Goal: Obtain resource: Download file/media

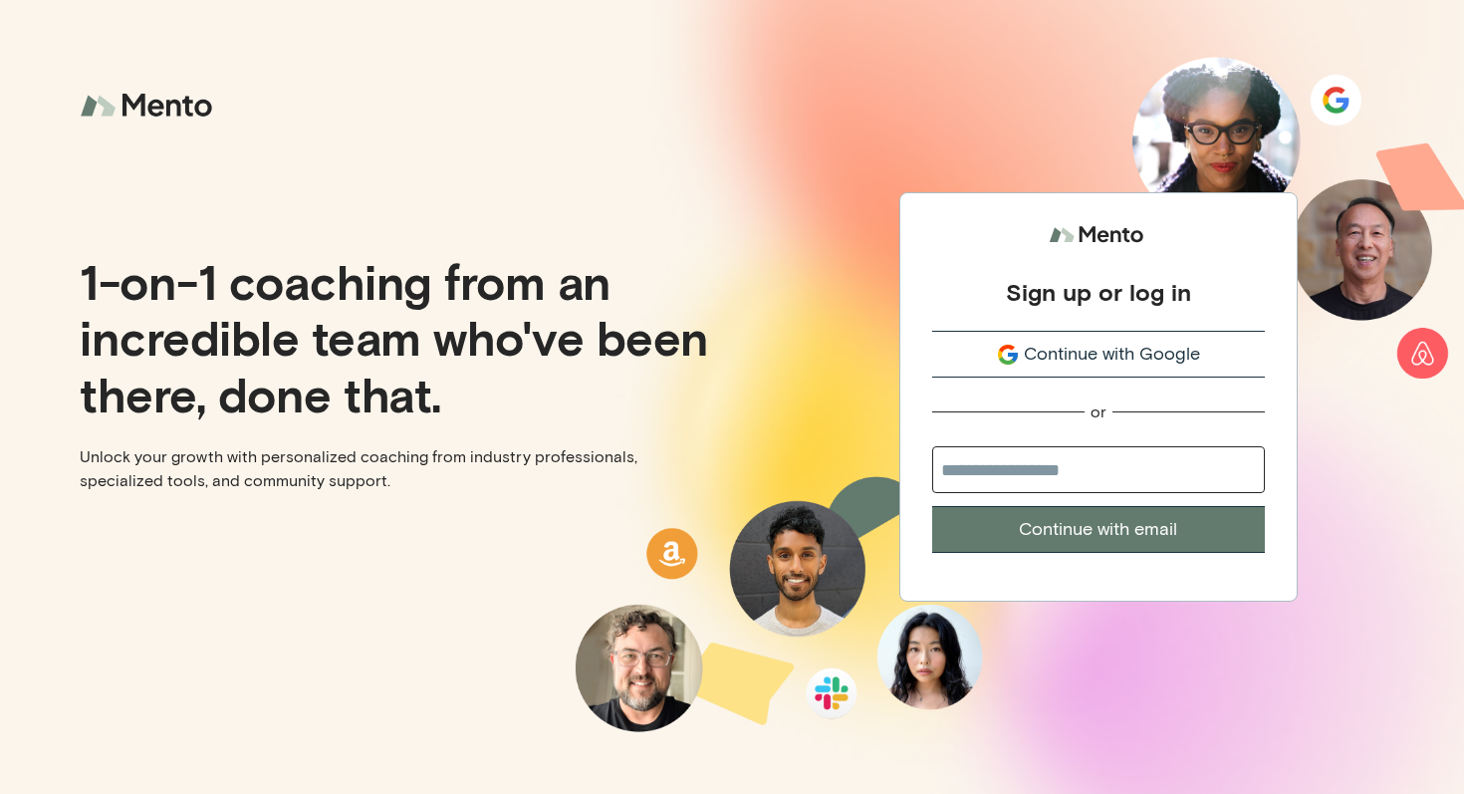
click at [1133, 359] on span "Continue with Google" at bounding box center [1112, 354] width 176 height 27
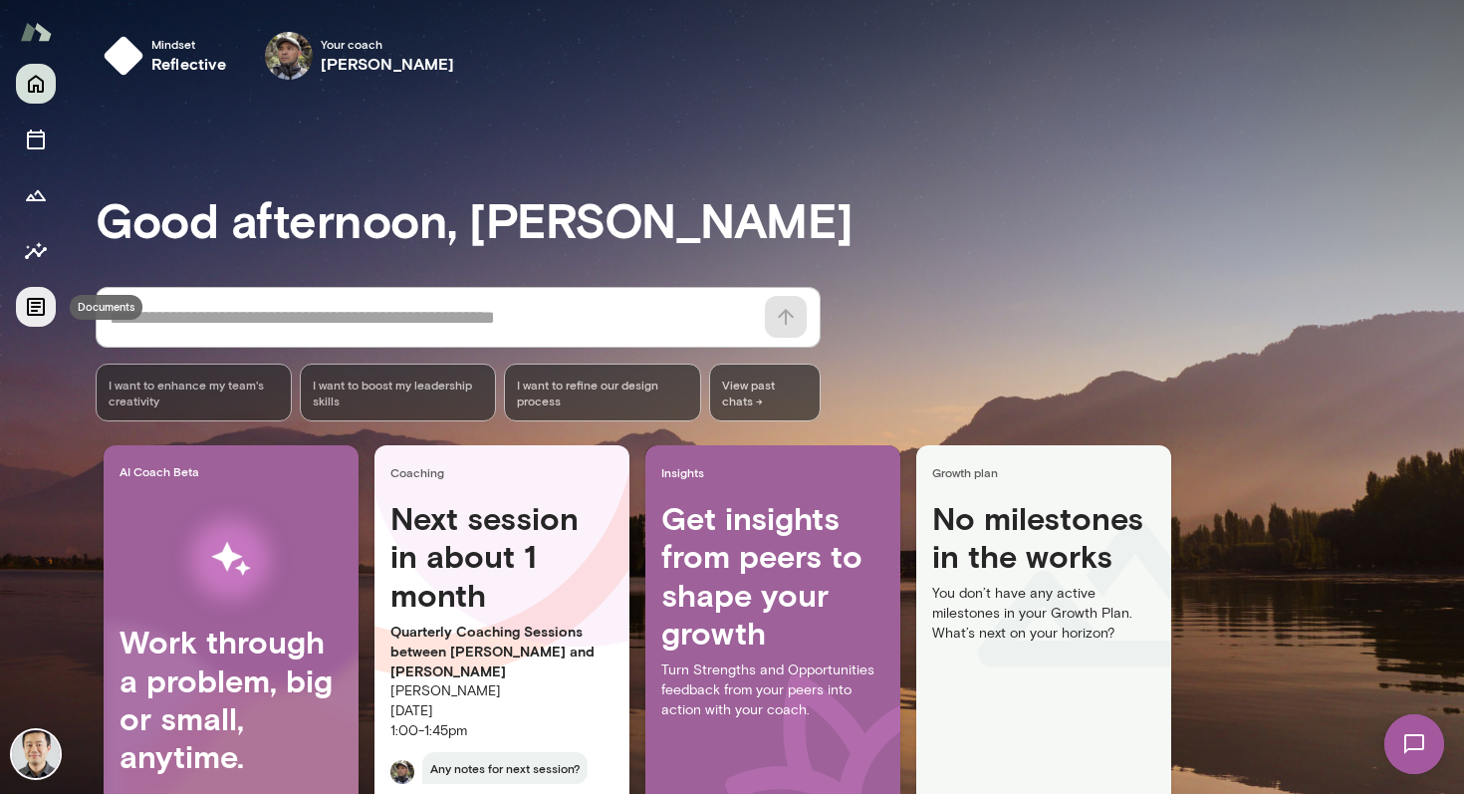
click at [35, 307] on icon "Documents" at bounding box center [36, 307] width 18 height 18
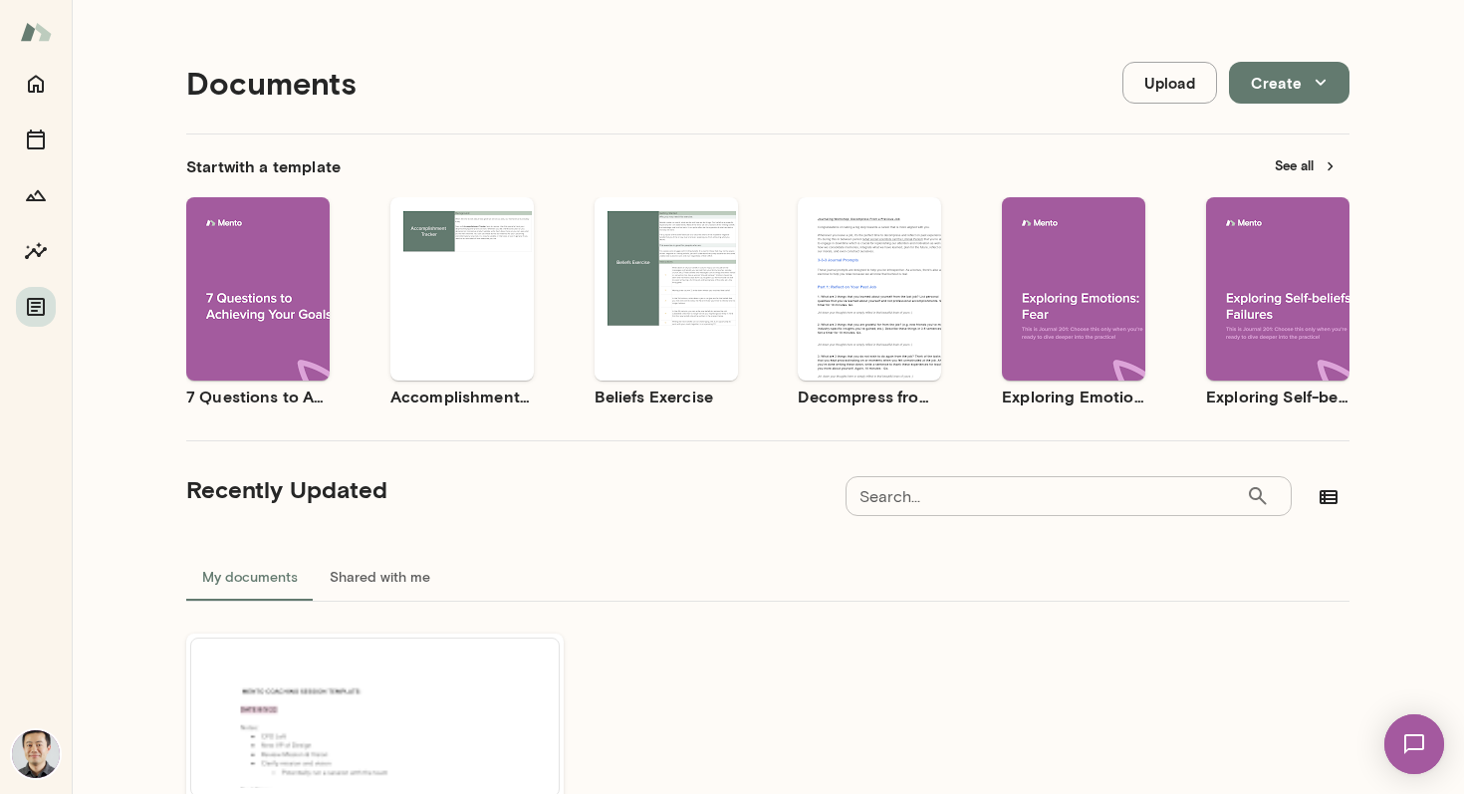
click at [688, 274] on span "Use template" at bounding box center [678, 272] width 73 height 16
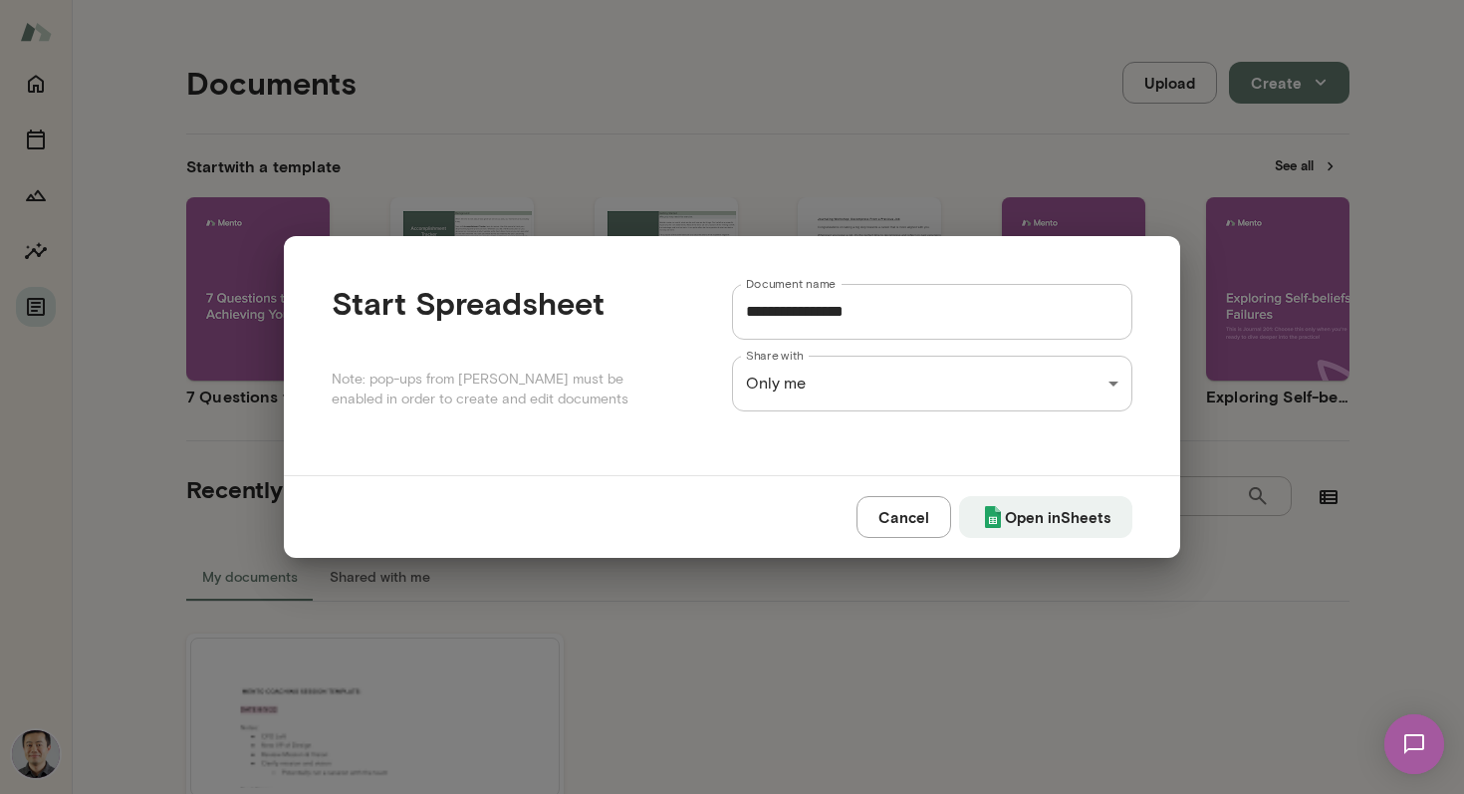
click at [917, 514] on button "Cancel" at bounding box center [904, 517] width 95 height 42
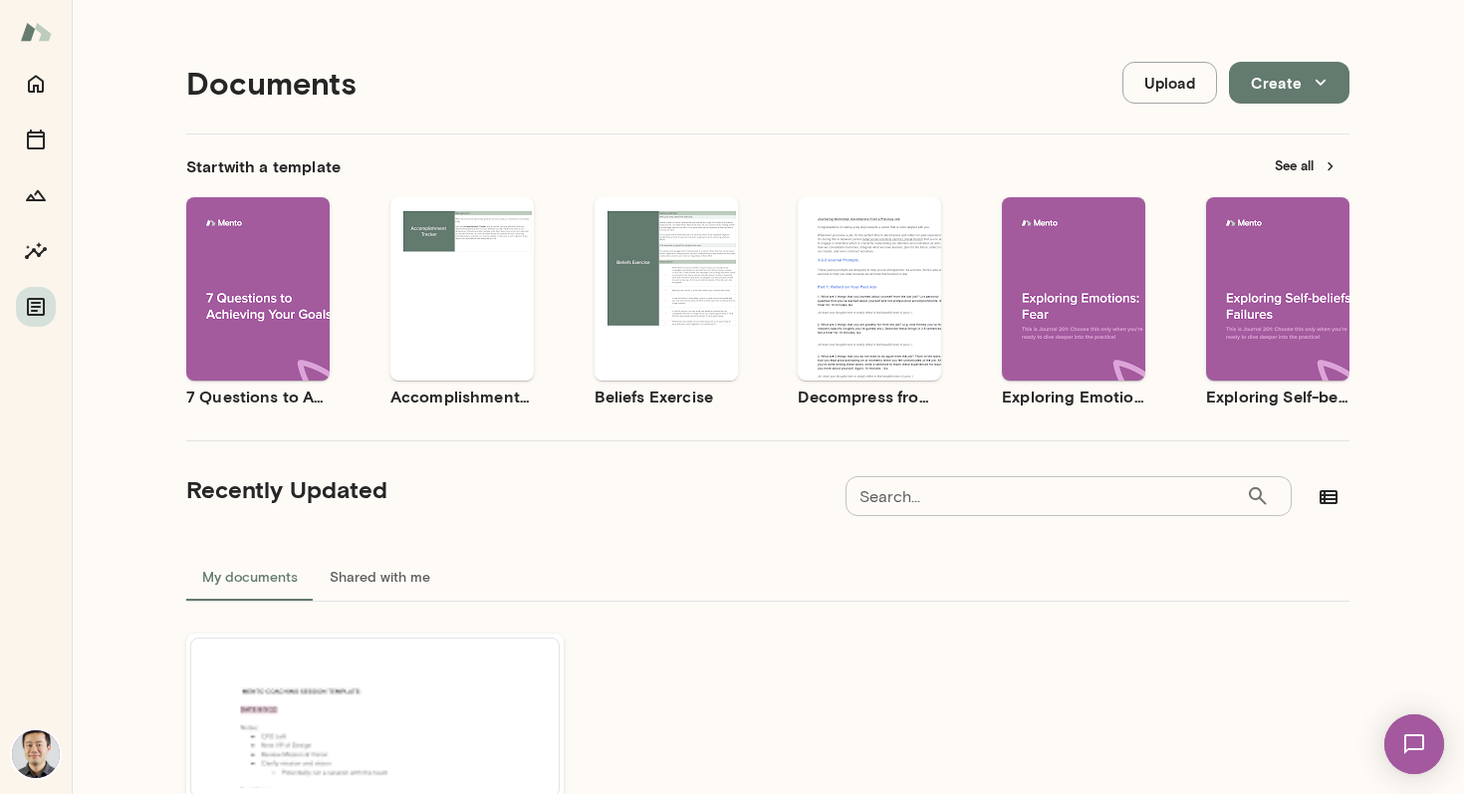
click at [689, 232] on div "Use template Preview" at bounding box center [666, 288] width 143 height 183
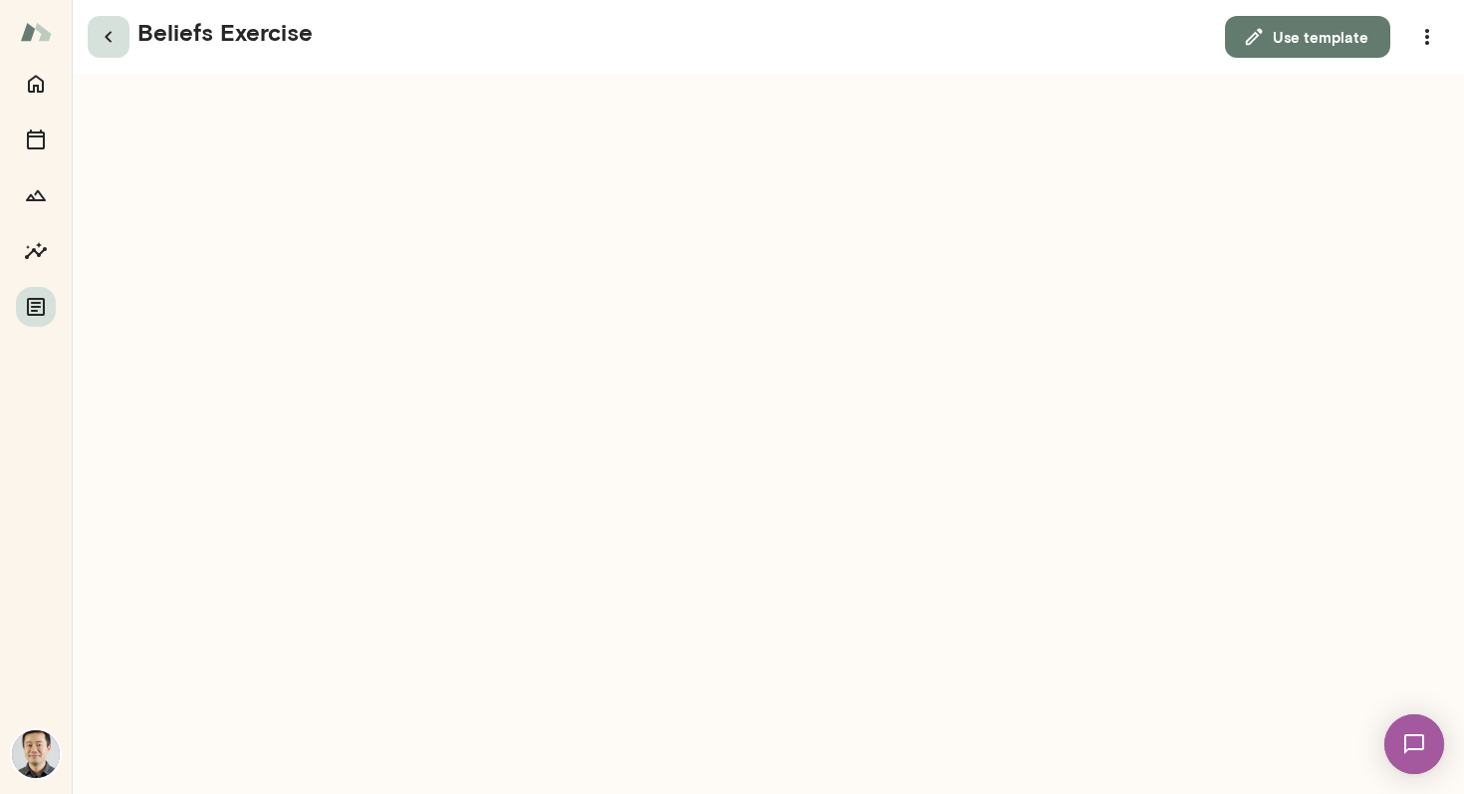
click at [113, 43] on icon "button" at bounding box center [109, 37] width 24 height 24
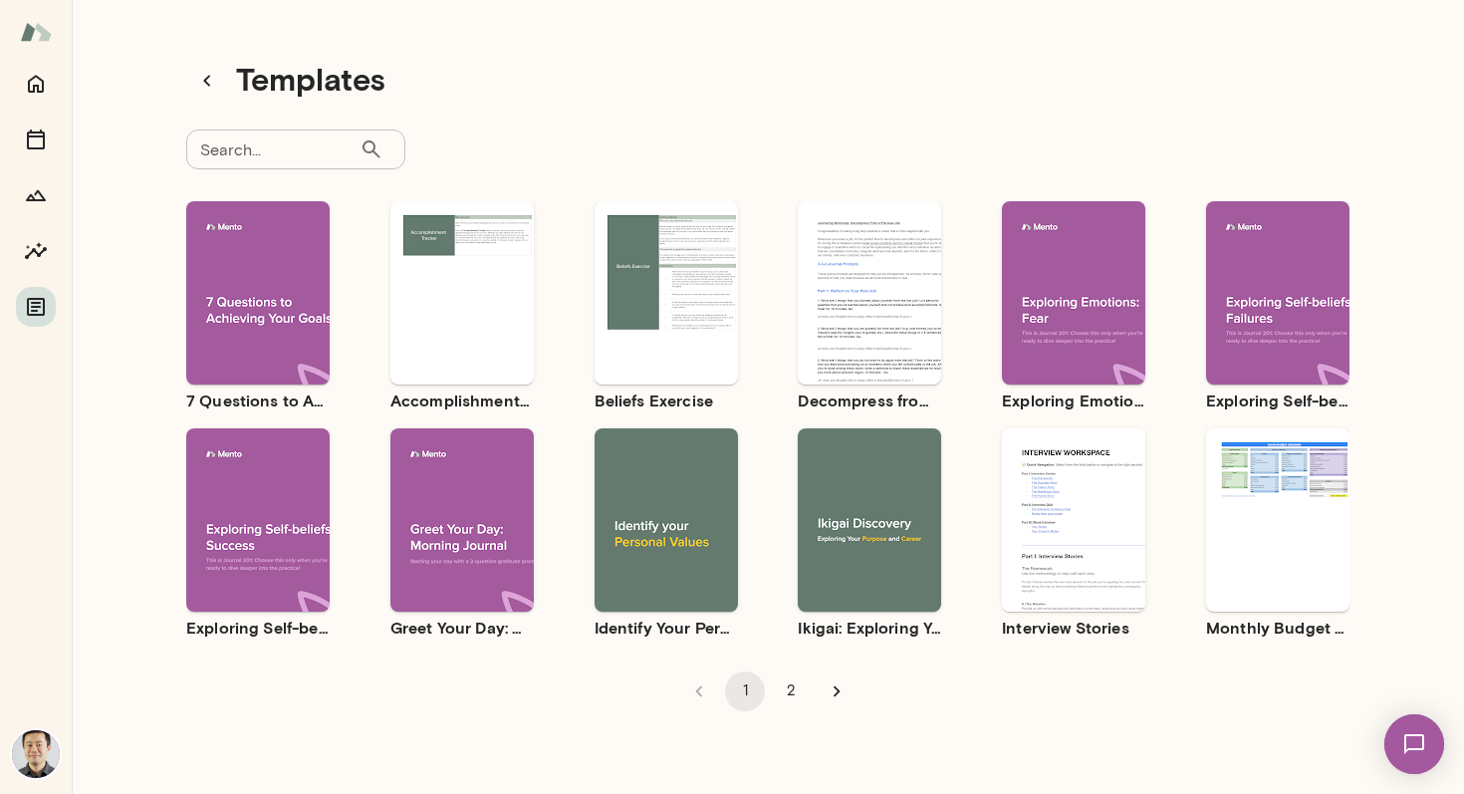
click at [1080, 457] on div "Use template Preview" at bounding box center [1073, 519] width 143 height 183
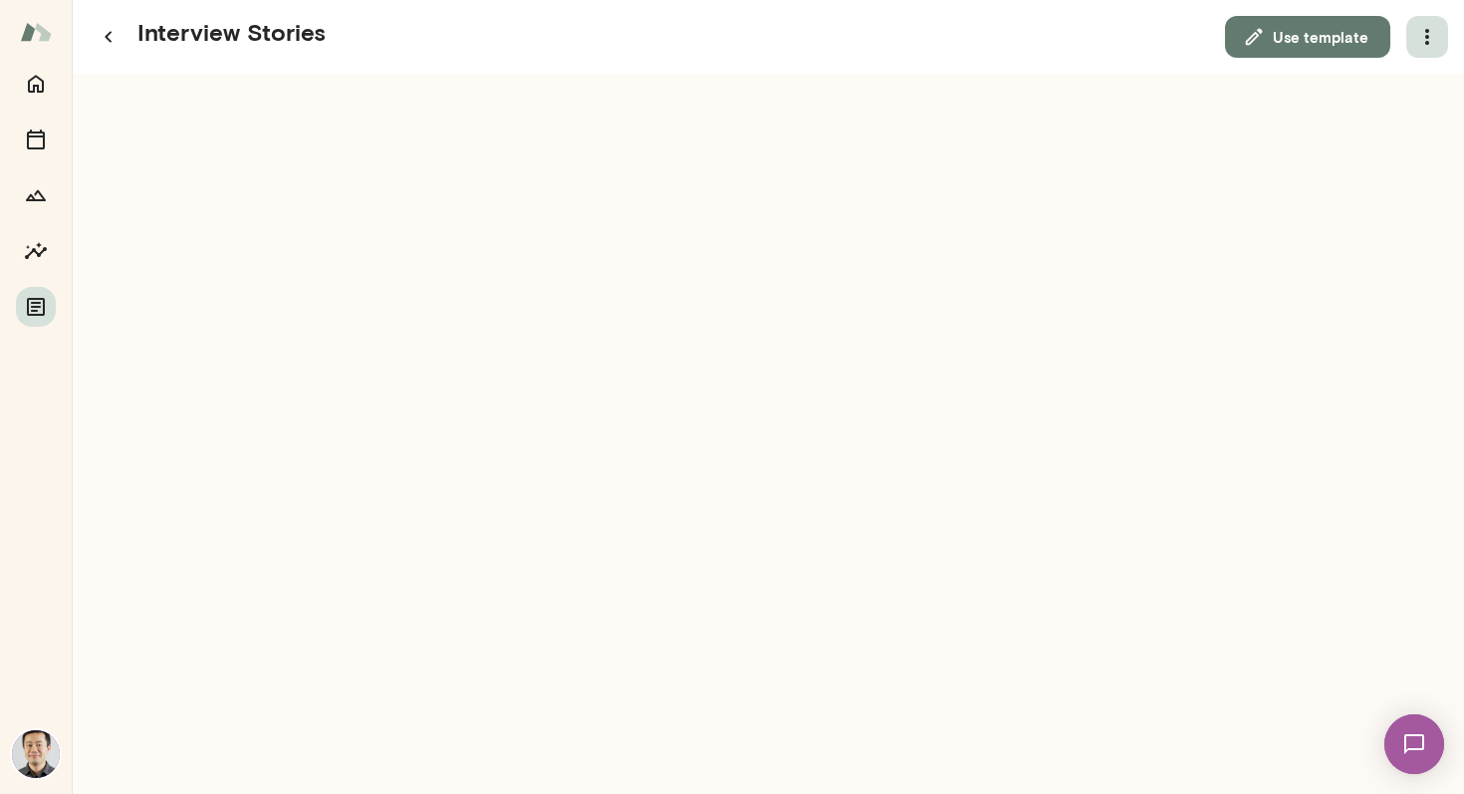
click at [1425, 44] on icon "button" at bounding box center [1428, 37] width 24 height 24
click at [1410, 91] on link "Download" at bounding box center [1380, 88] width 110 height 24
click at [103, 37] on icon "button" at bounding box center [109, 37] width 24 height 24
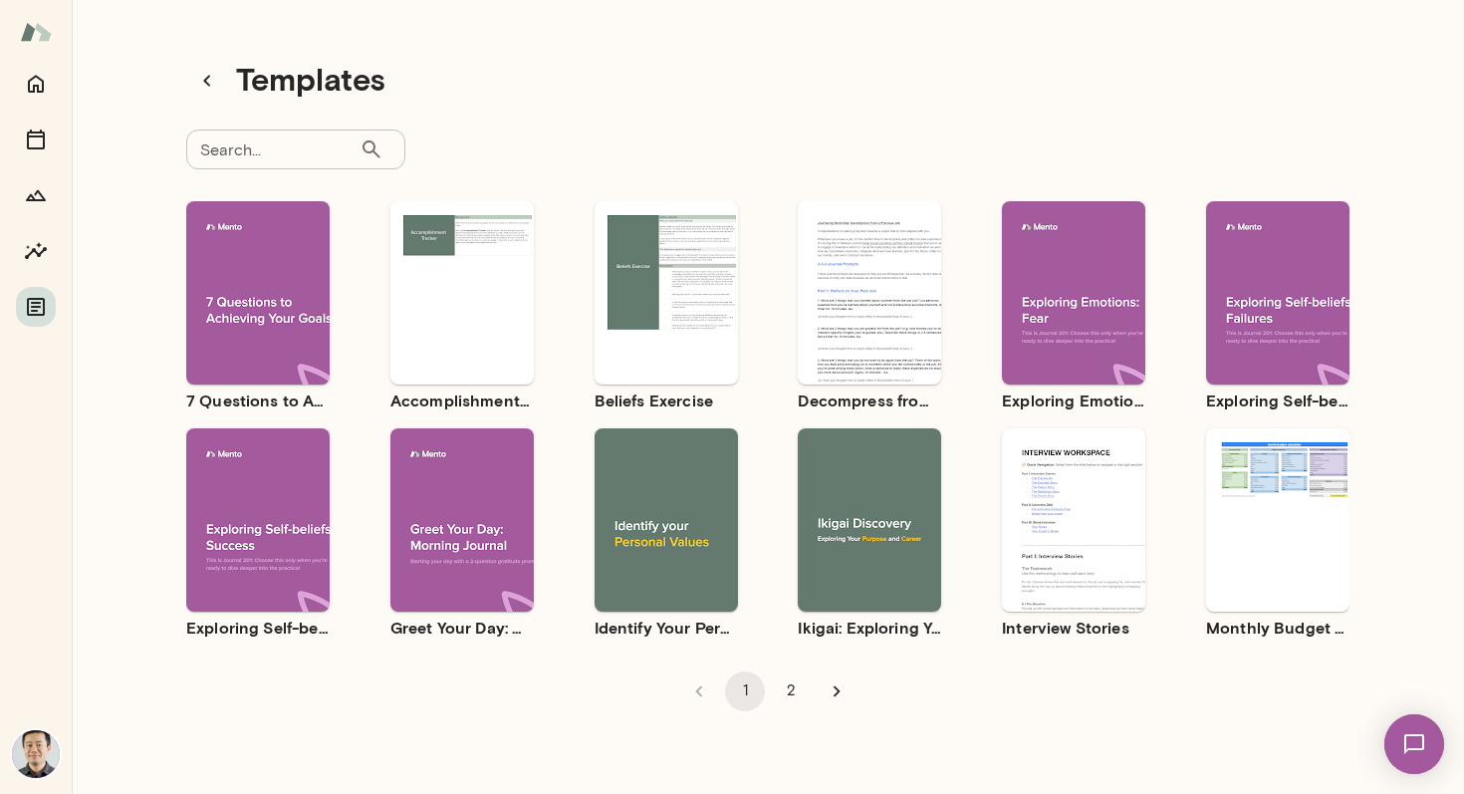
click at [911, 476] on div "Use template Preview" at bounding box center [869, 519] width 143 height 183
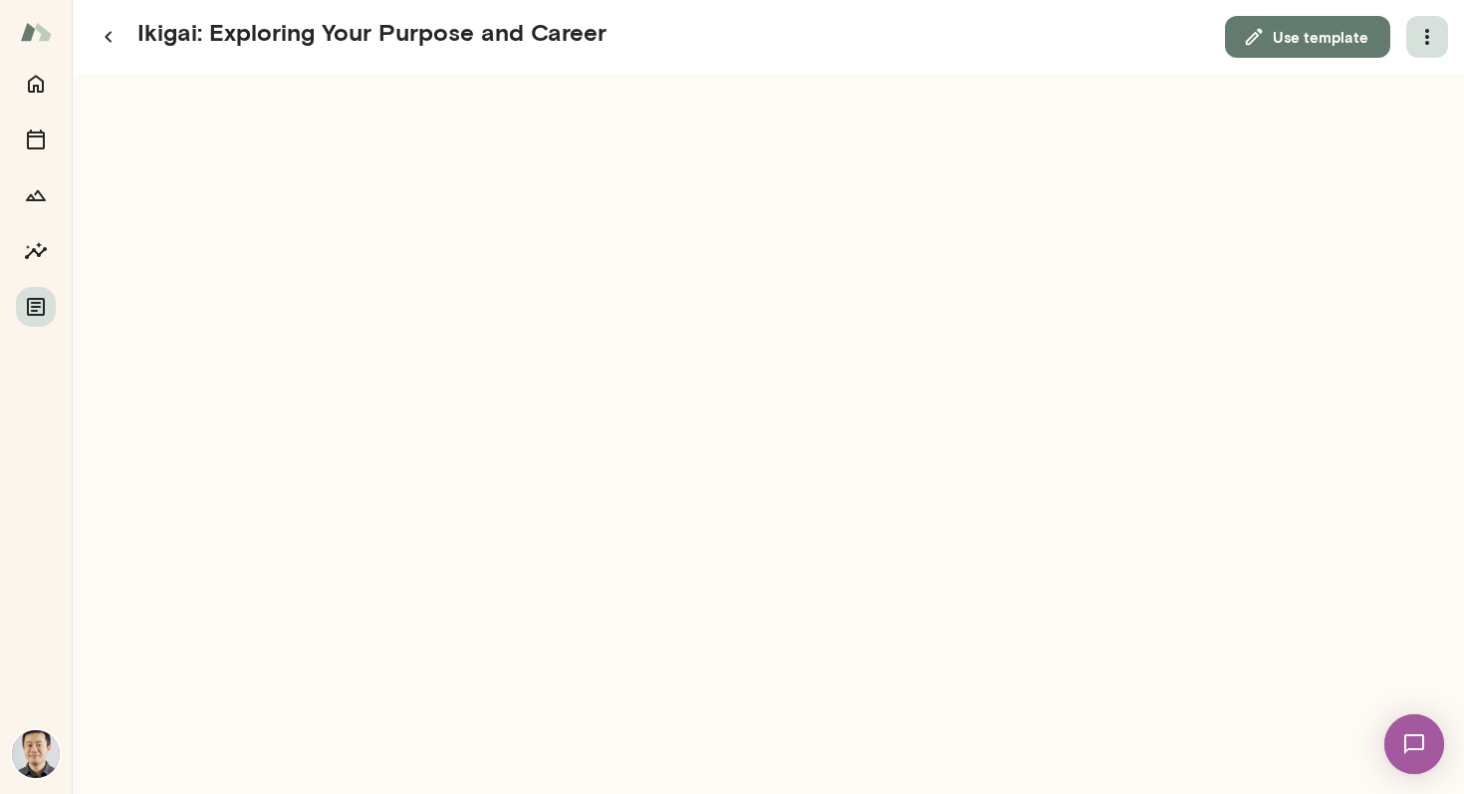
click at [1428, 32] on icon "button" at bounding box center [1428, 37] width 4 height 16
click at [1397, 84] on link "Download" at bounding box center [1380, 88] width 110 height 24
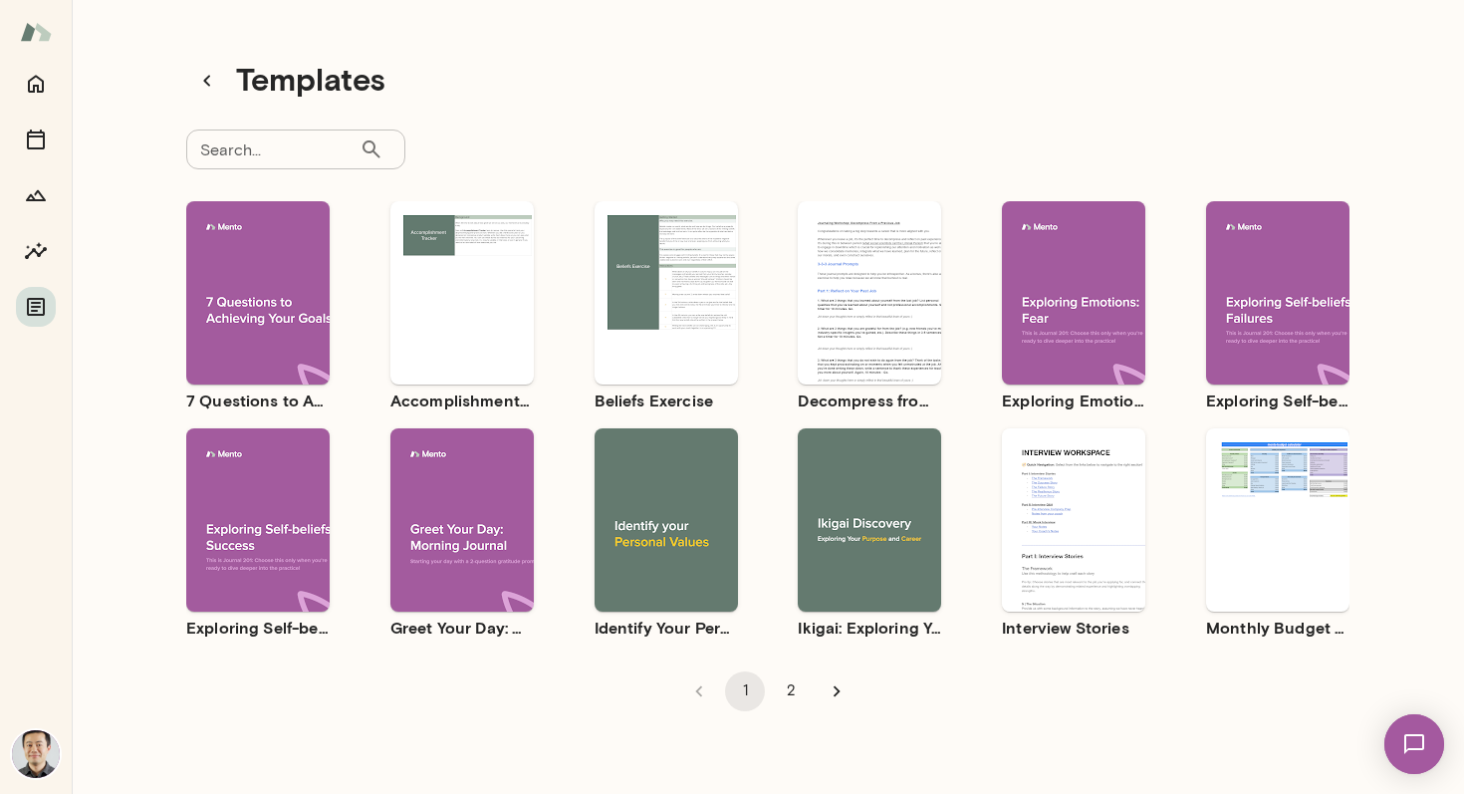
click at [1083, 450] on div "Use template Preview" at bounding box center [1073, 519] width 143 height 183
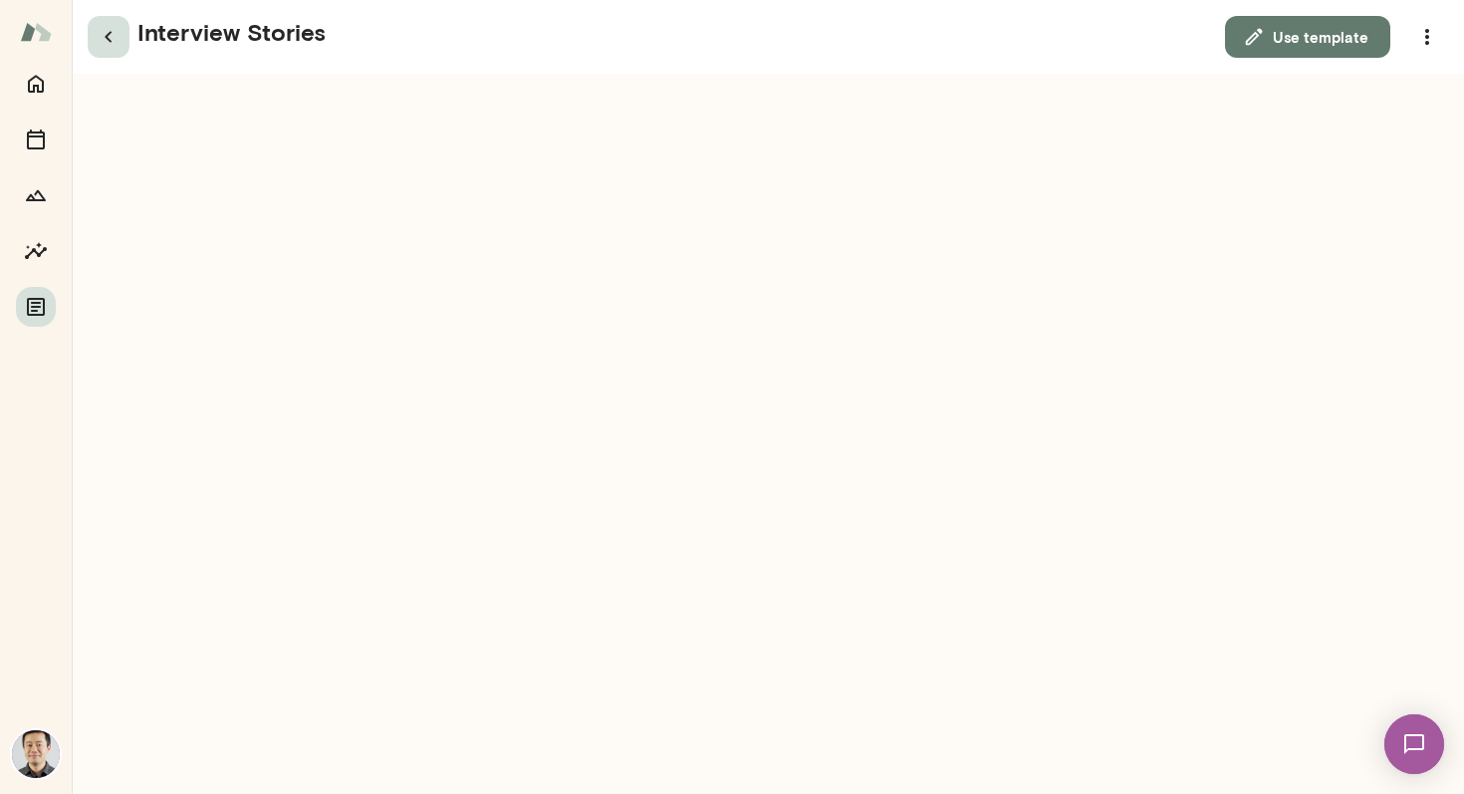
click at [106, 48] on icon "button" at bounding box center [109, 37] width 24 height 24
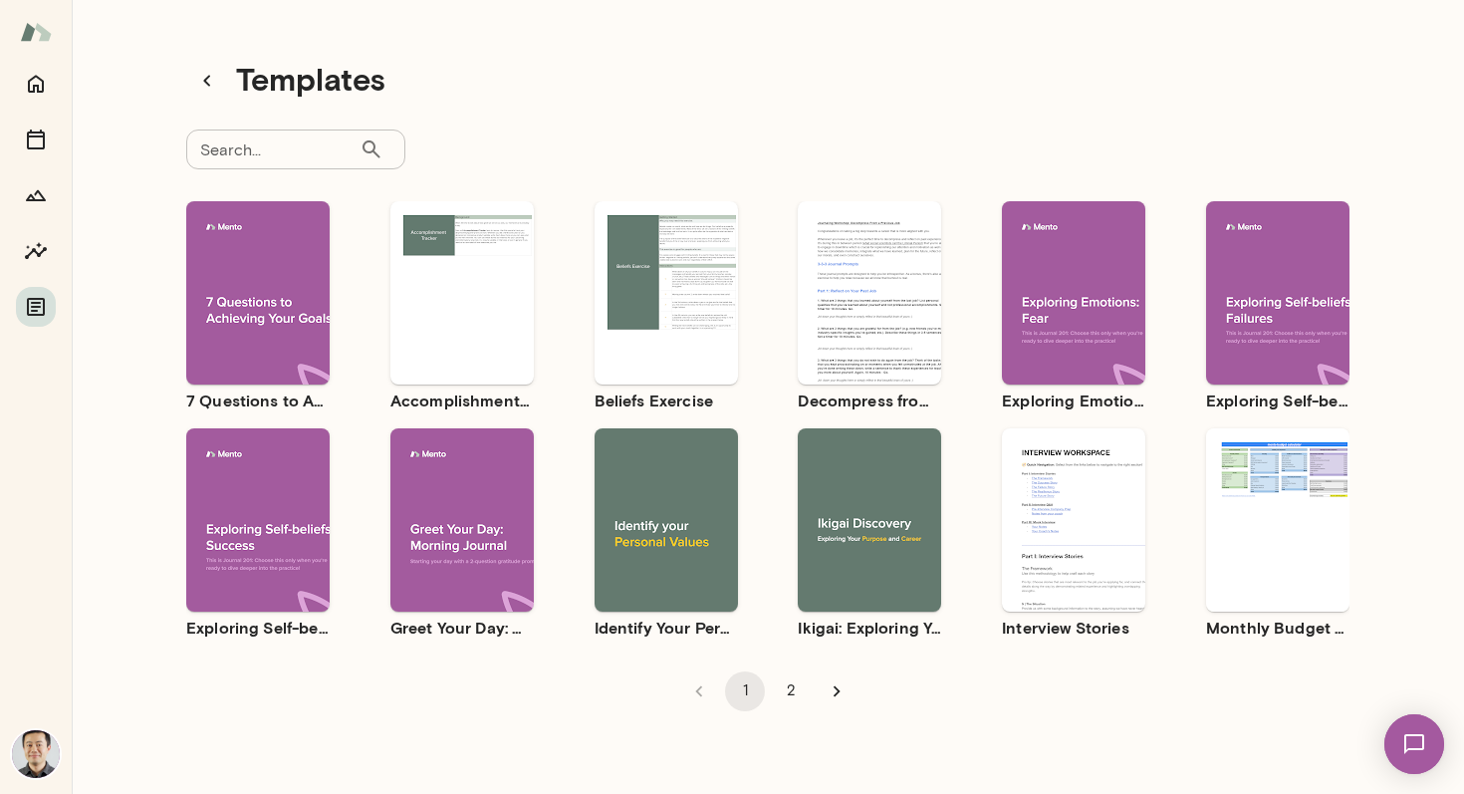
click at [1274, 568] on div "Use template Preview" at bounding box center [1277, 519] width 143 height 183
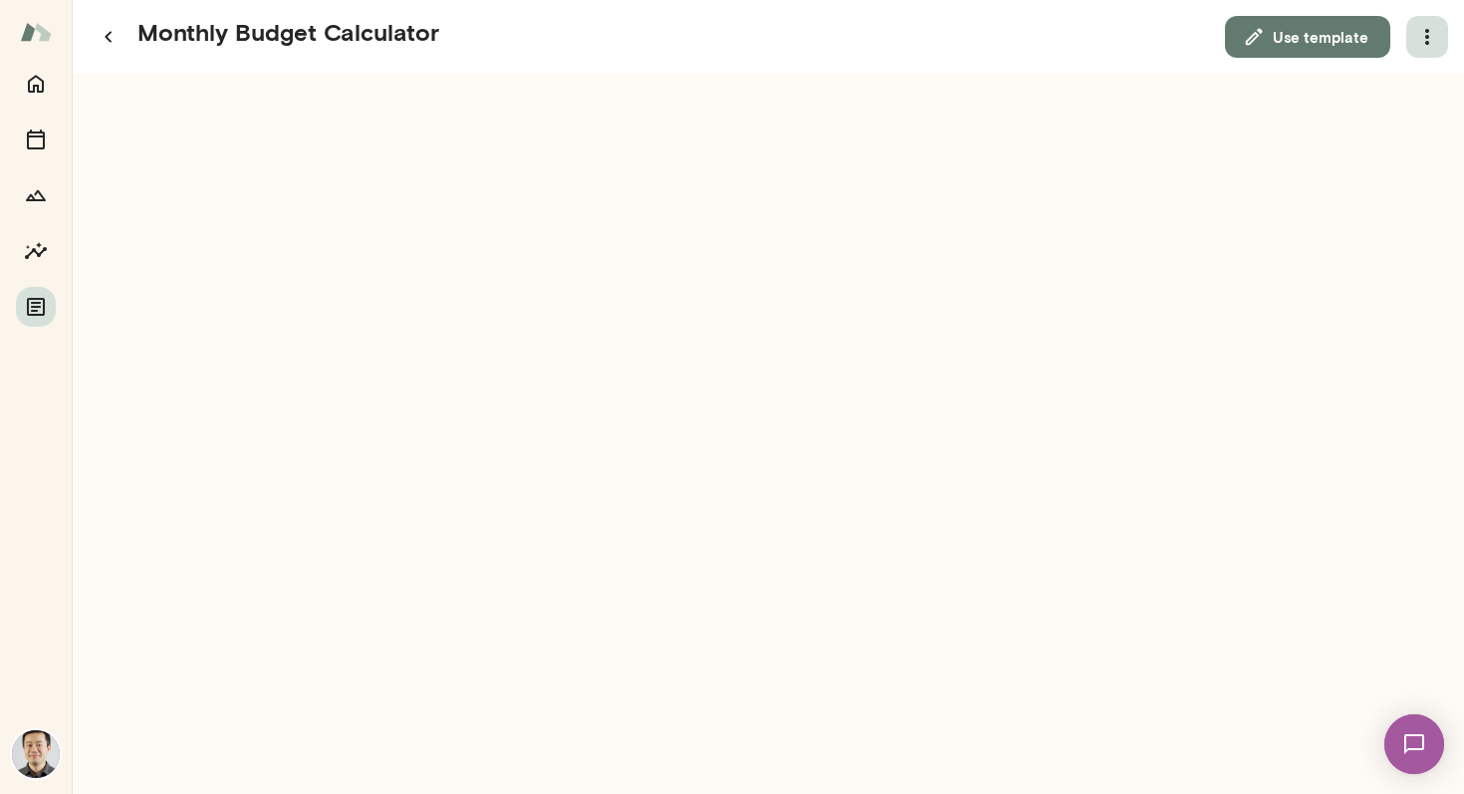
click at [1430, 40] on icon "button" at bounding box center [1428, 37] width 24 height 24
click at [1413, 95] on link "Download" at bounding box center [1380, 88] width 110 height 24
click at [103, 31] on icon "button" at bounding box center [109, 37] width 24 height 24
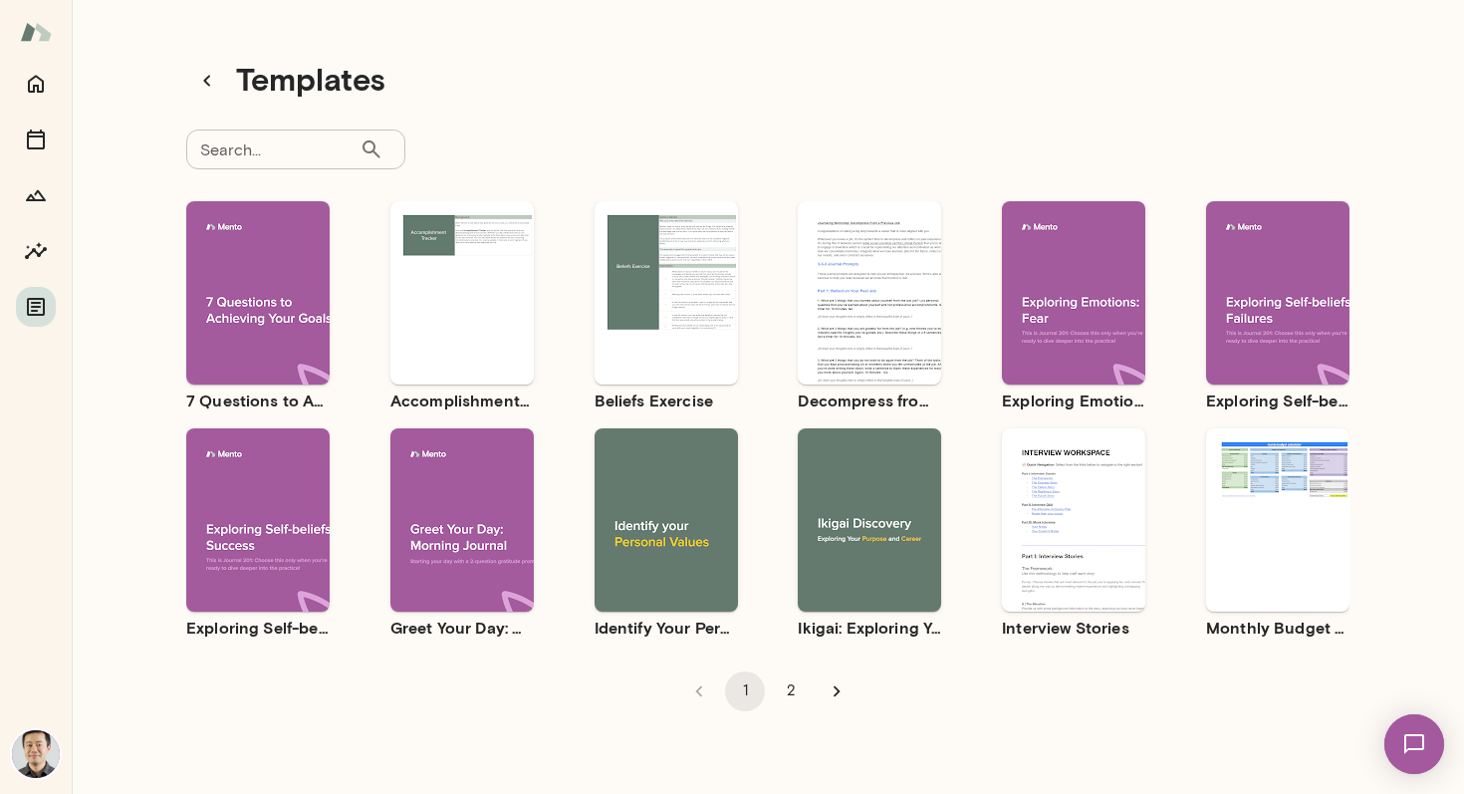
click at [266, 222] on div "Use template Preview" at bounding box center [257, 292] width 143 height 183
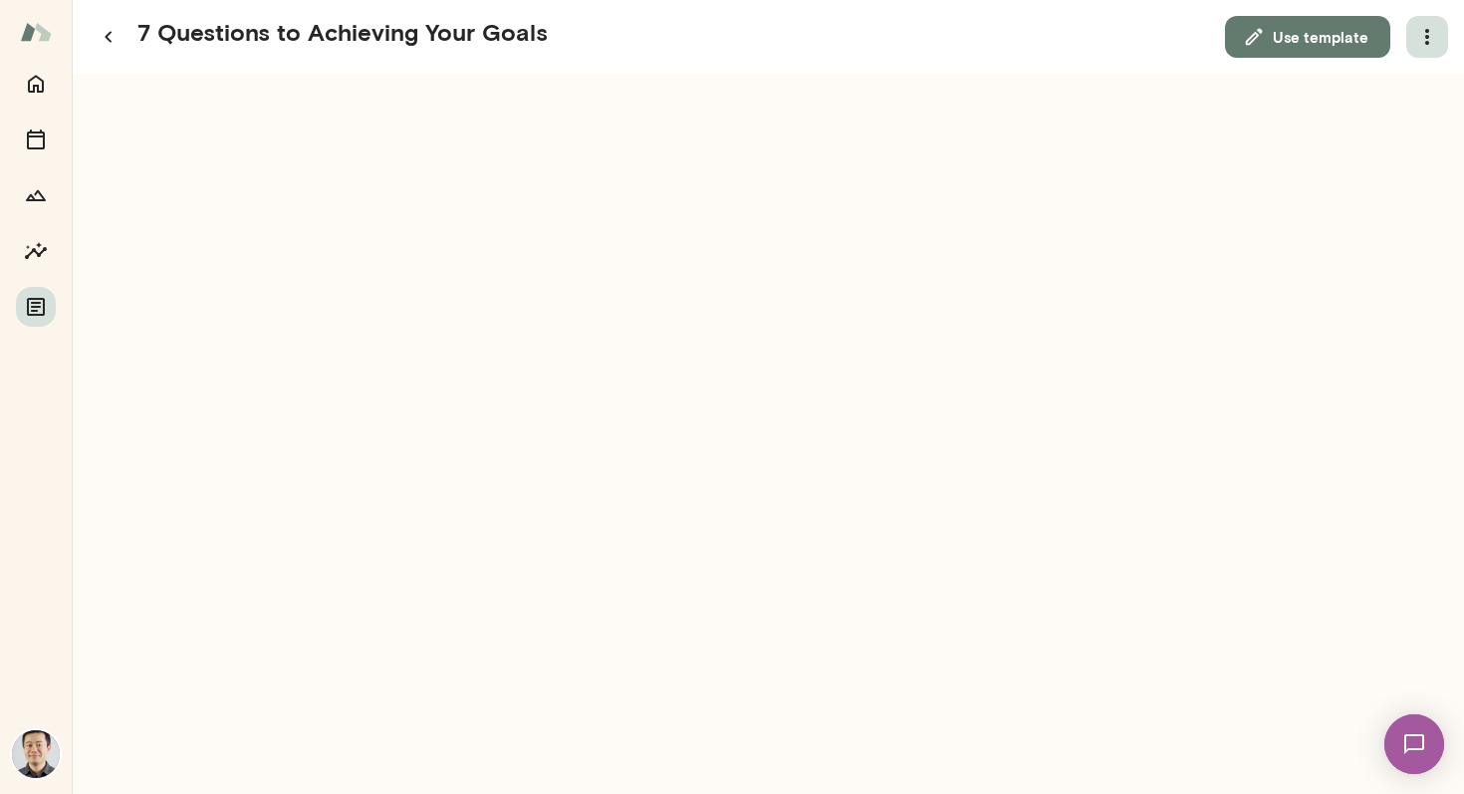
click at [1426, 33] on icon "button" at bounding box center [1428, 37] width 24 height 24
click at [1401, 90] on link "Download" at bounding box center [1380, 88] width 110 height 24
click at [102, 35] on icon "button" at bounding box center [109, 37] width 24 height 24
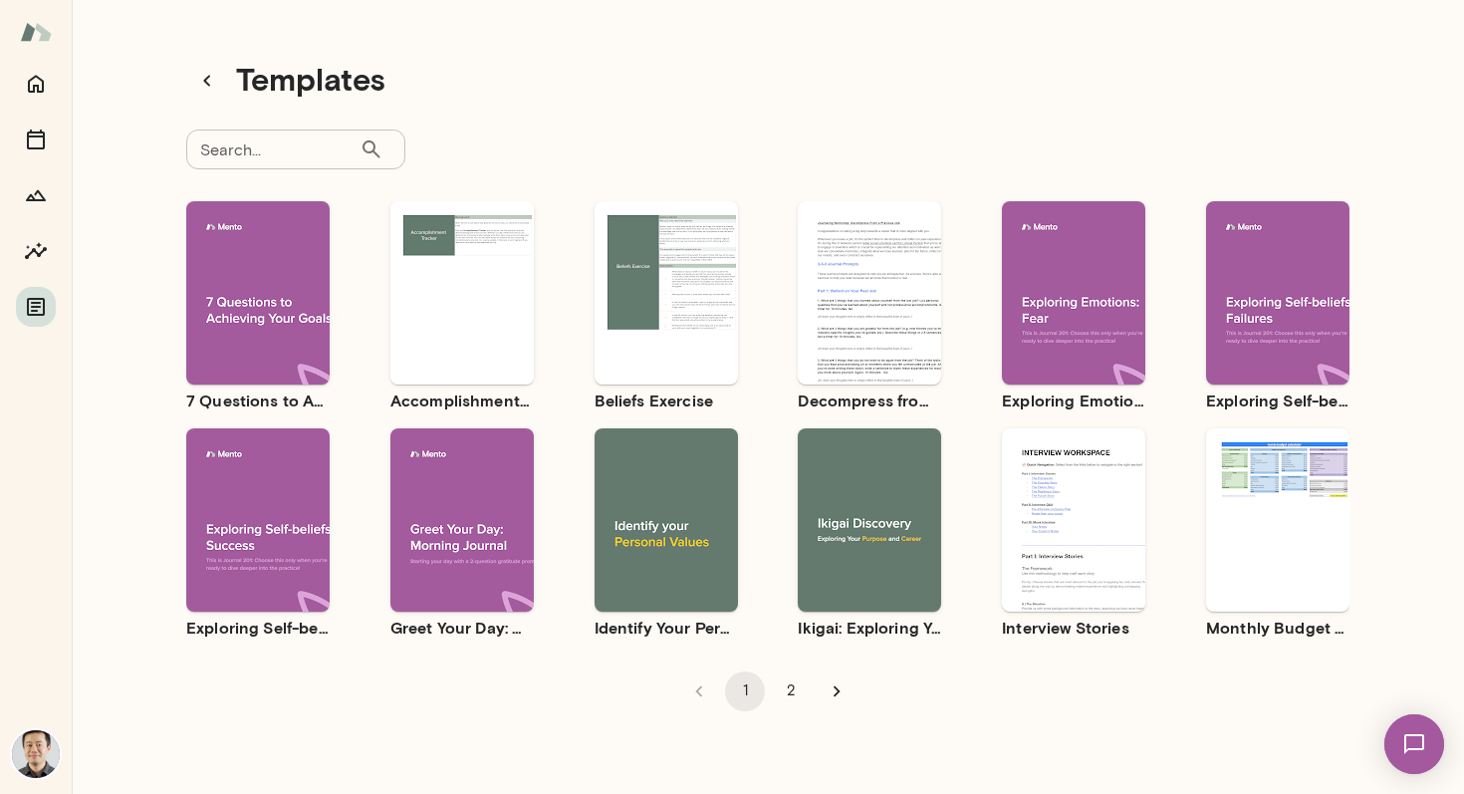
click at [499, 239] on div "Use template Preview" at bounding box center [462, 292] width 143 height 183
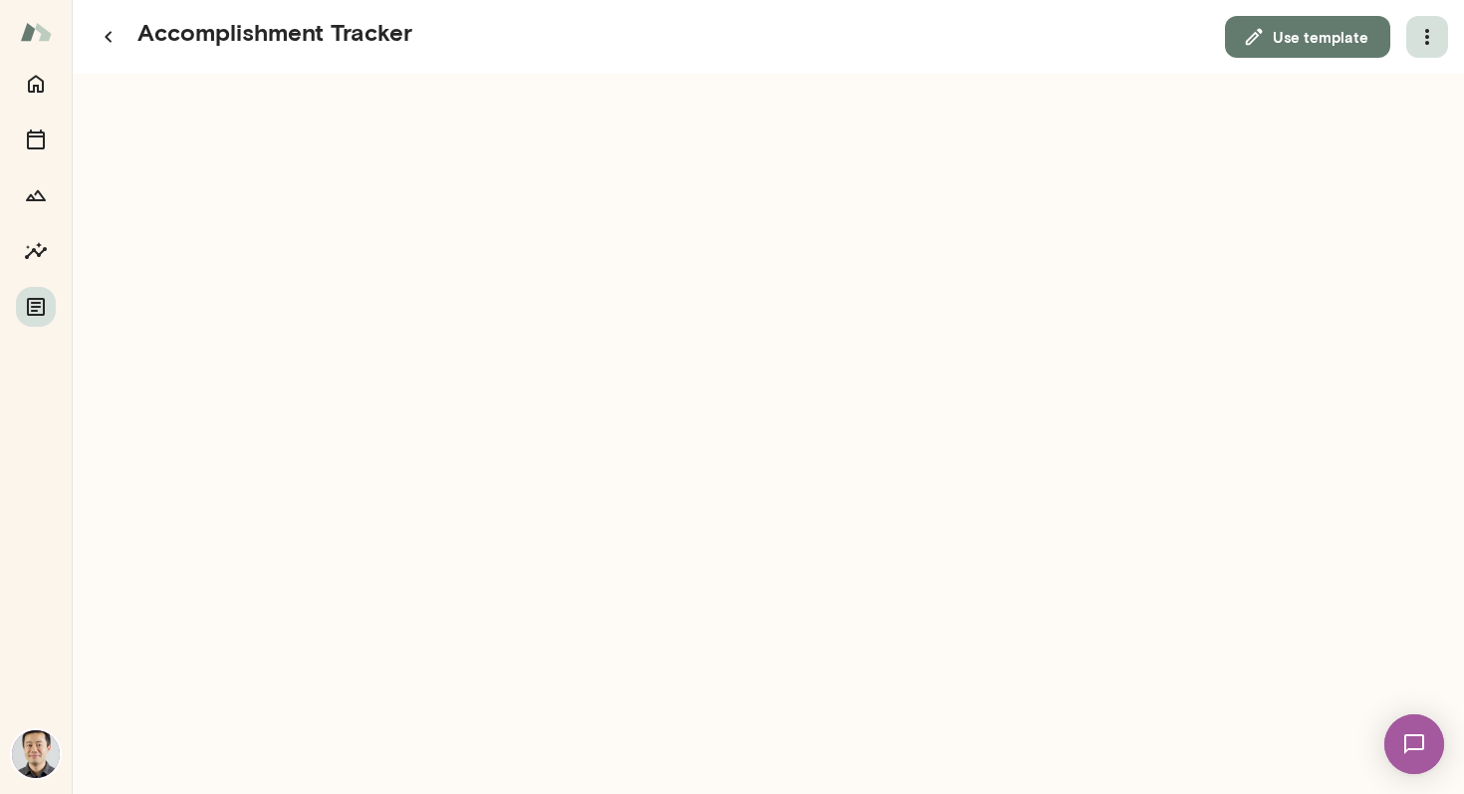
click at [1427, 37] on icon "button" at bounding box center [1428, 37] width 4 height 16
click at [1415, 86] on link "Download" at bounding box center [1380, 88] width 110 height 24
click at [113, 40] on icon "button" at bounding box center [109, 37] width 24 height 24
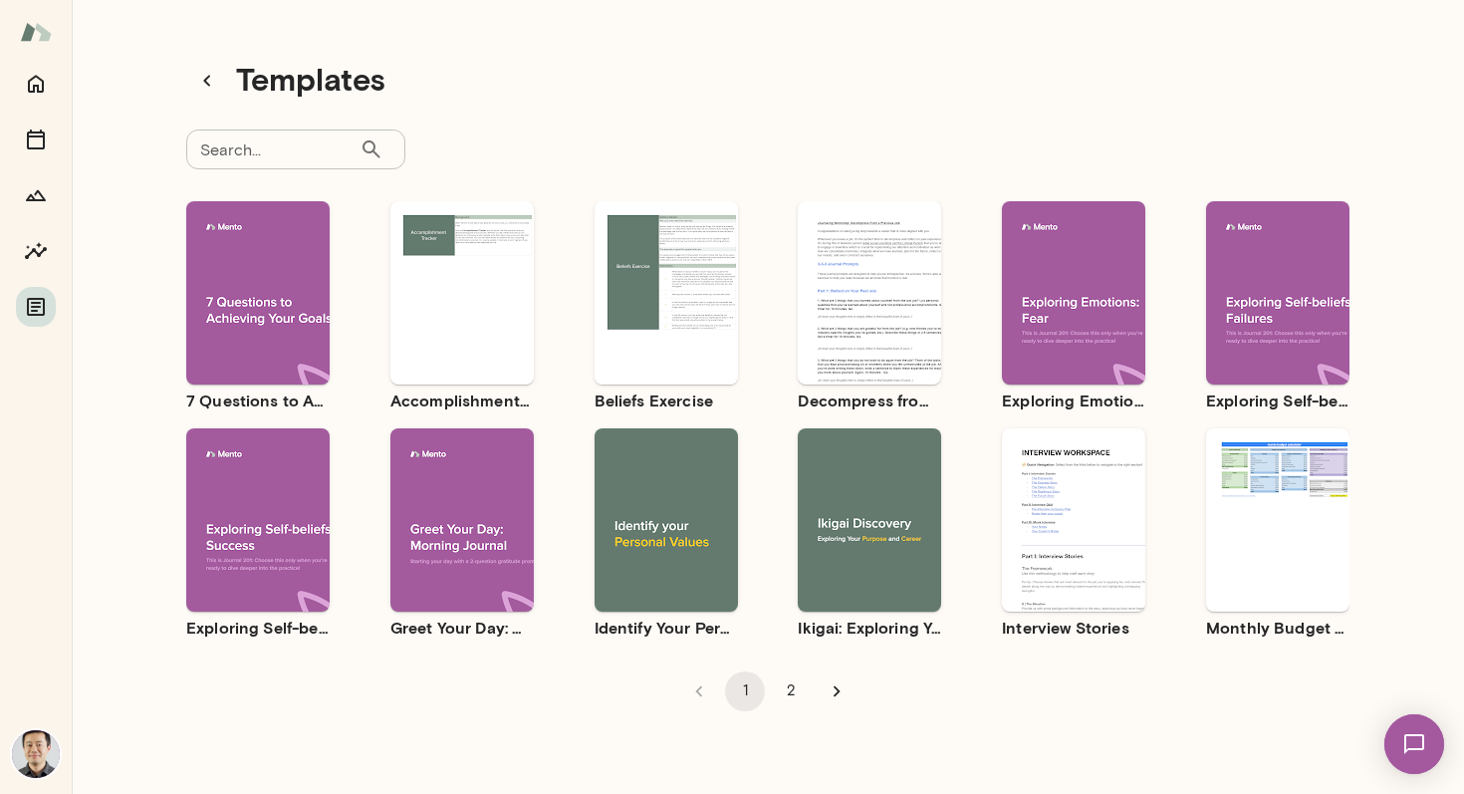
click at [720, 279] on button "Use template" at bounding box center [667, 276] width 128 height 26
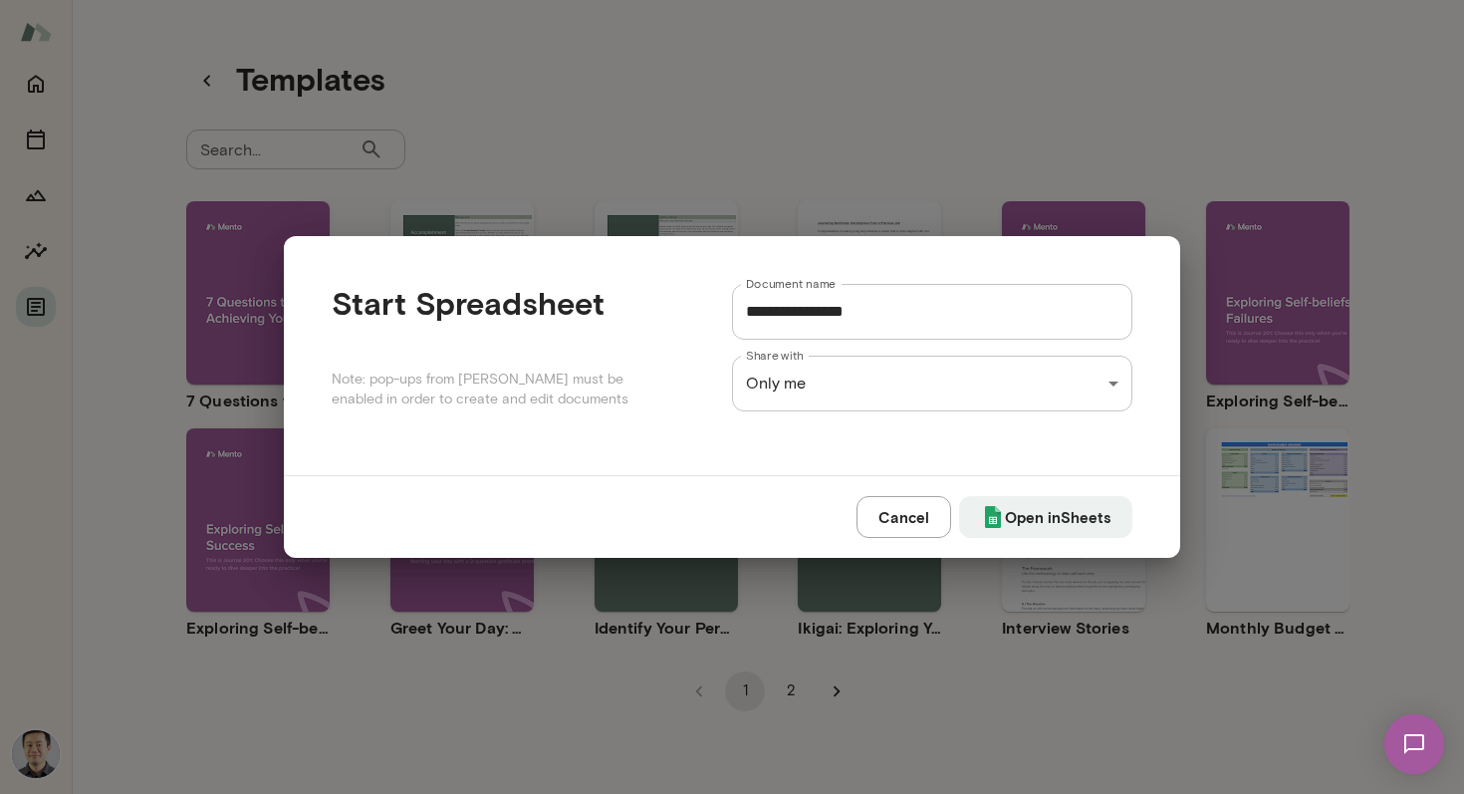
click at [830, 205] on div "**********" at bounding box center [732, 397] width 1464 height 794
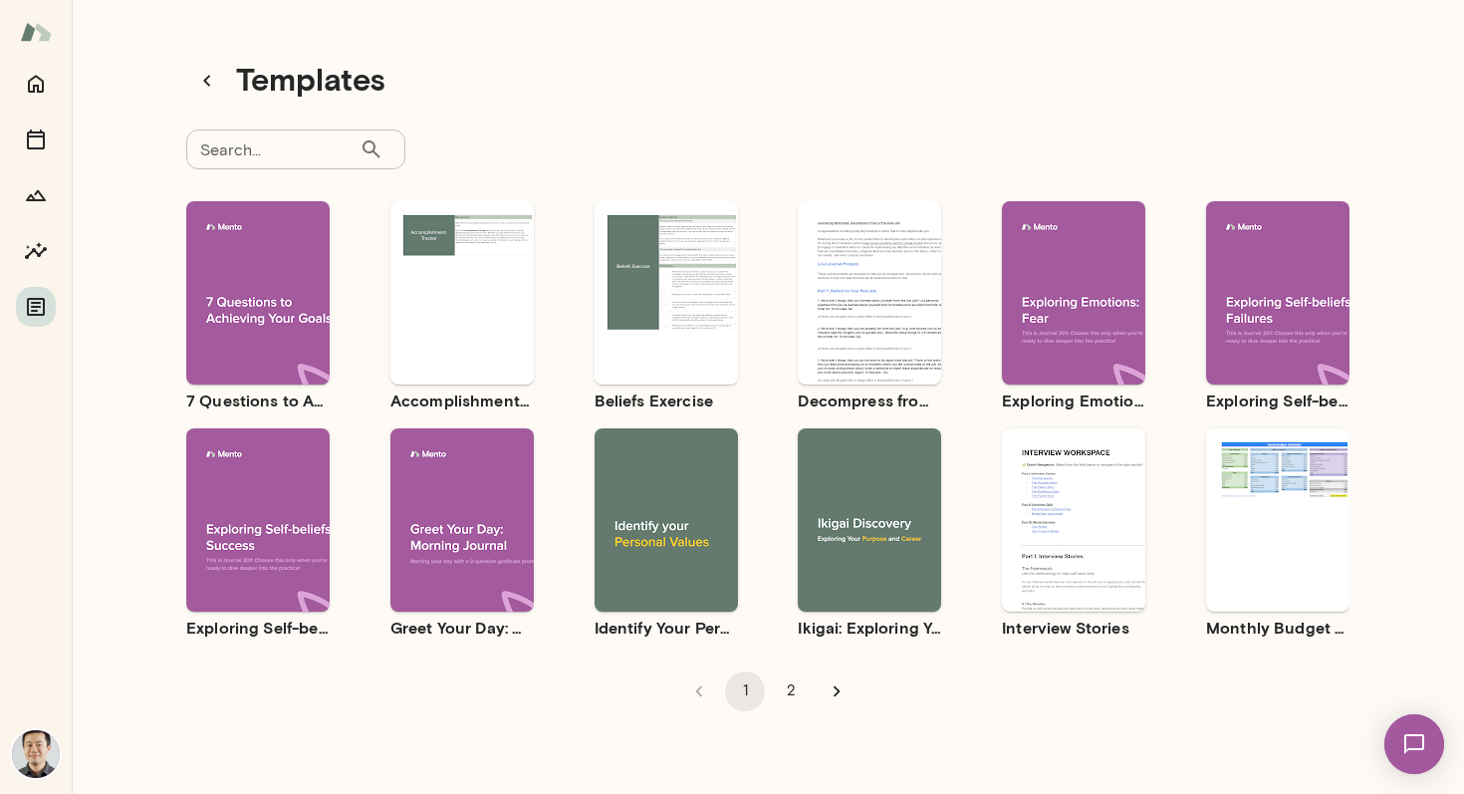
click at [677, 245] on div "Use template Preview" at bounding box center [666, 292] width 143 height 183
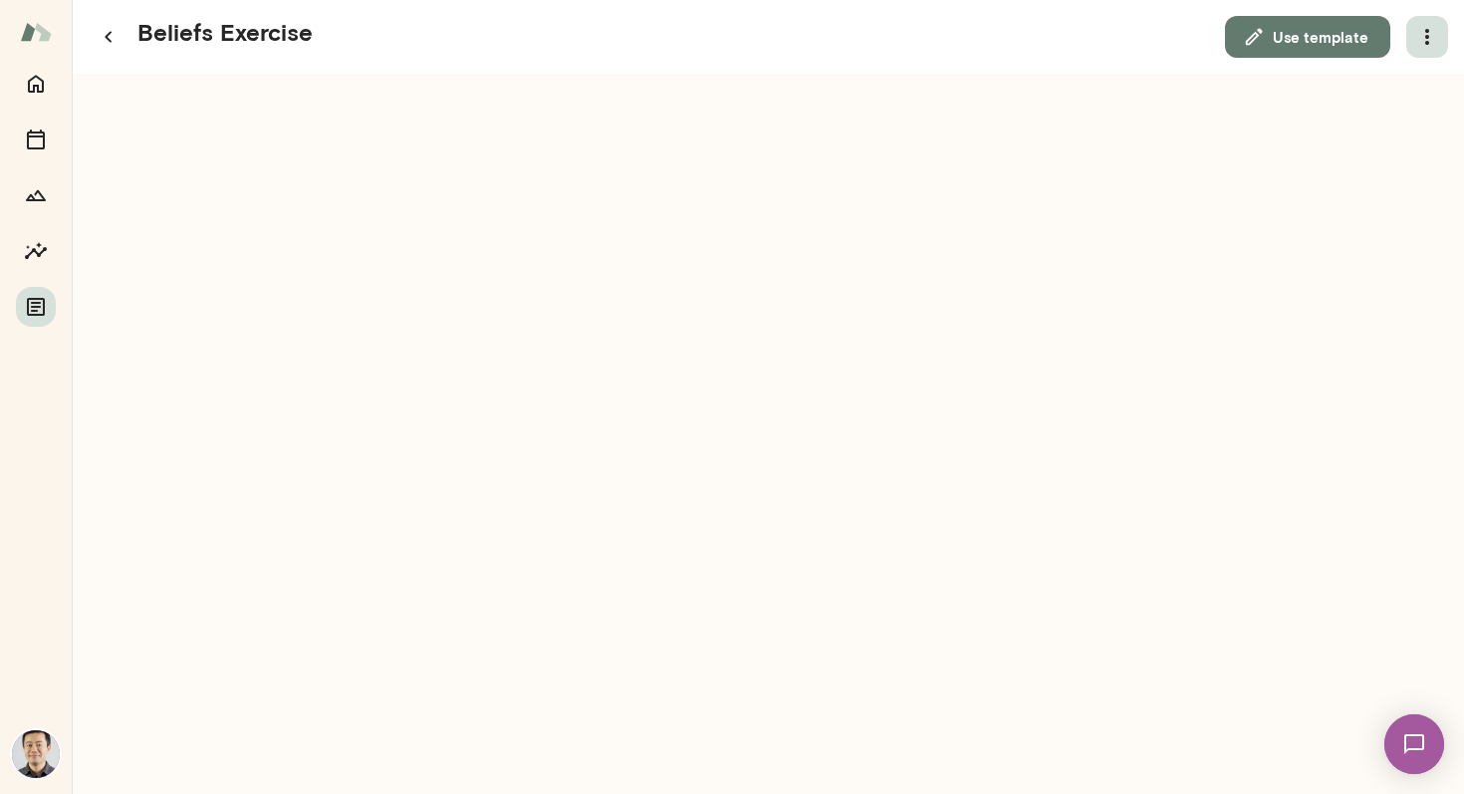
click at [1436, 36] on icon "button" at bounding box center [1428, 37] width 24 height 24
click at [1418, 79] on link "Download" at bounding box center [1380, 88] width 110 height 24
click at [114, 38] on icon "button" at bounding box center [109, 37] width 24 height 24
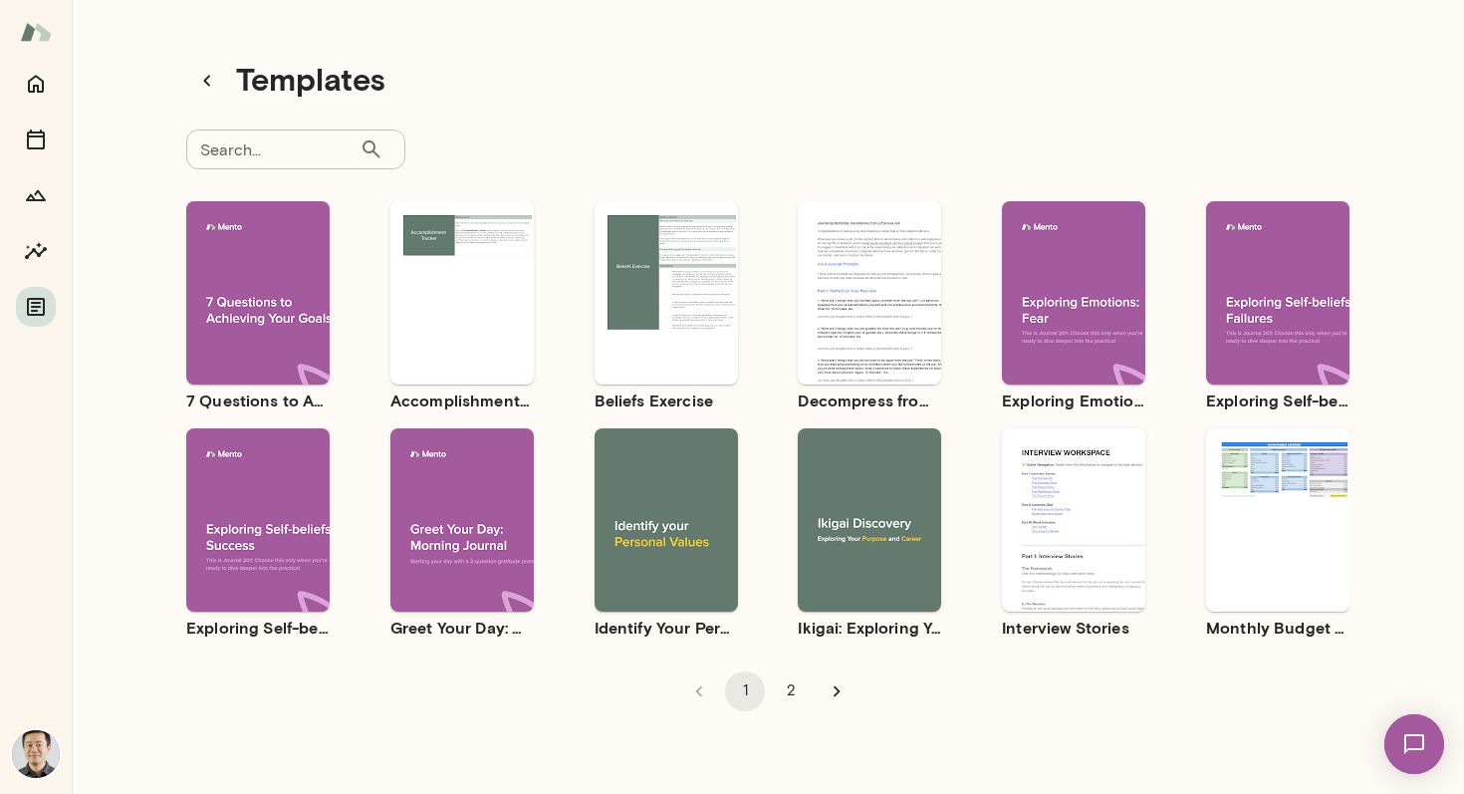
click at [889, 271] on span "Use template" at bounding box center [882, 276] width 73 height 16
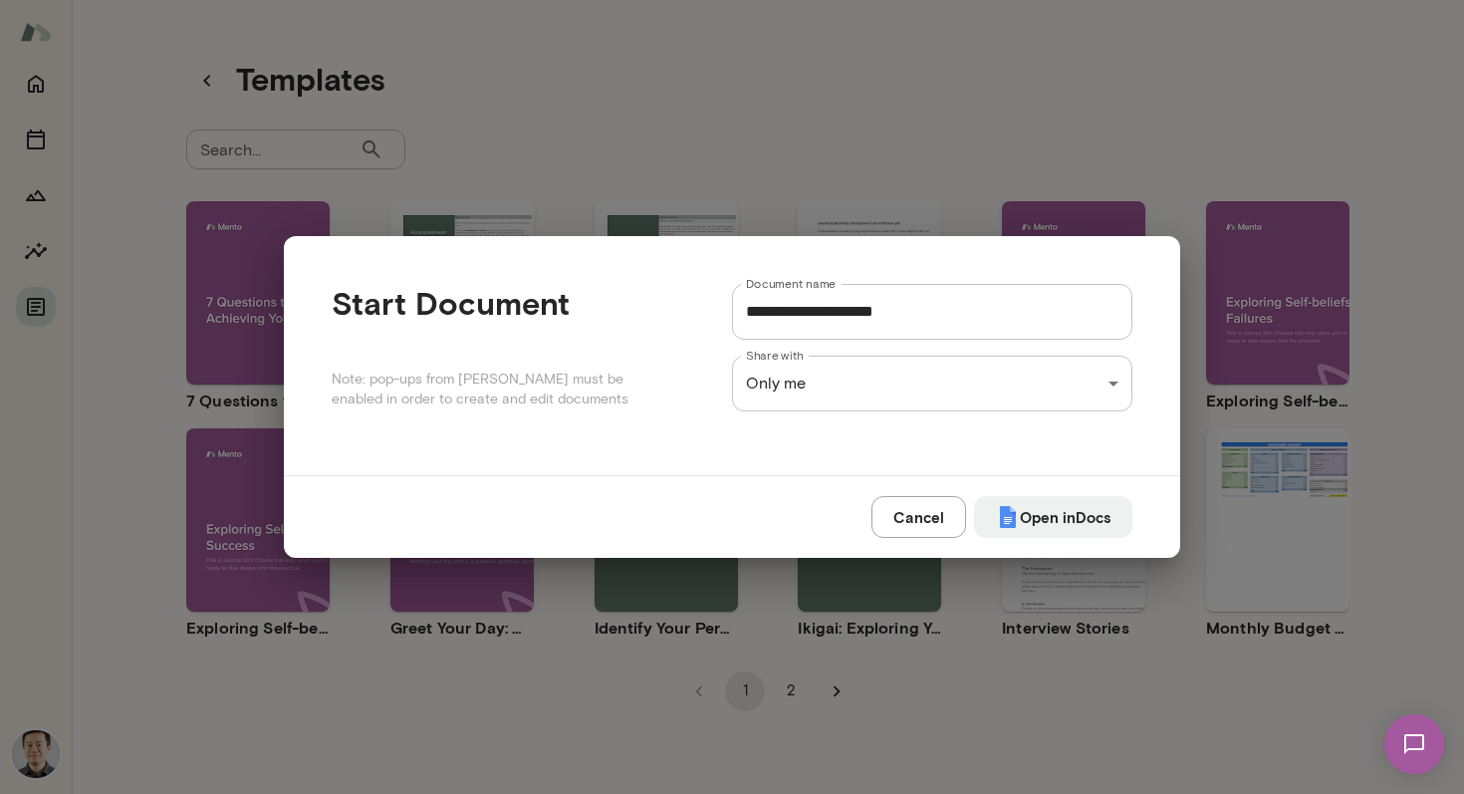
click at [889, 223] on div "**********" at bounding box center [732, 397] width 1464 height 794
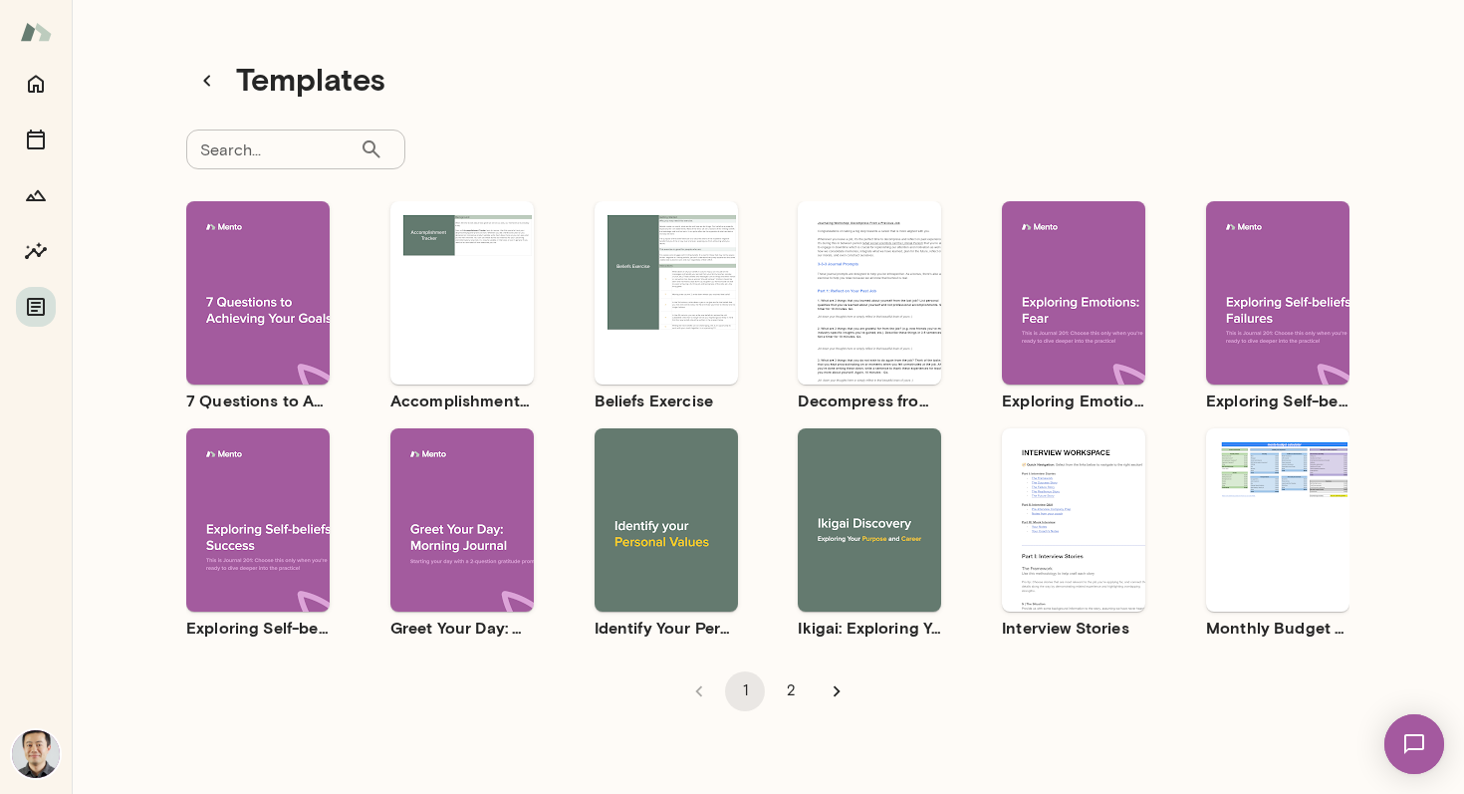
click at [894, 233] on div "Use template Preview" at bounding box center [869, 292] width 143 height 183
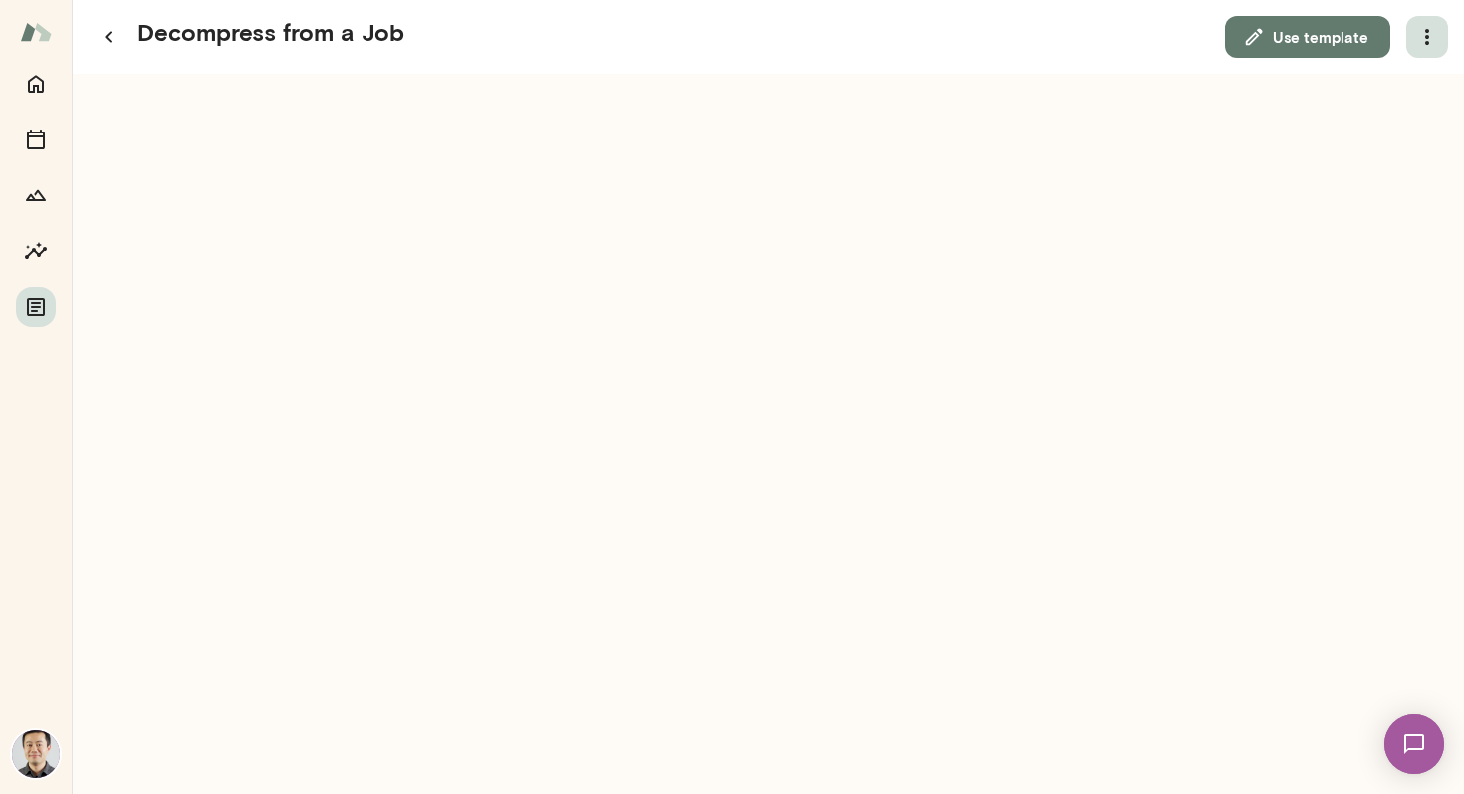
click at [1424, 32] on icon "button" at bounding box center [1428, 37] width 24 height 24
click at [1379, 88] on link "Download" at bounding box center [1380, 88] width 110 height 24
click at [109, 31] on icon "button" at bounding box center [109, 37] width 24 height 24
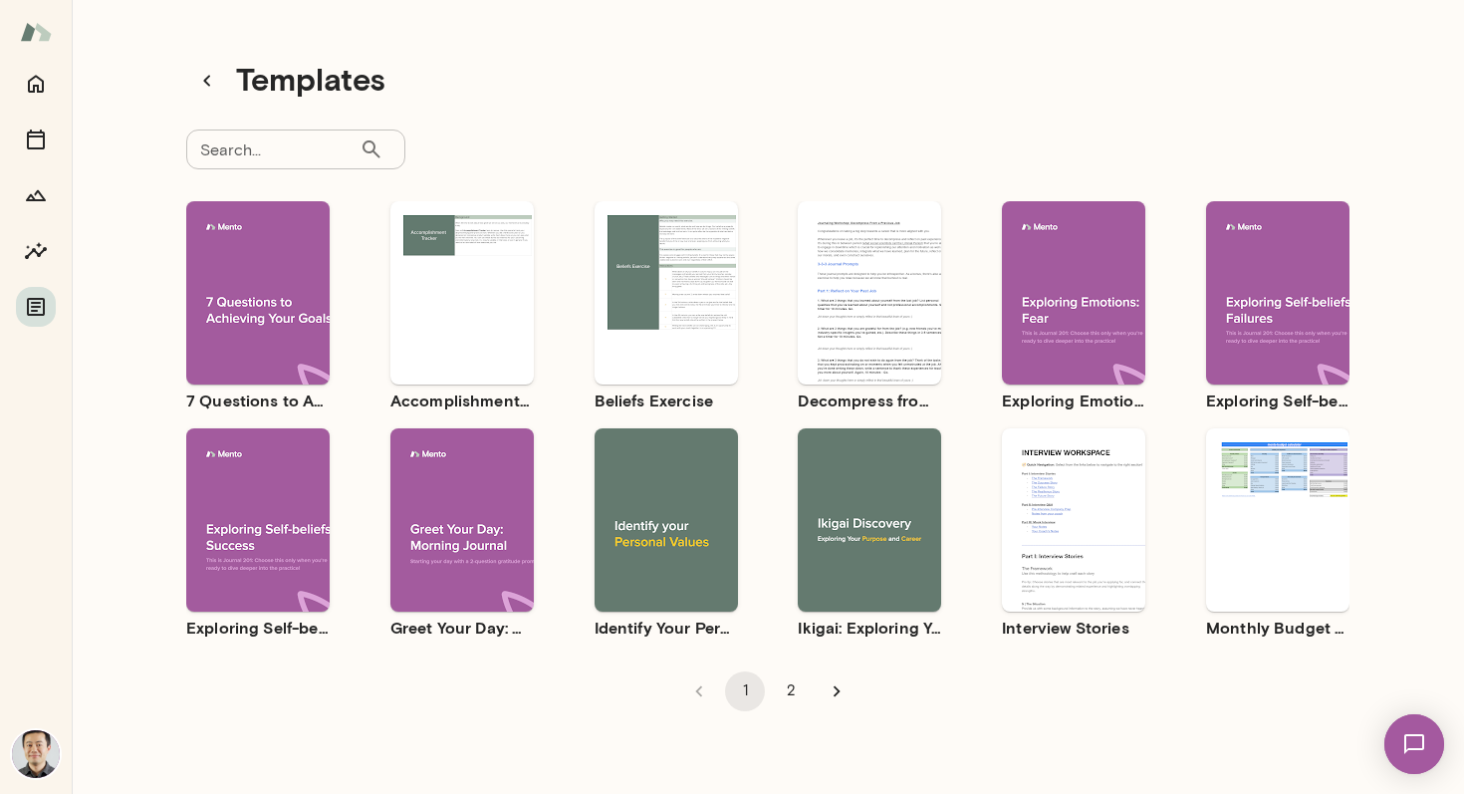
click at [1059, 274] on span "Use template" at bounding box center [1086, 276] width 73 height 16
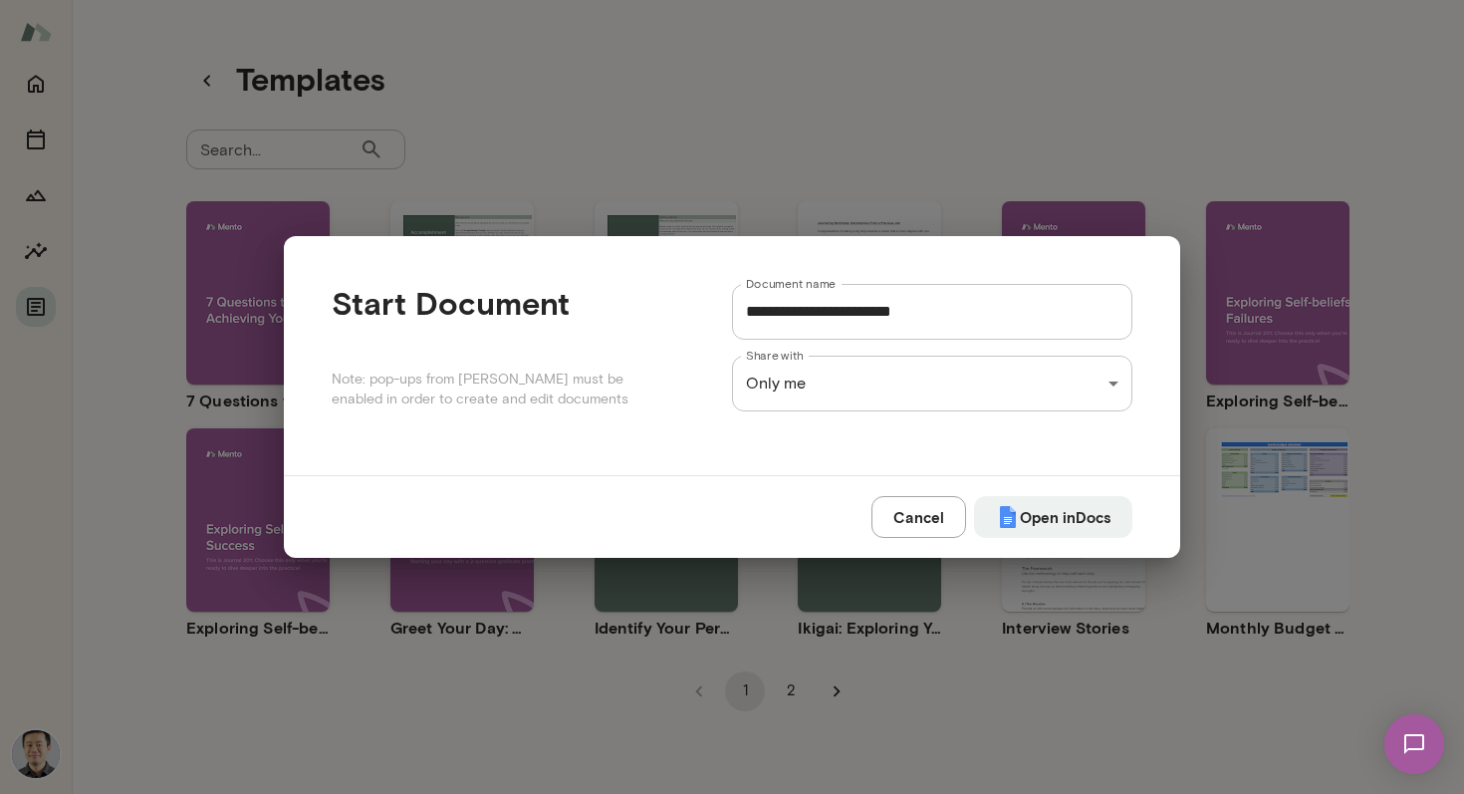
click at [1059, 234] on div "**********" at bounding box center [732, 397] width 1464 height 794
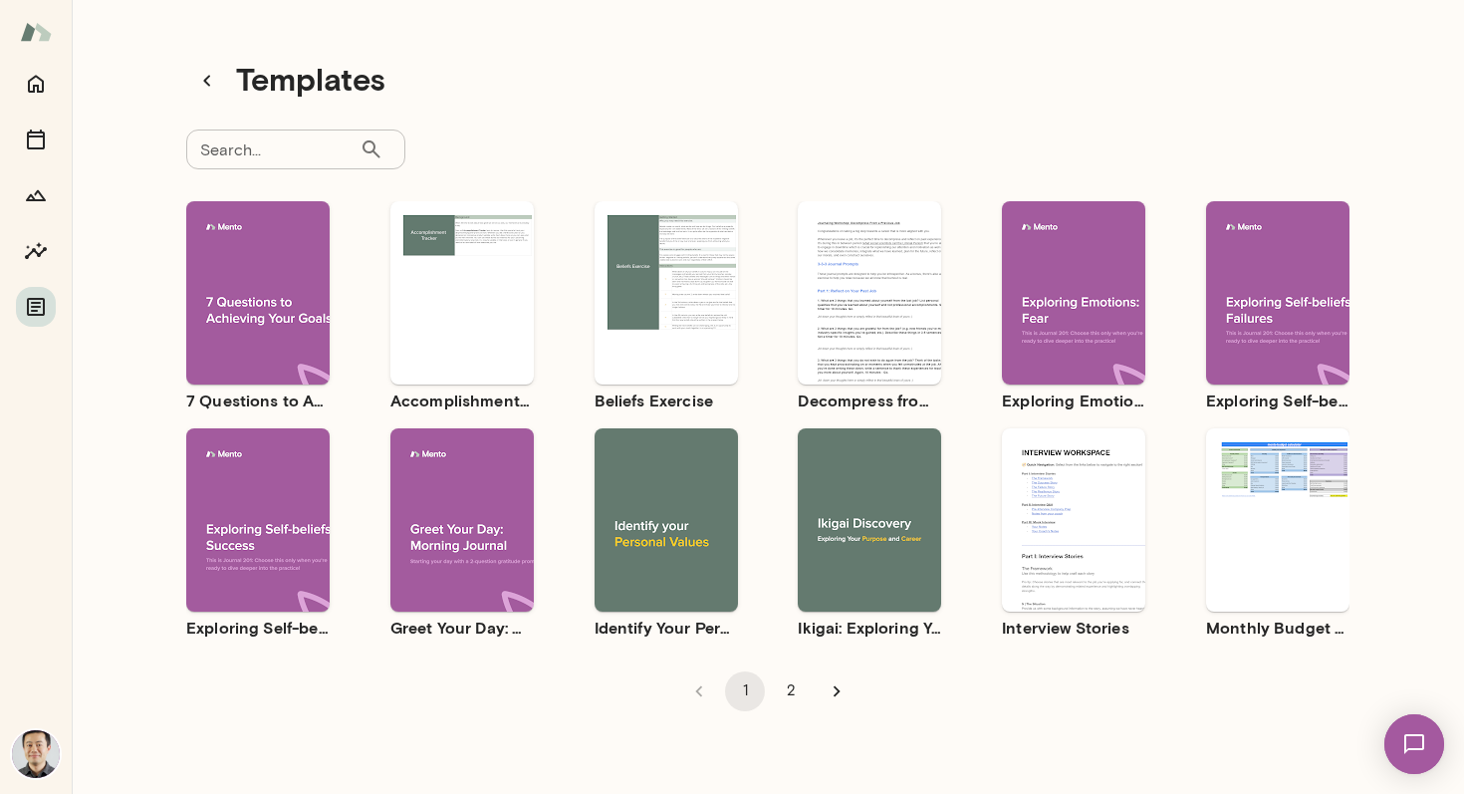
click at [1064, 221] on div "Use template Preview" at bounding box center [1073, 292] width 143 height 183
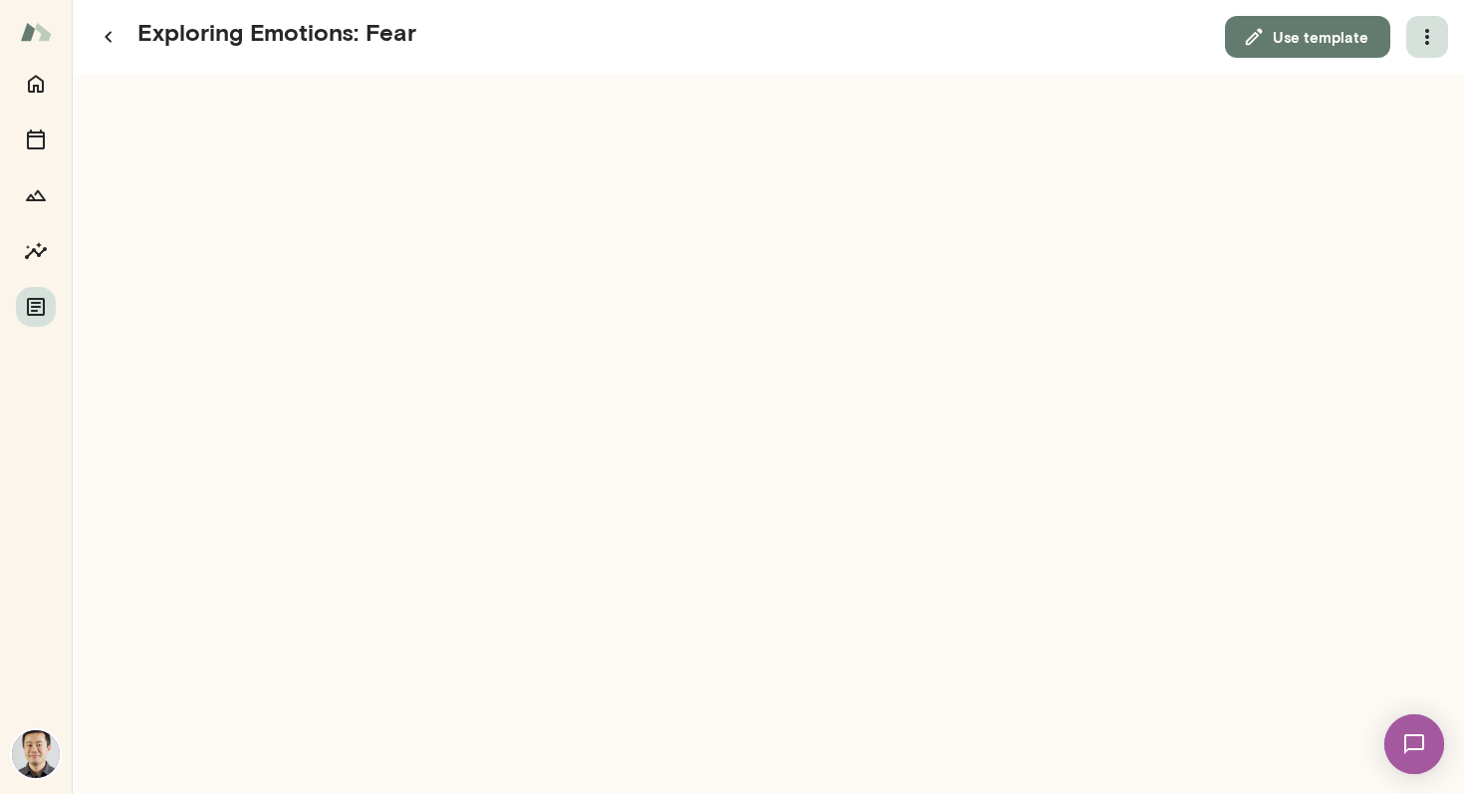
click at [1428, 41] on icon "button" at bounding box center [1428, 37] width 4 height 16
click at [1411, 79] on link "Download" at bounding box center [1380, 88] width 110 height 24
click at [109, 45] on icon "button" at bounding box center [109, 37] width 24 height 24
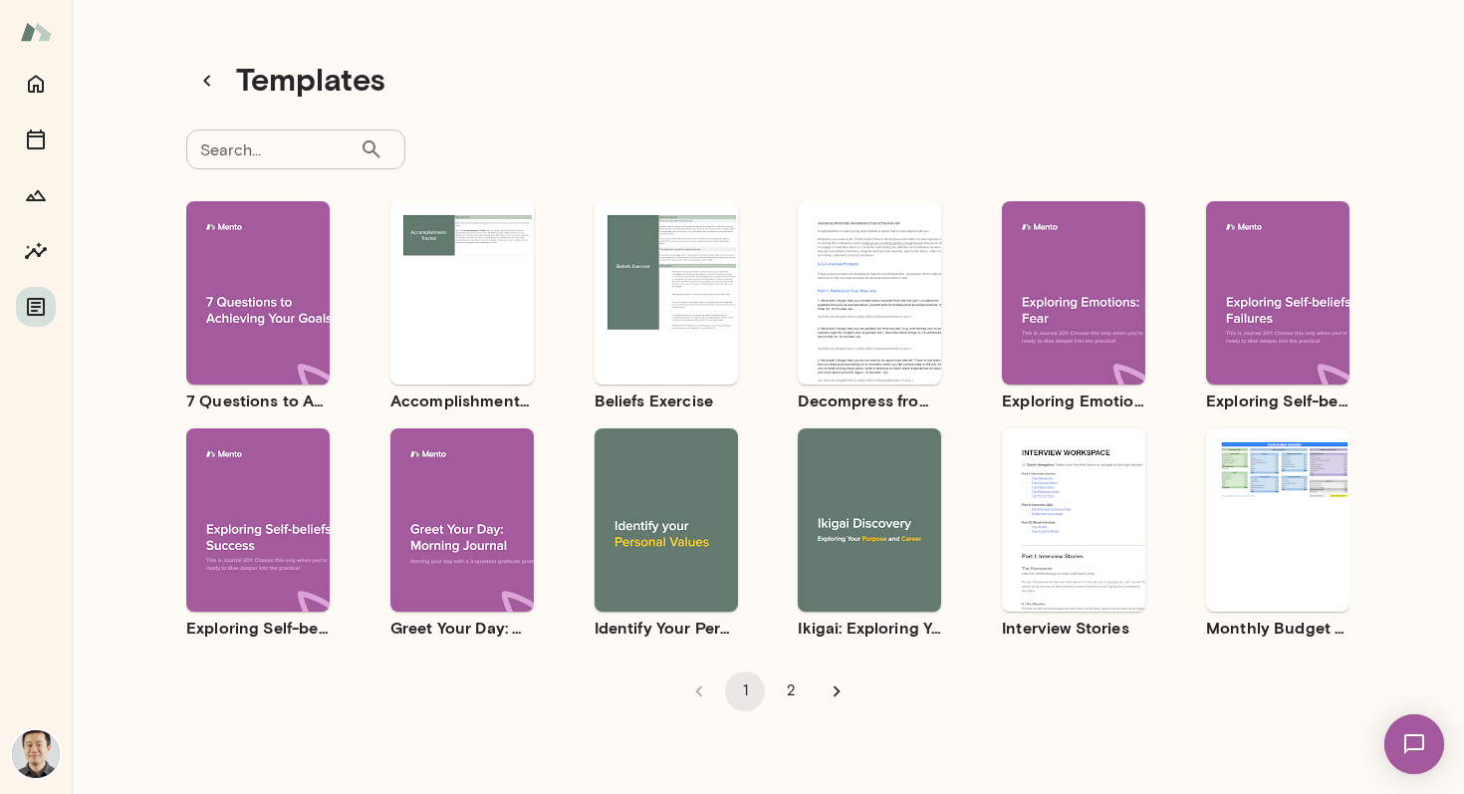
click at [1254, 244] on div "Use template Preview" at bounding box center [1277, 292] width 143 height 183
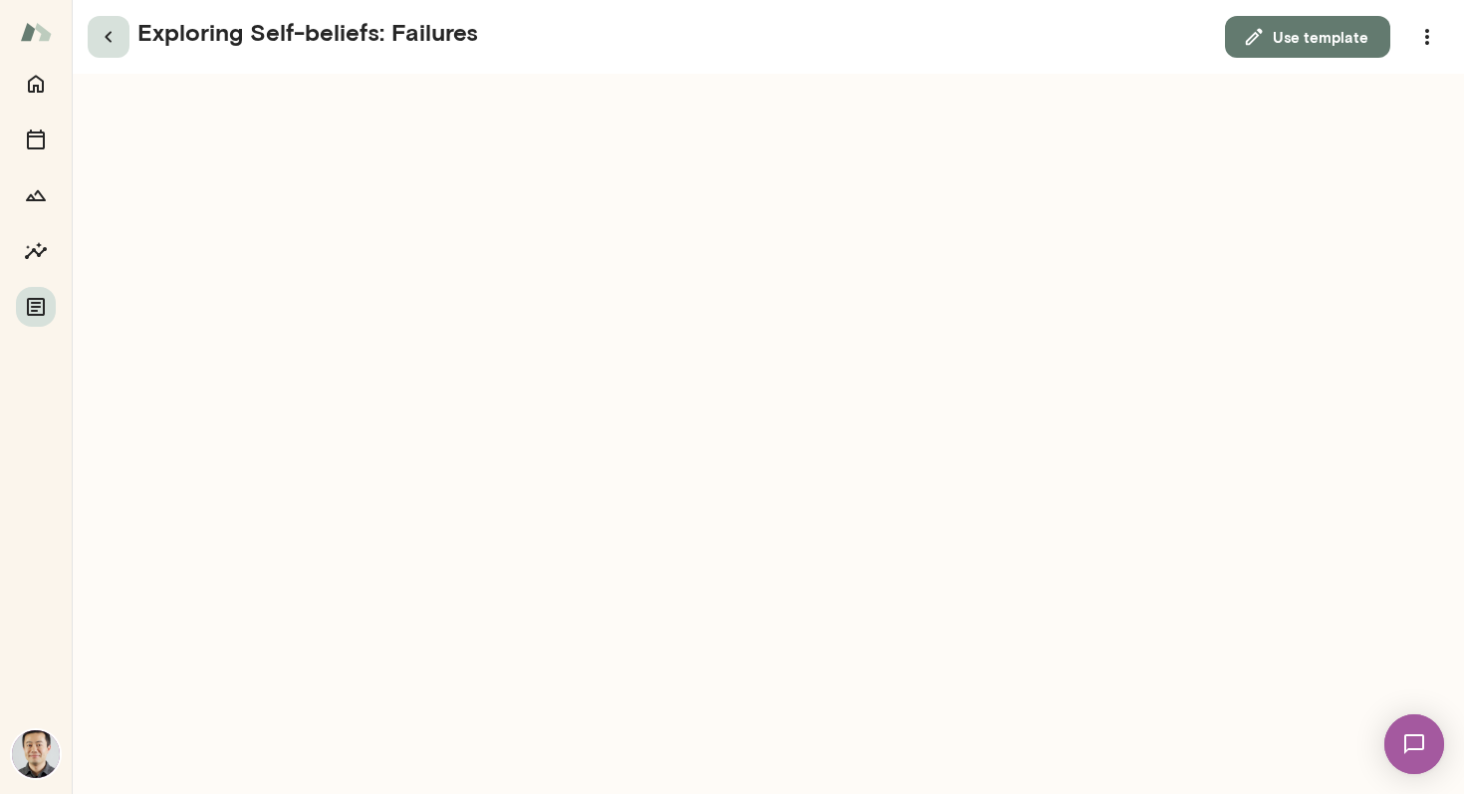
click at [99, 34] on icon "button" at bounding box center [109, 37] width 24 height 24
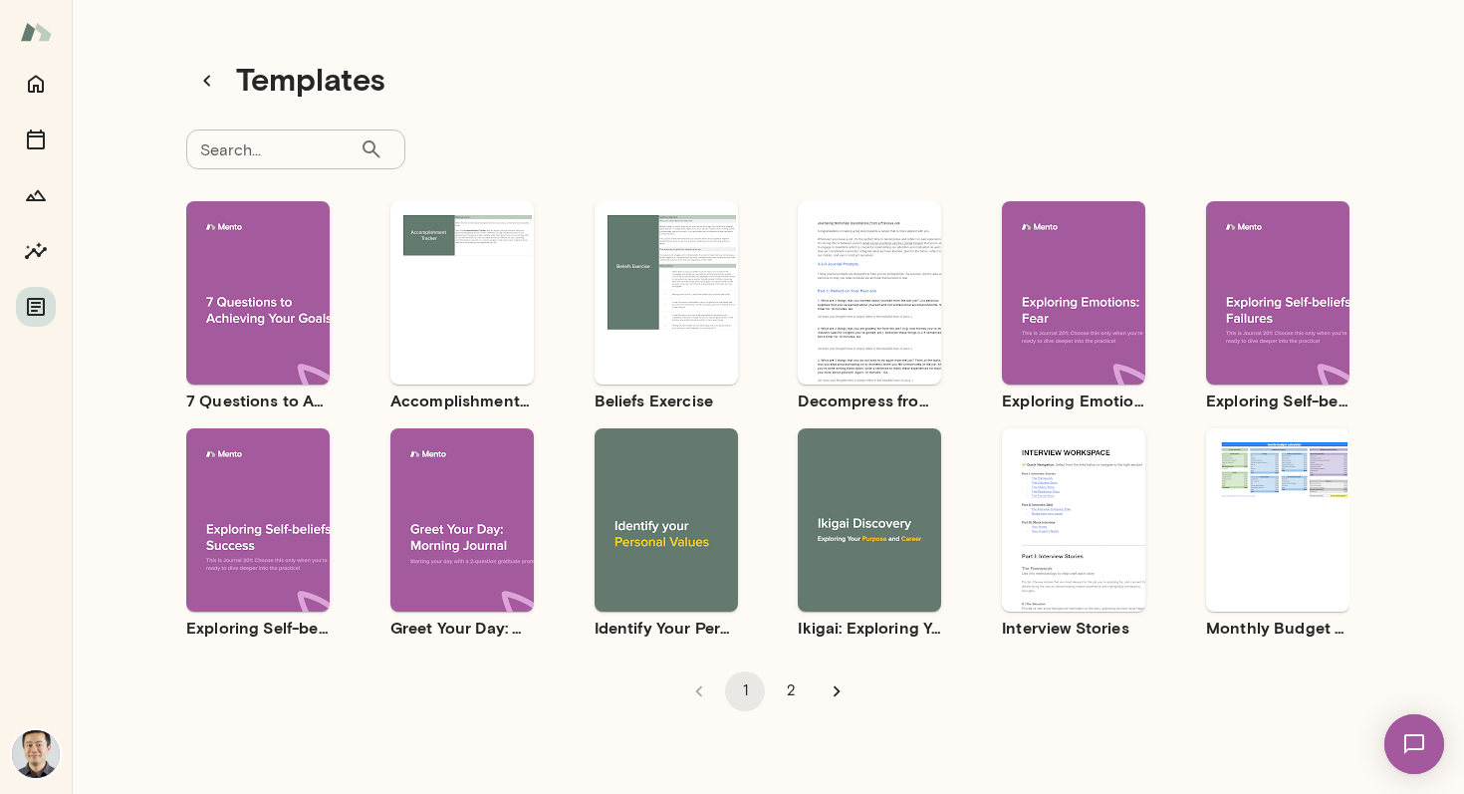
click at [279, 456] on div "Use template Preview" at bounding box center [257, 519] width 143 height 183
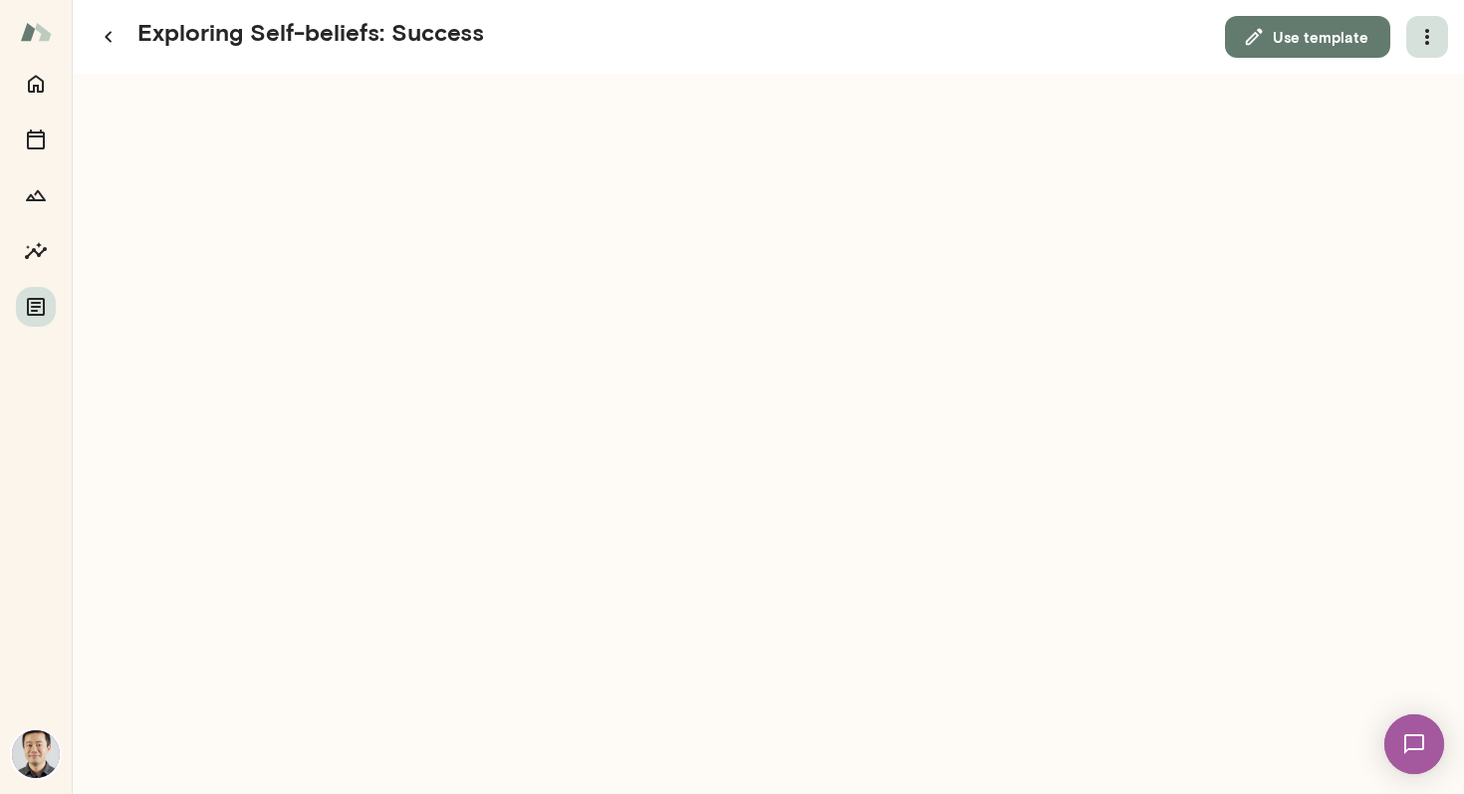
click at [1429, 32] on icon "button" at bounding box center [1428, 37] width 4 height 16
click at [1401, 79] on link "Download" at bounding box center [1380, 88] width 110 height 24
click at [109, 46] on icon "button" at bounding box center [109, 37] width 24 height 24
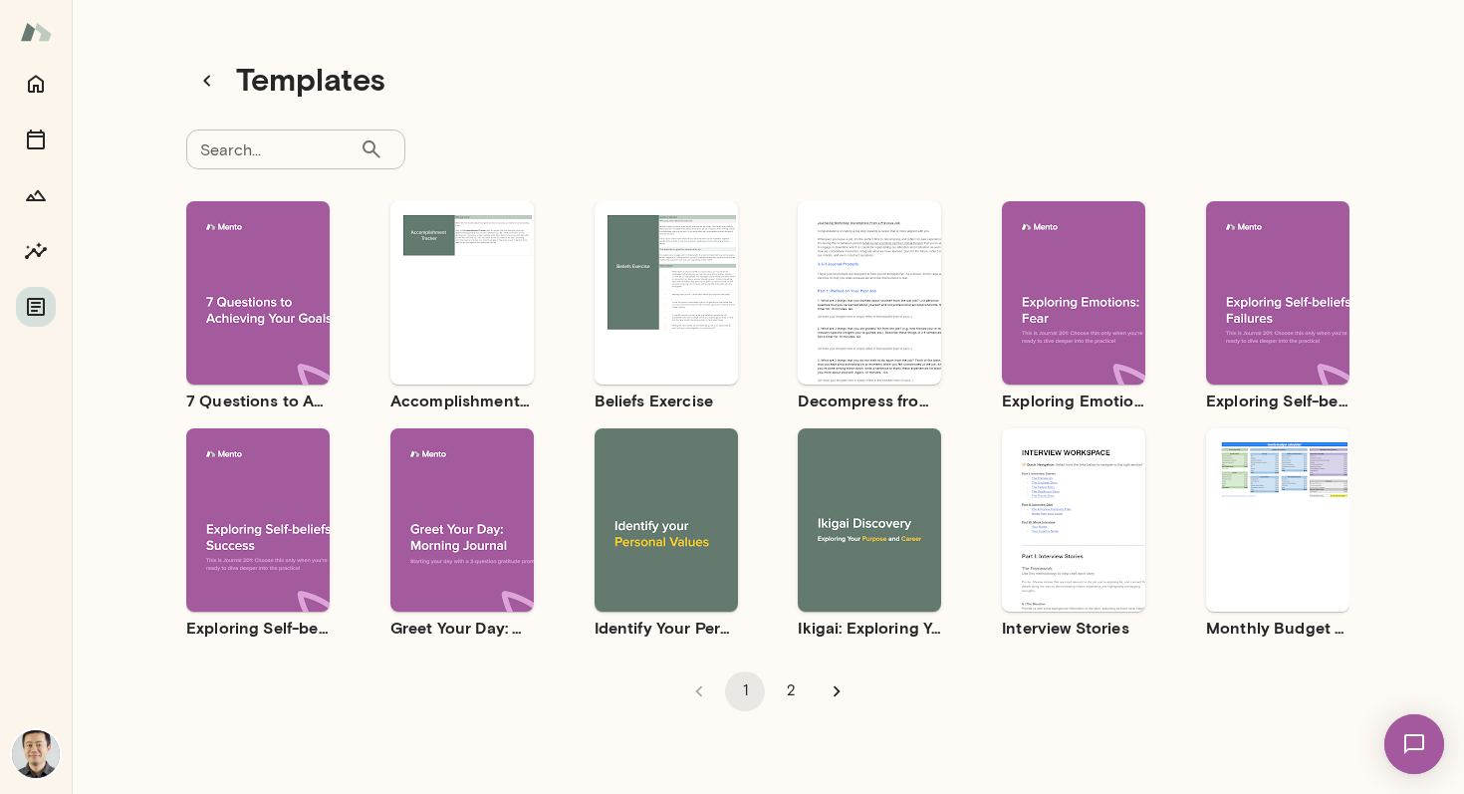
click at [511, 439] on div "Use template Preview" at bounding box center [462, 519] width 143 height 183
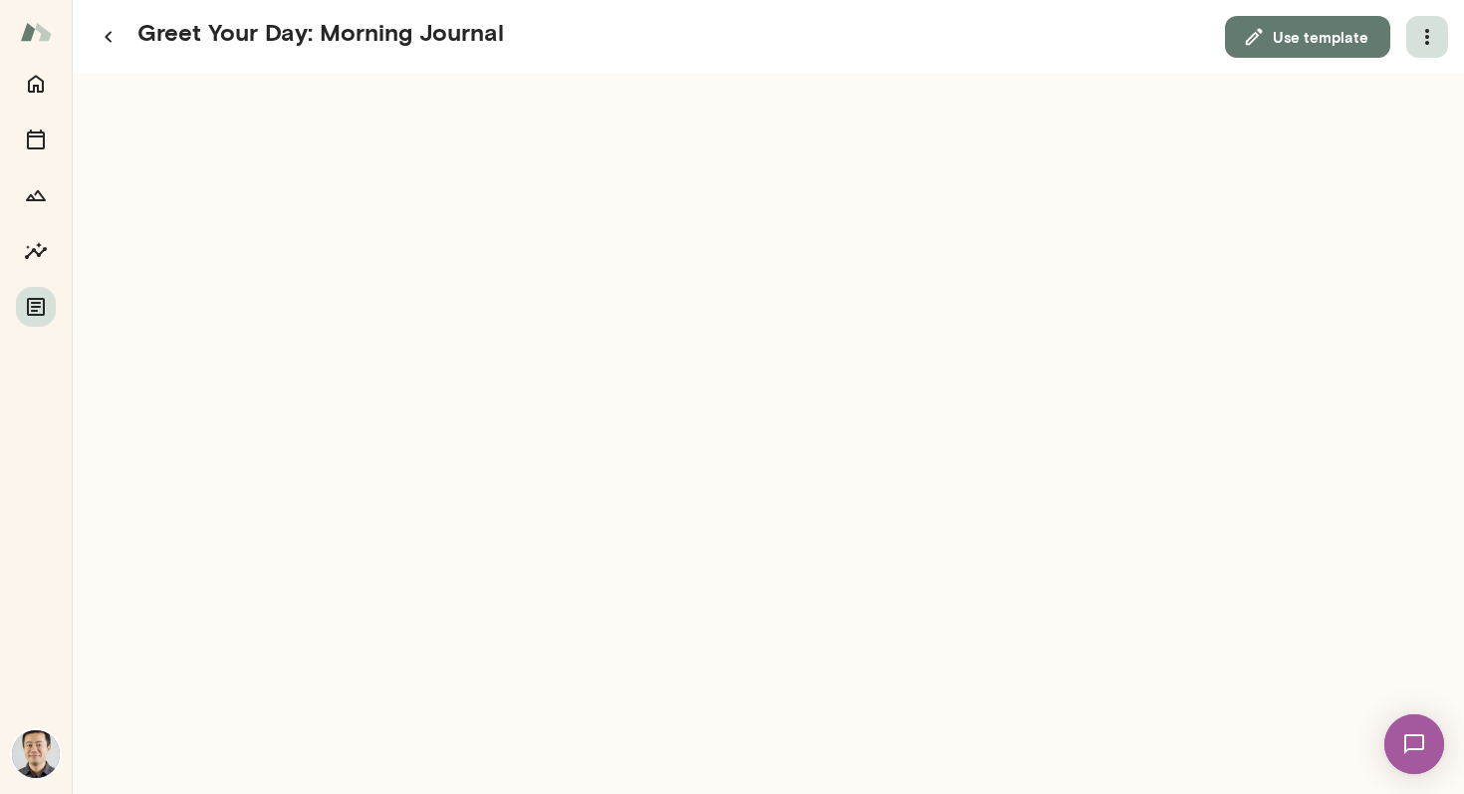
click at [1427, 35] on icon "button" at bounding box center [1428, 37] width 4 height 16
click at [1389, 71] on li "Download" at bounding box center [1379, 88] width 141 height 36
click at [108, 36] on icon "button" at bounding box center [109, 37] width 24 height 24
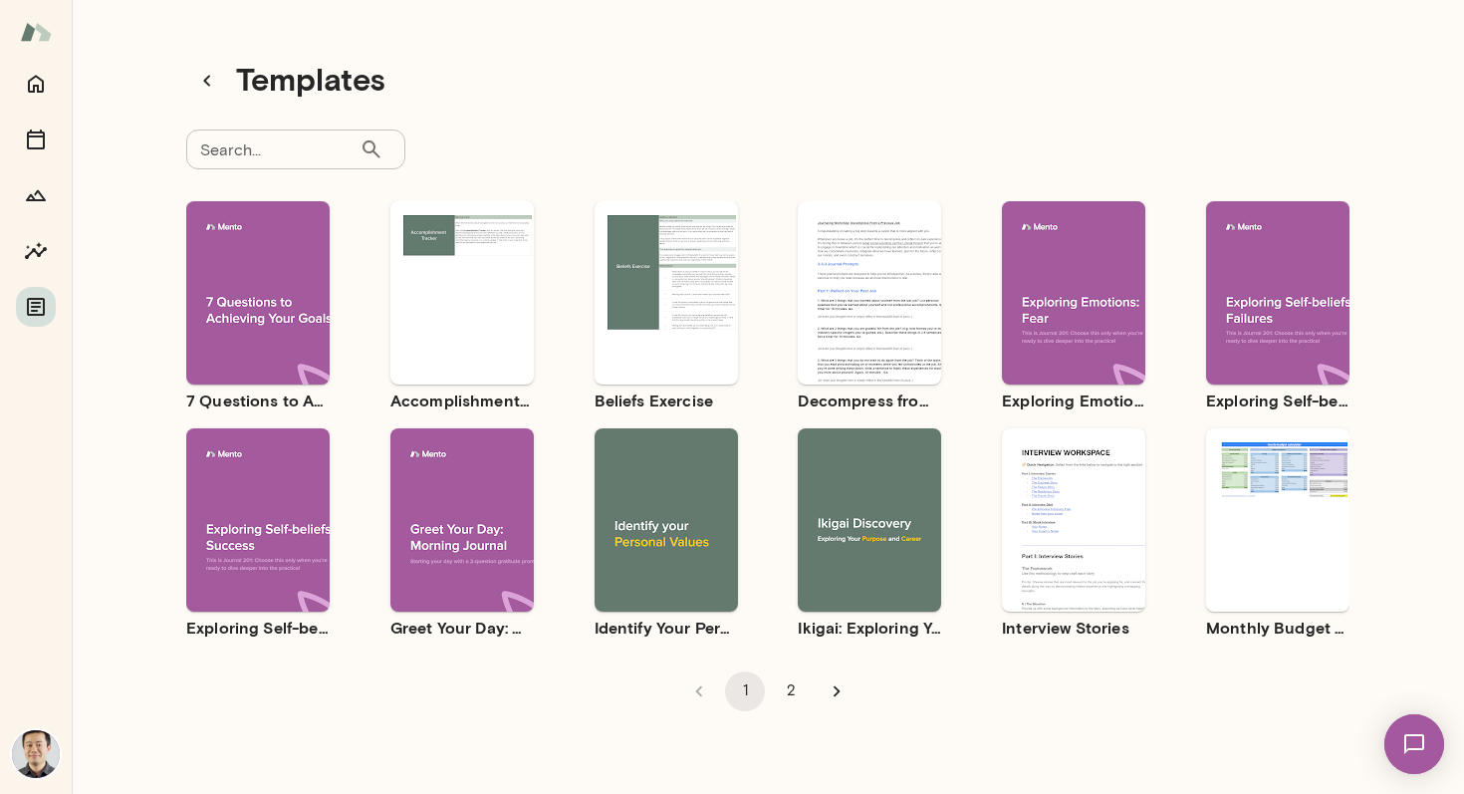
click at [674, 445] on div "Use template Preview" at bounding box center [666, 519] width 143 height 183
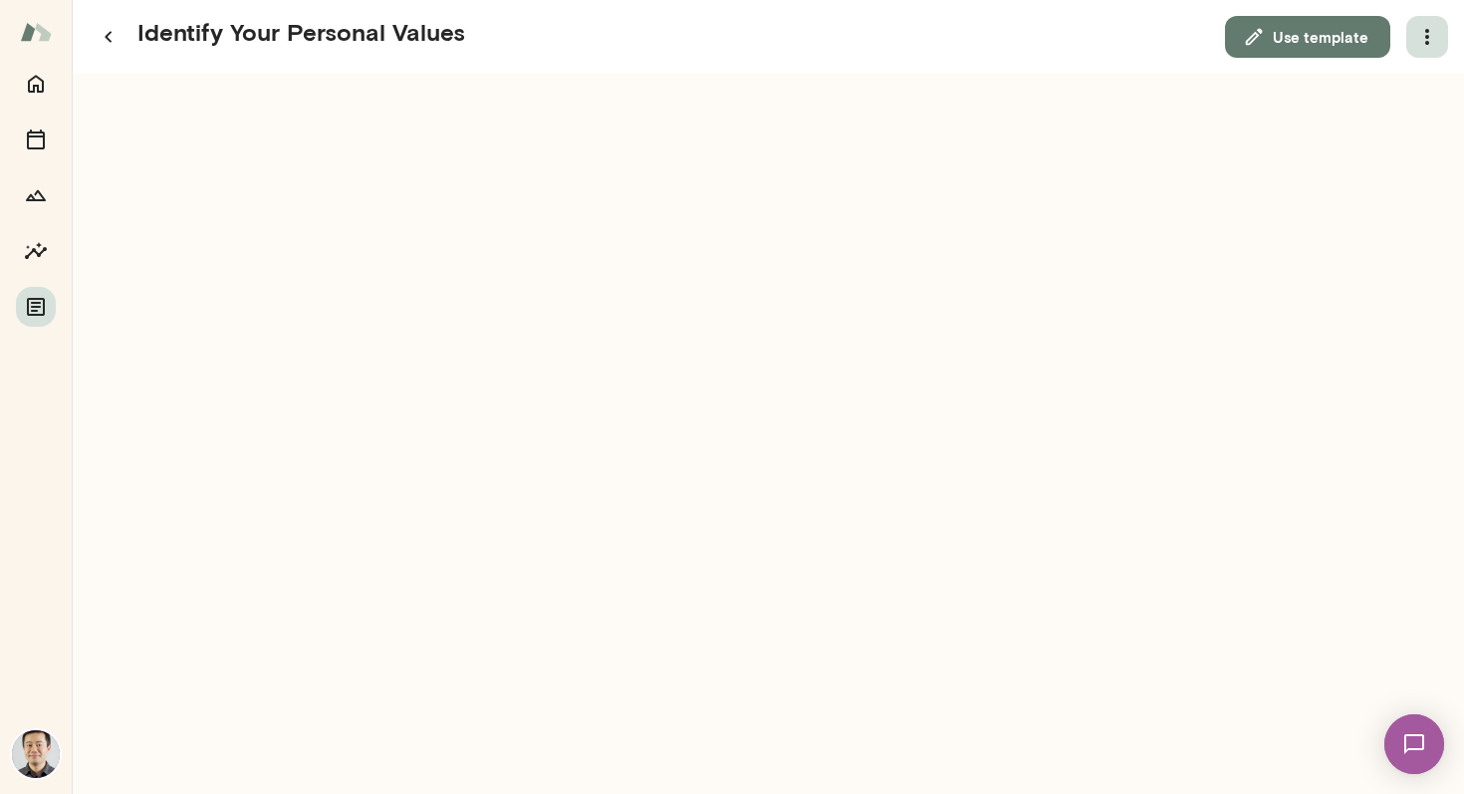
click at [1427, 38] on icon "button" at bounding box center [1428, 37] width 4 height 16
click at [1368, 90] on link "Download" at bounding box center [1380, 88] width 110 height 24
click at [108, 38] on icon "button" at bounding box center [108, 37] width 7 height 11
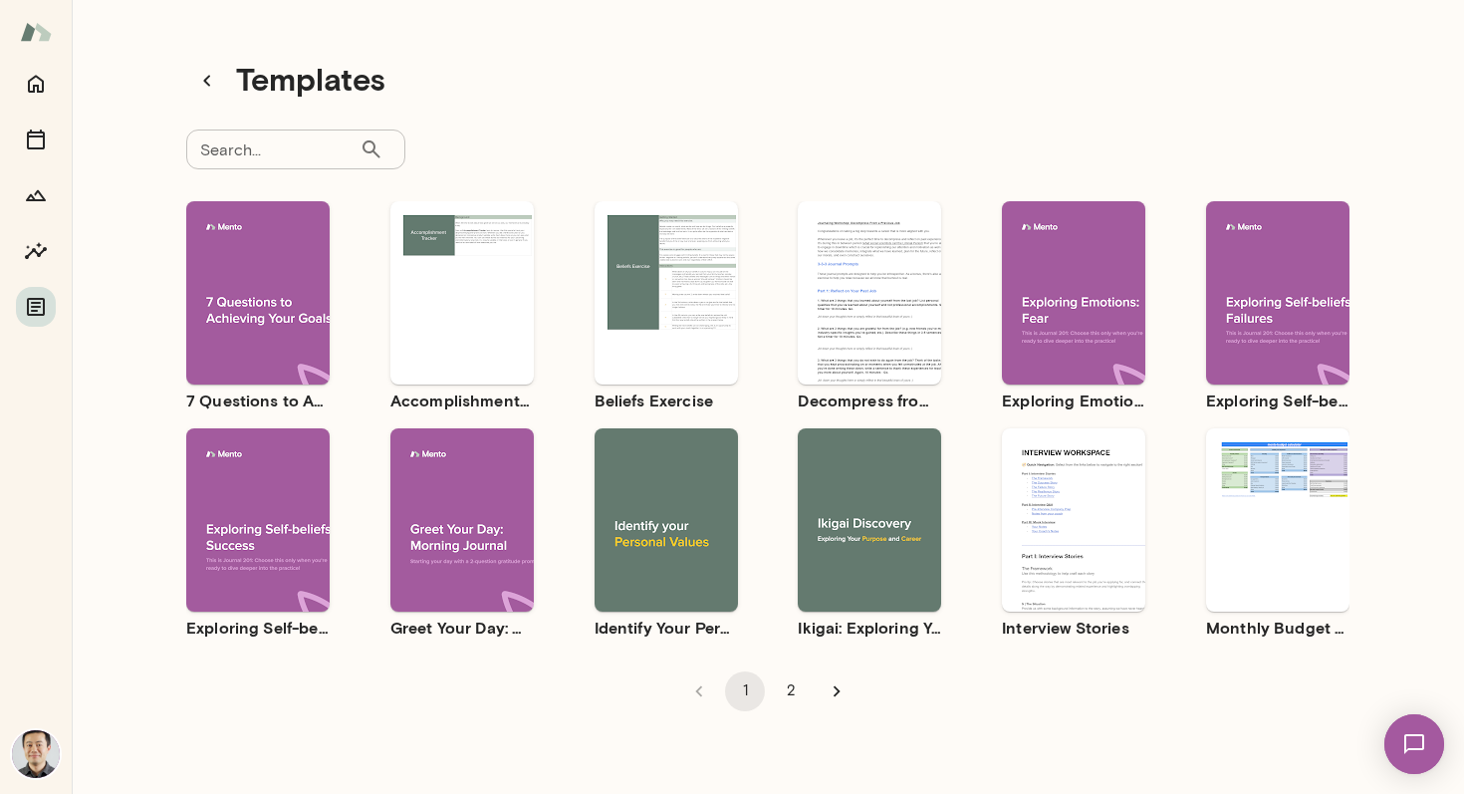
click at [788, 695] on button "2" at bounding box center [791, 691] width 40 height 40
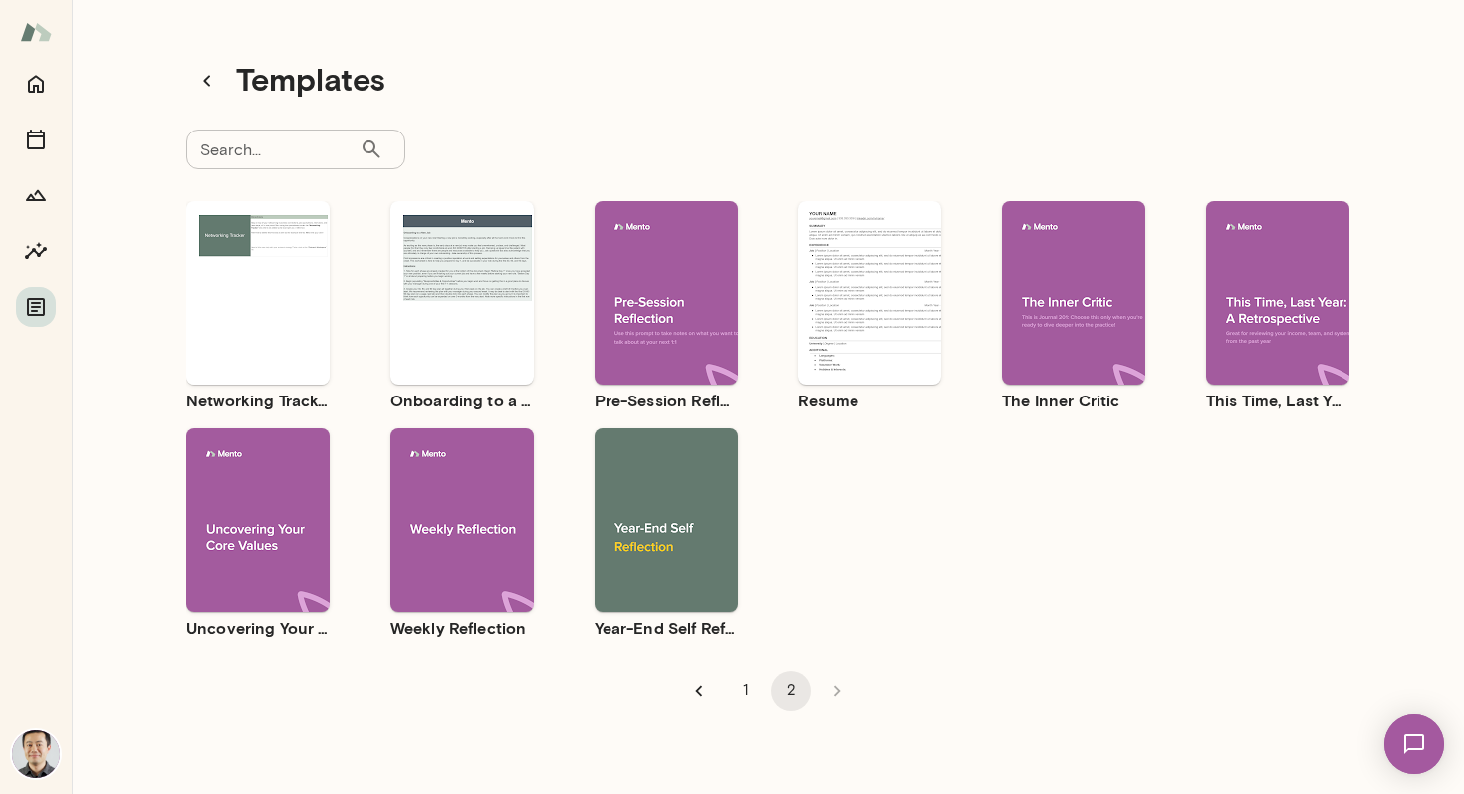
click at [256, 233] on div "Use template Preview" at bounding box center [257, 292] width 143 height 183
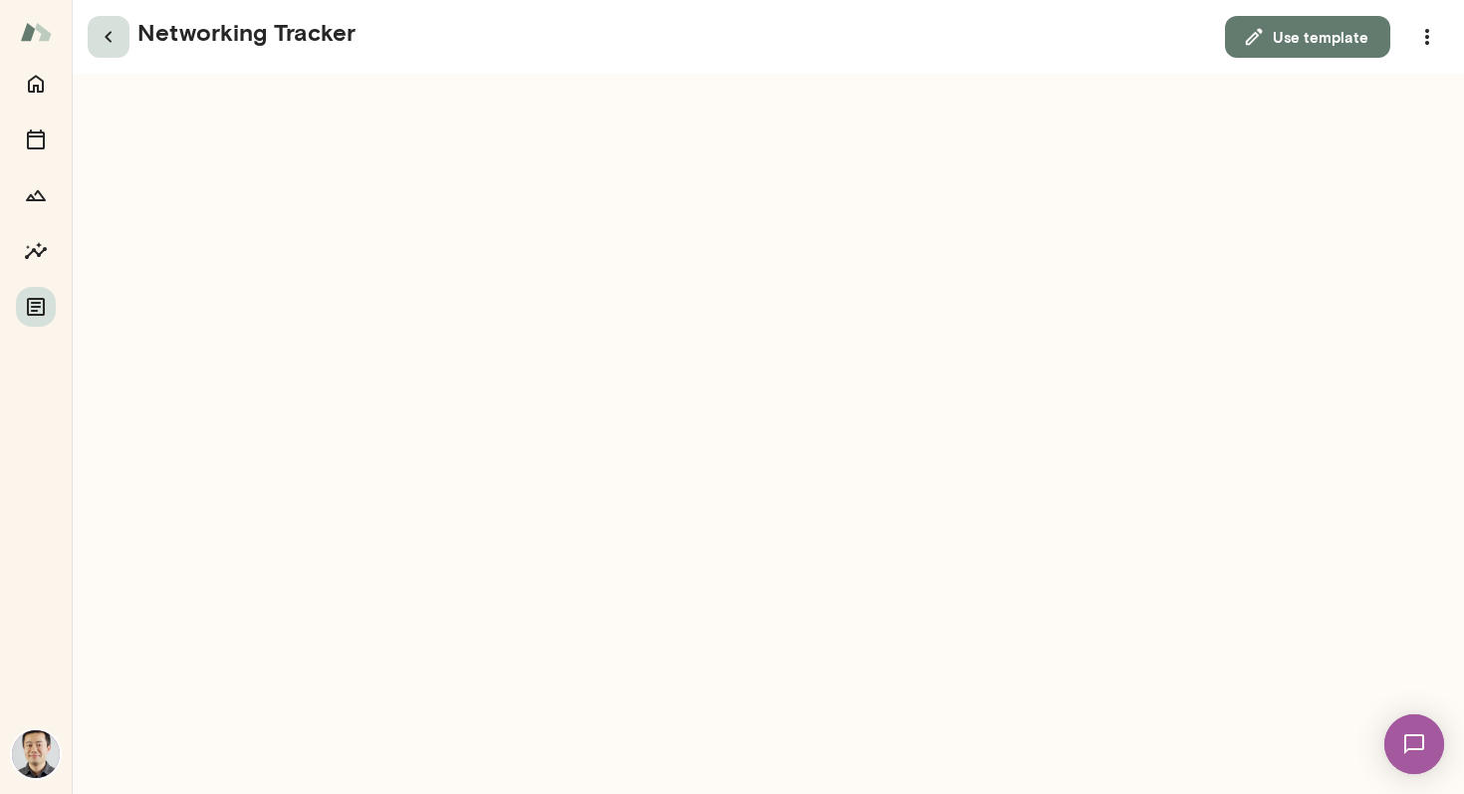
click at [108, 40] on icon "button" at bounding box center [108, 37] width 7 height 11
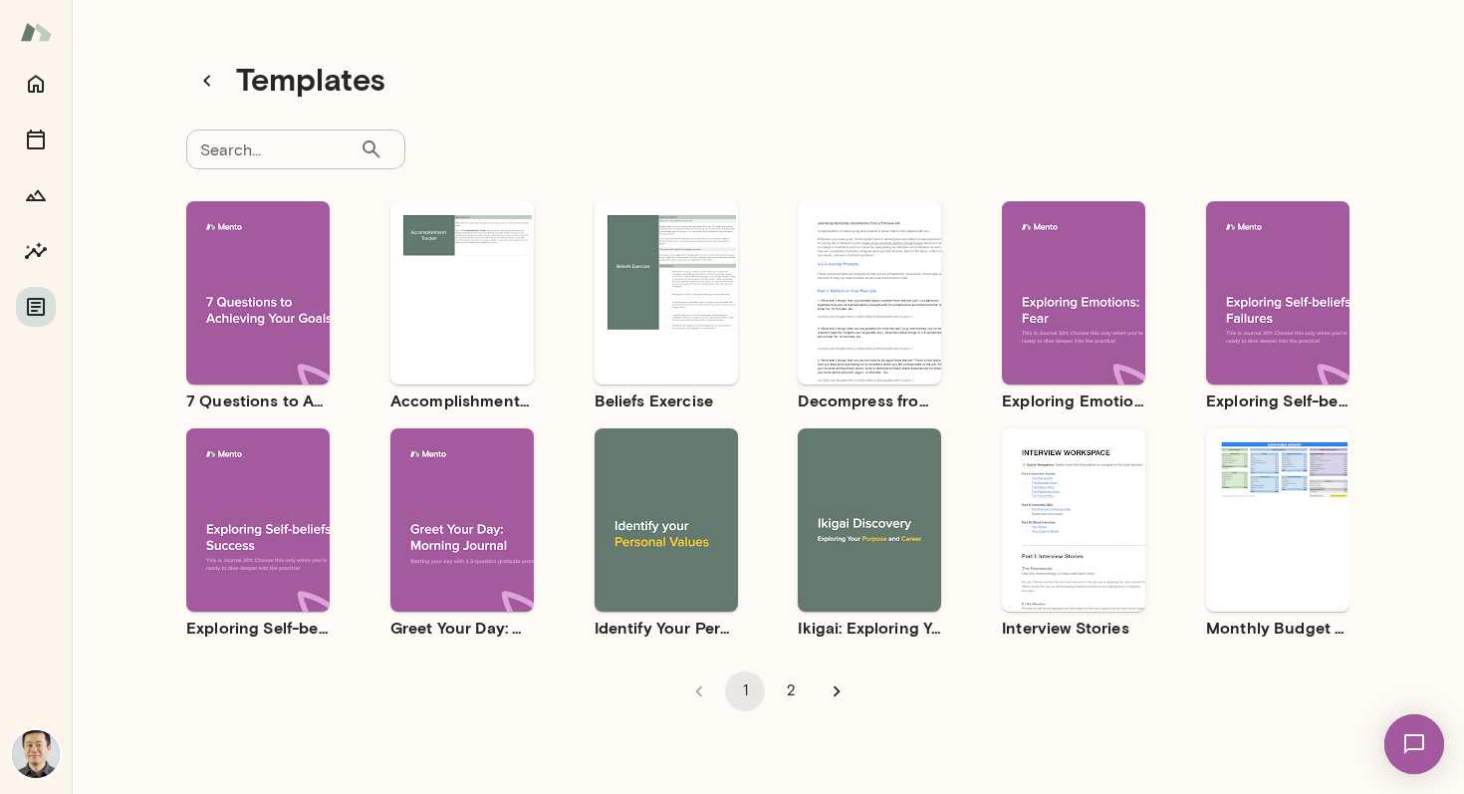
click at [790, 695] on button "2" at bounding box center [791, 691] width 40 height 40
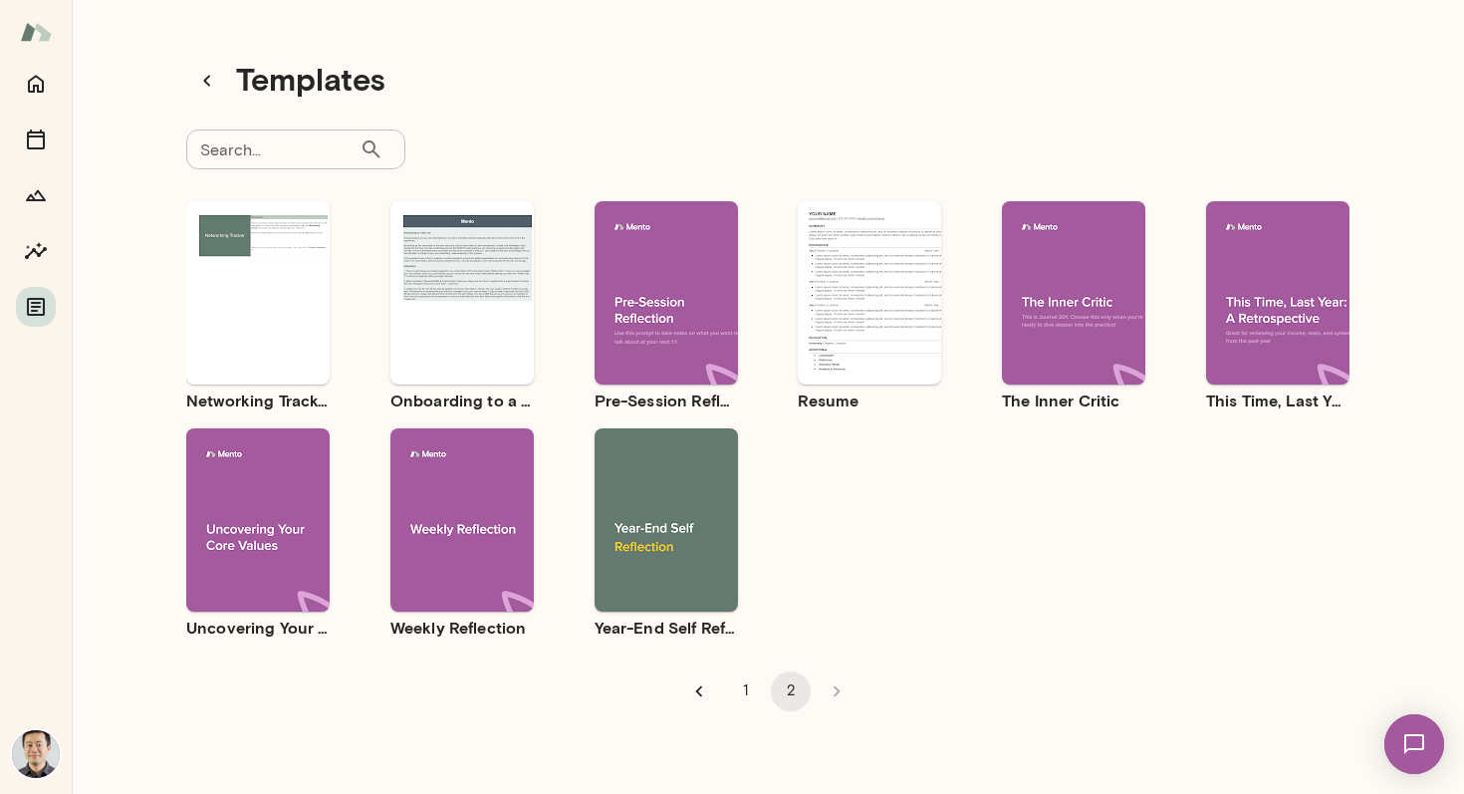
click at [898, 213] on div "Use template Preview" at bounding box center [869, 292] width 143 height 183
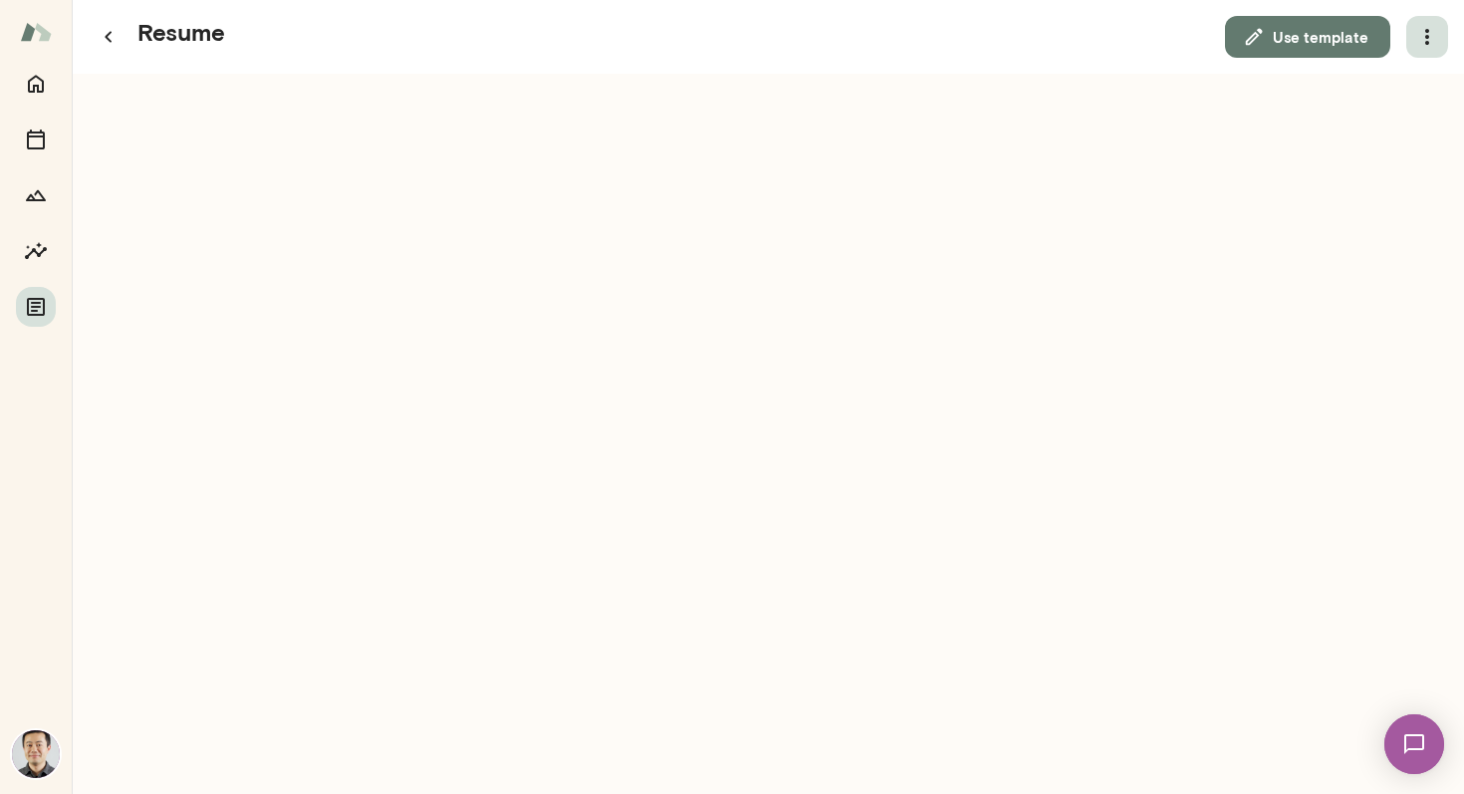
click at [1438, 33] on icon "button" at bounding box center [1428, 37] width 24 height 24
click at [1417, 92] on link "Download" at bounding box center [1380, 88] width 110 height 24
click at [103, 37] on icon "button" at bounding box center [109, 37] width 24 height 24
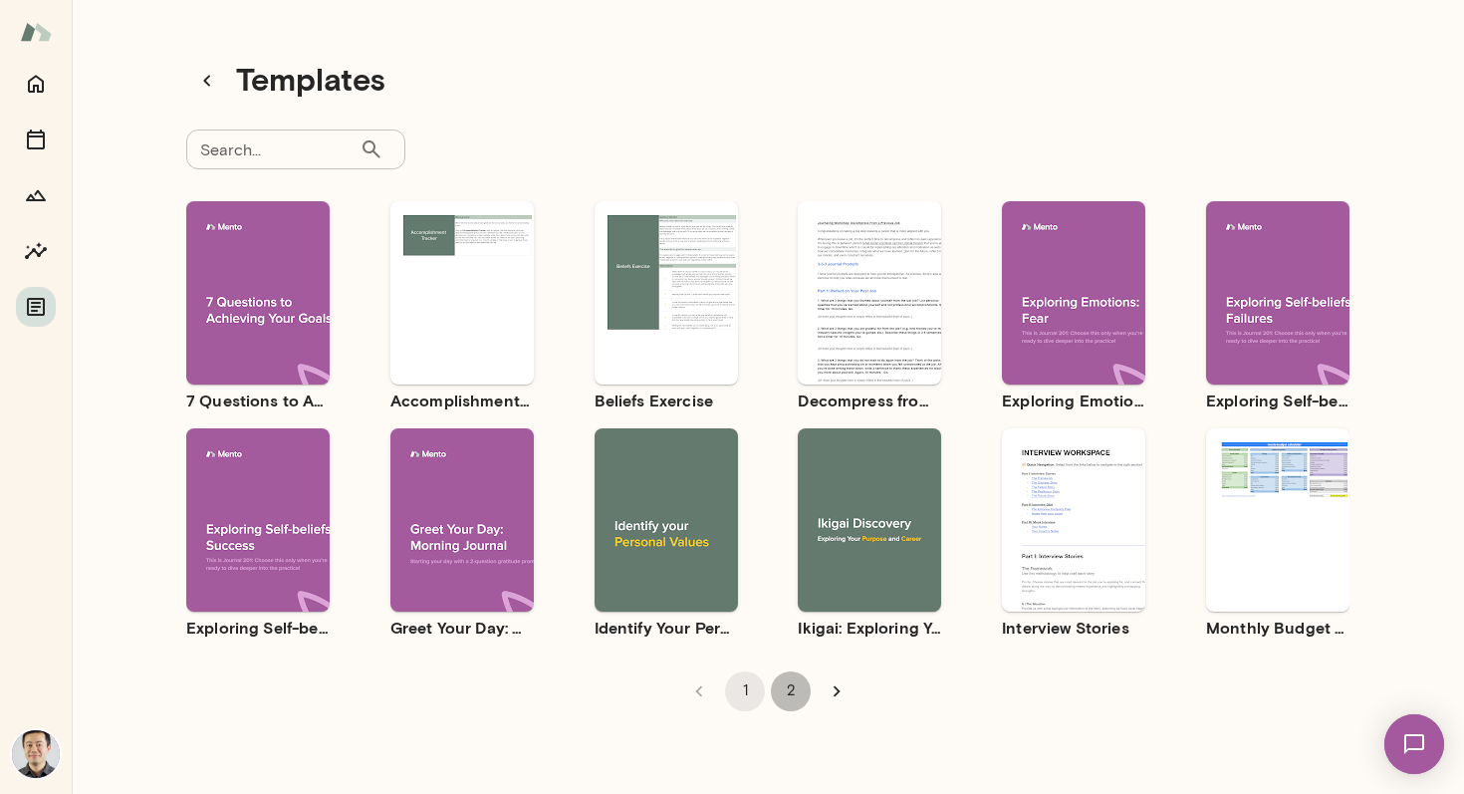
click at [787, 693] on button "2" at bounding box center [791, 691] width 40 height 40
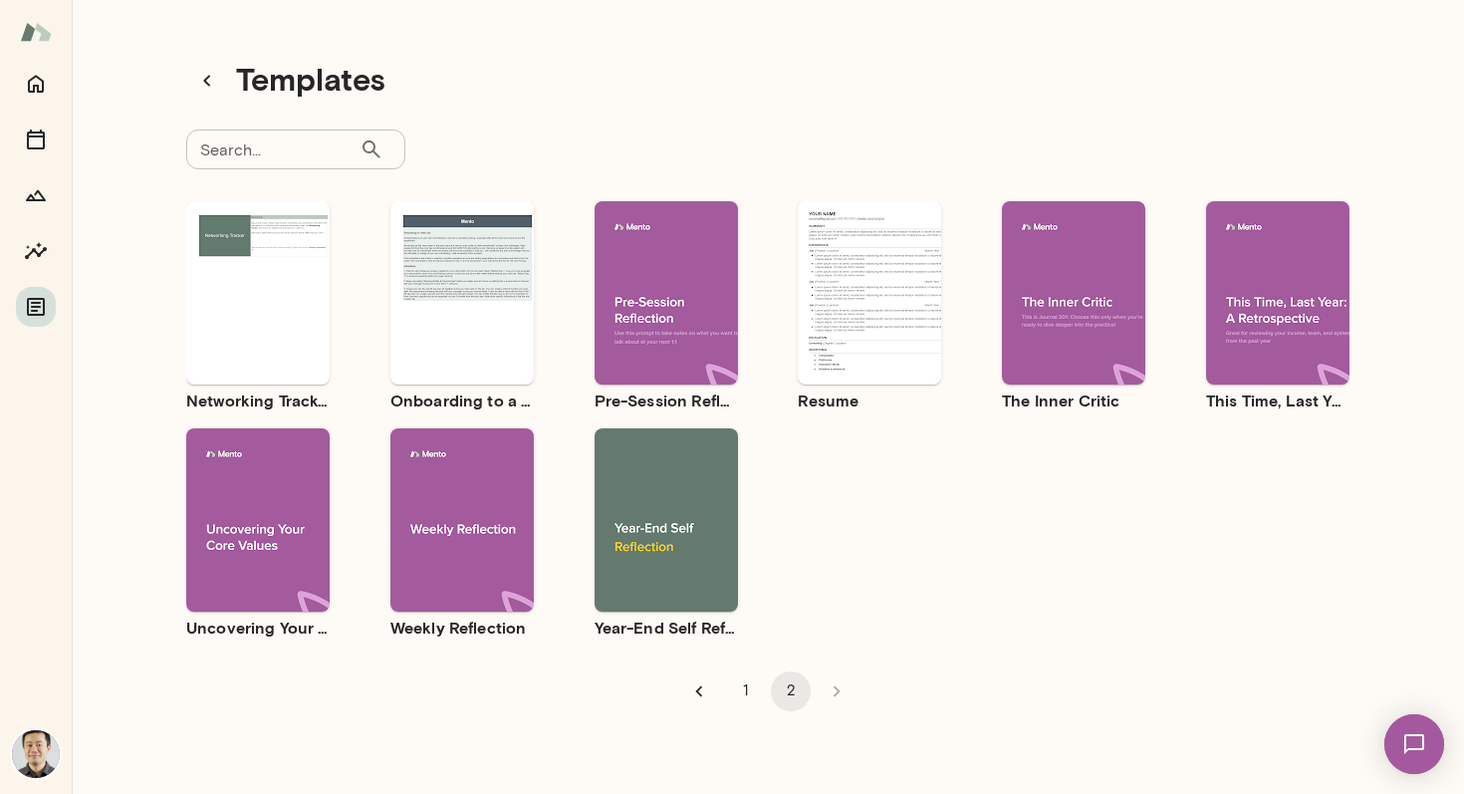
click at [1103, 225] on div "Use template Preview" at bounding box center [1073, 292] width 143 height 183
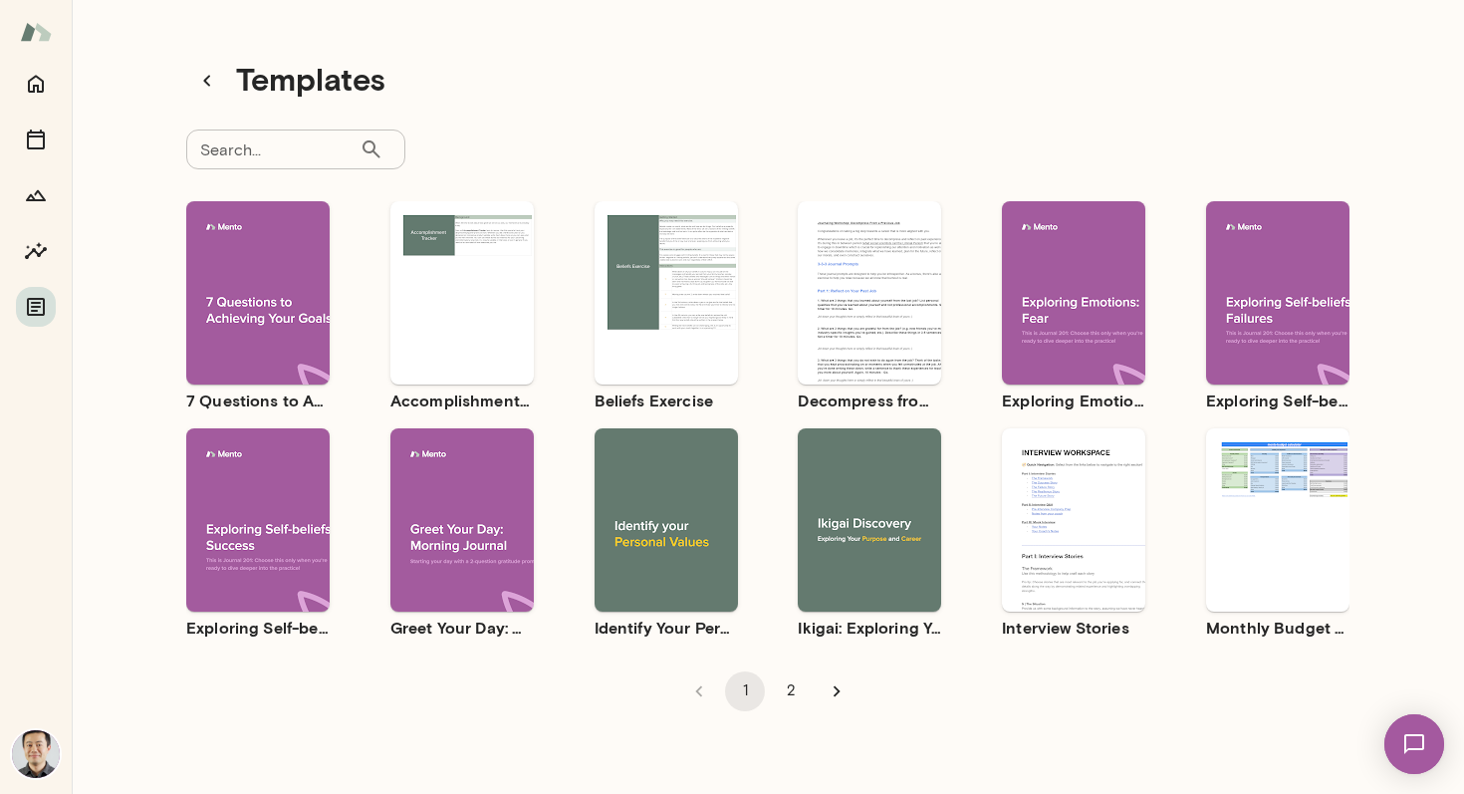
click at [790, 702] on button "2" at bounding box center [791, 691] width 40 height 40
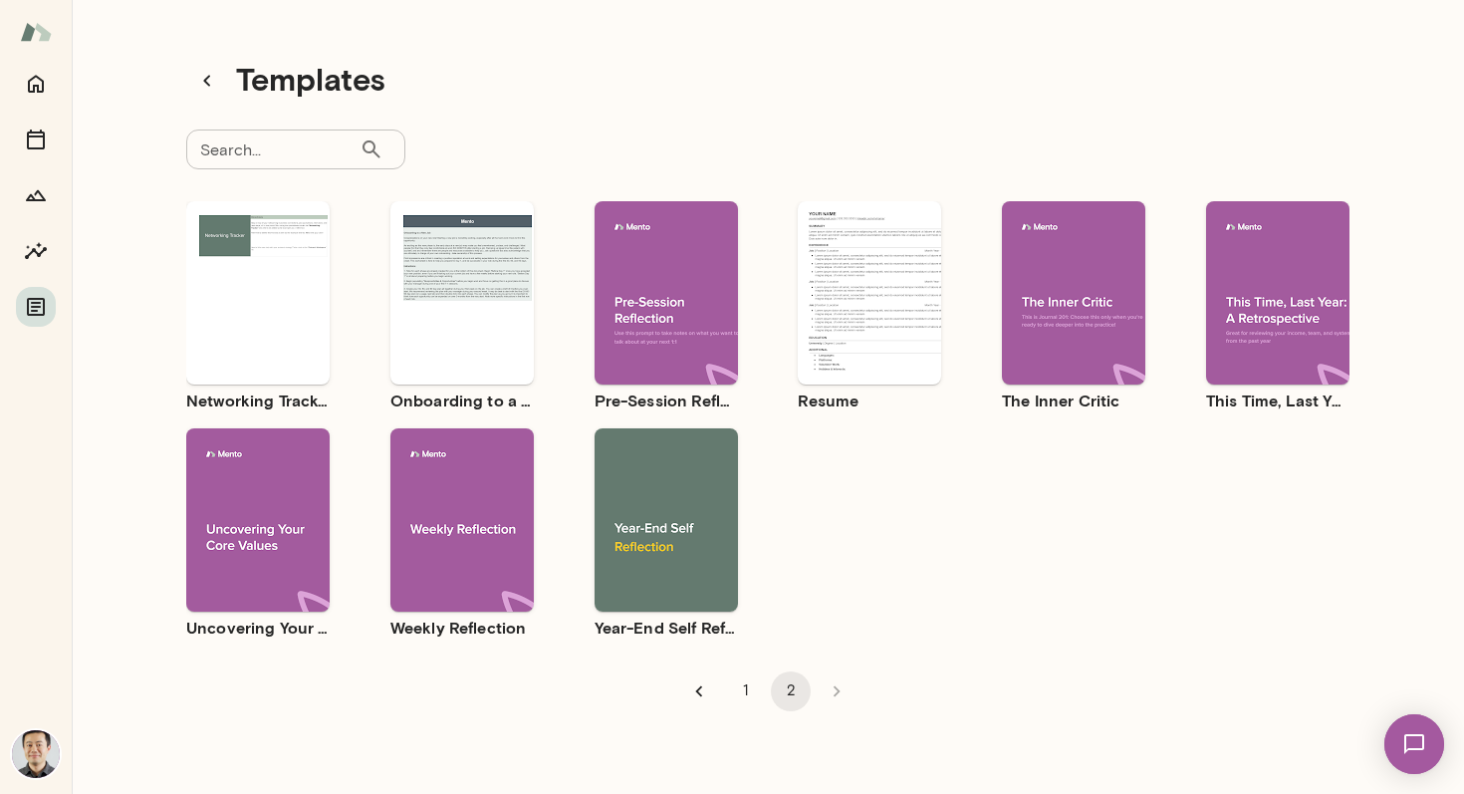
click at [675, 475] on div "Use template Preview" at bounding box center [666, 519] width 143 height 183
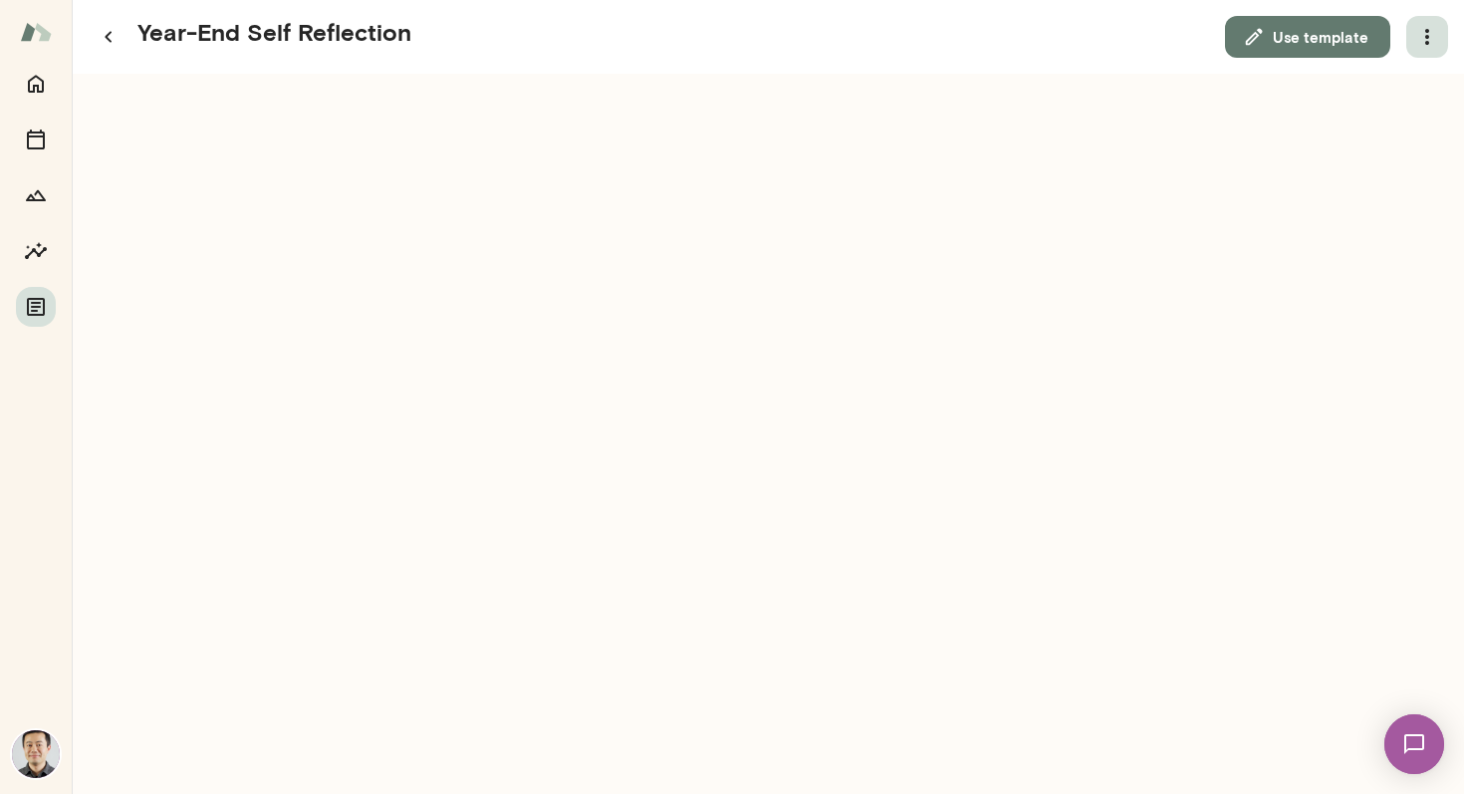
click at [1440, 41] on button "button" at bounding box center [1428, 37] width 42 height 42
click at [1405, 81] on link "Download" at bounding box center [1380, 88] width 110 height 24
click at [126, 38] on button "button" at bounding box center [109, 37] width 42 height 42
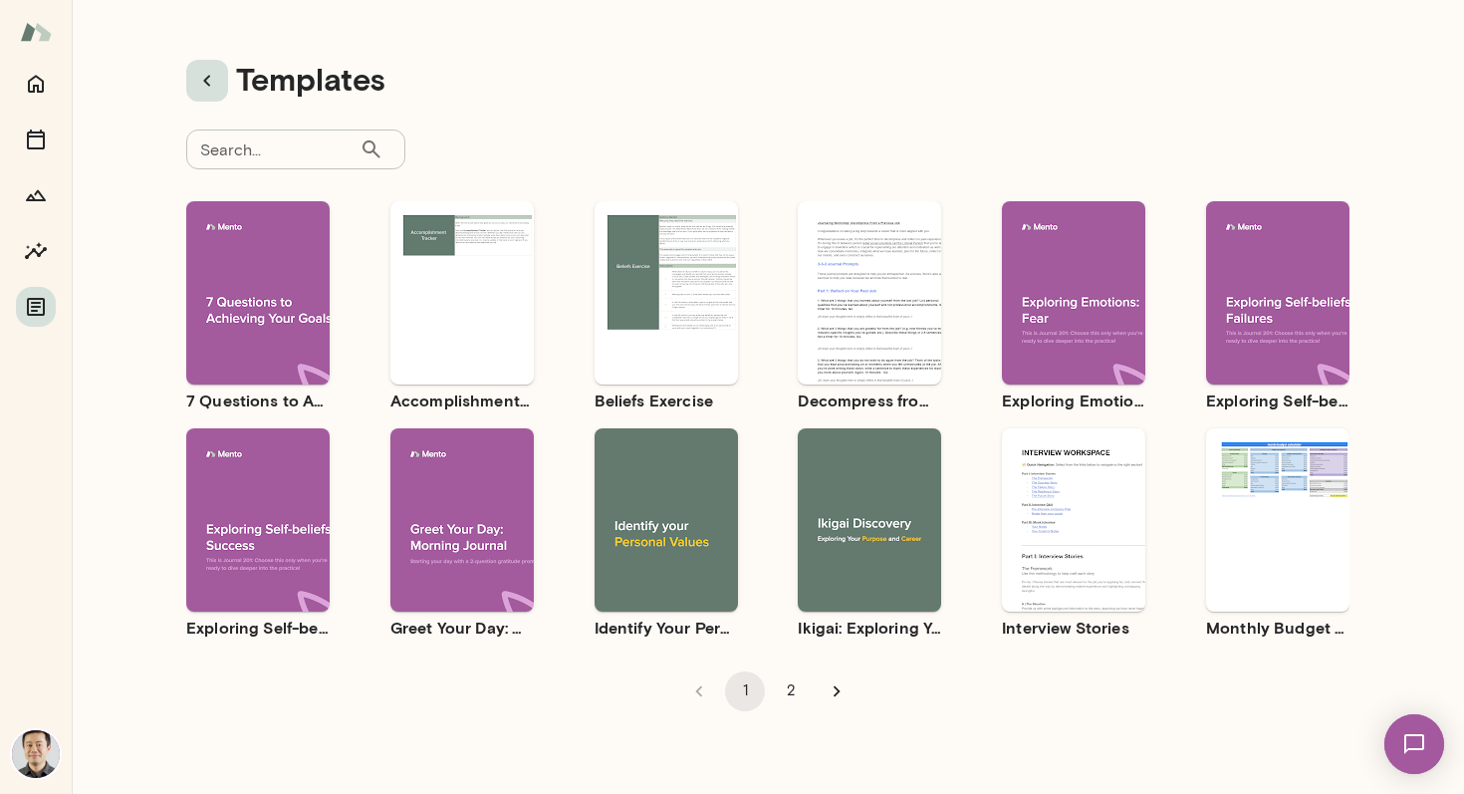
click at [205, 81] on icon "button" at bounding box center [206, 80] width 7 height 11
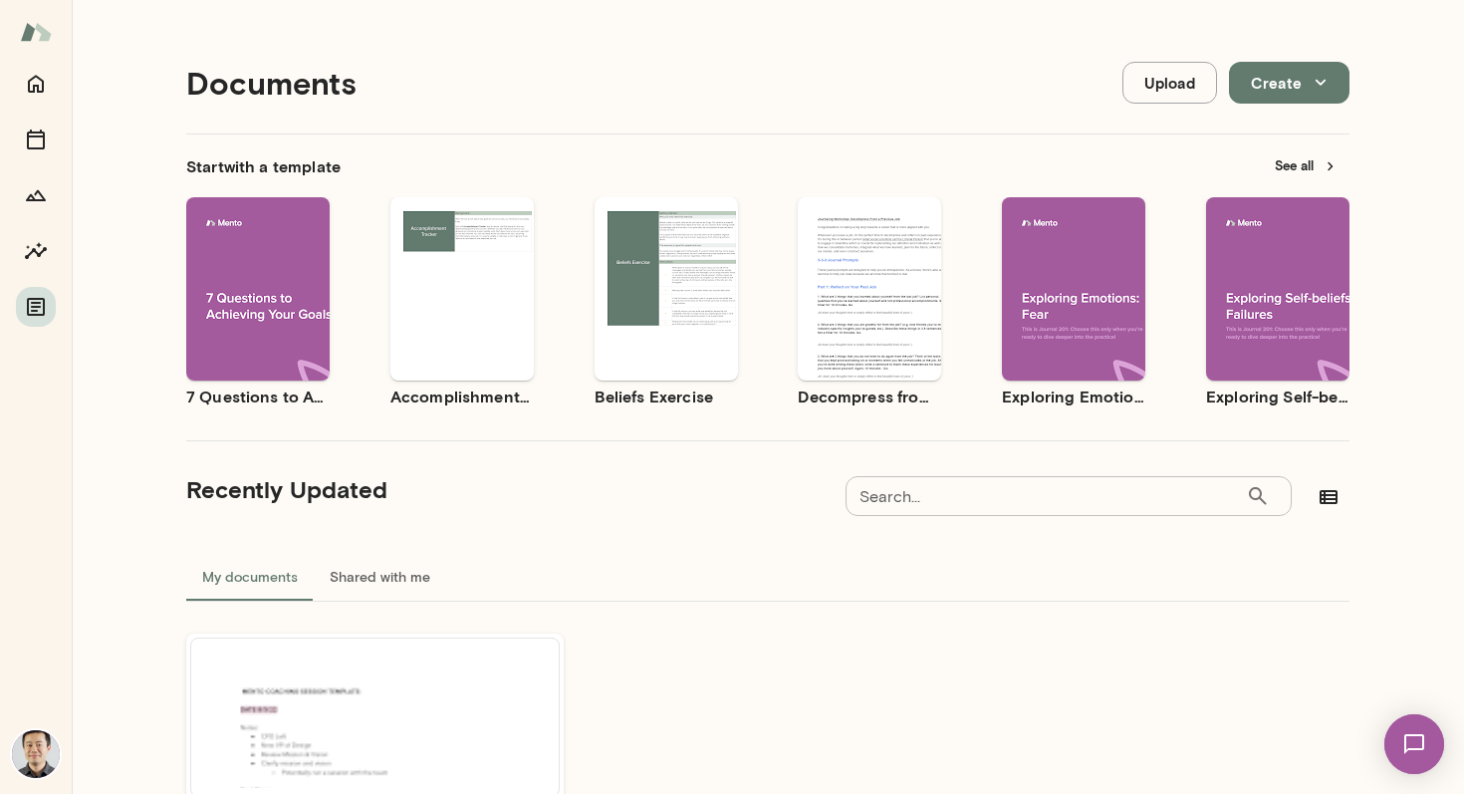
scroll to position [208, 0]
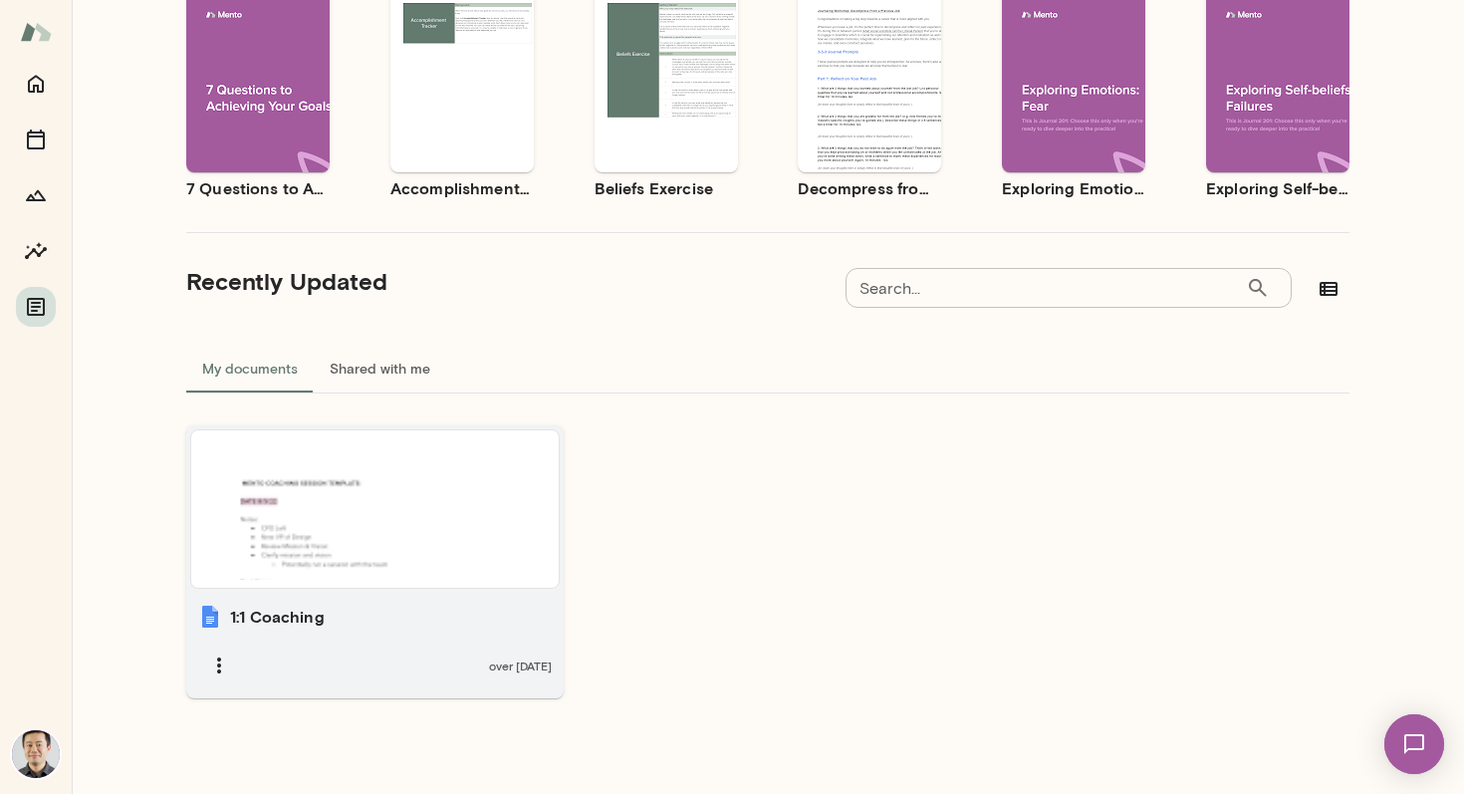
click at [321, 460] on div at bounding box center [375, 508] width 352 height 141
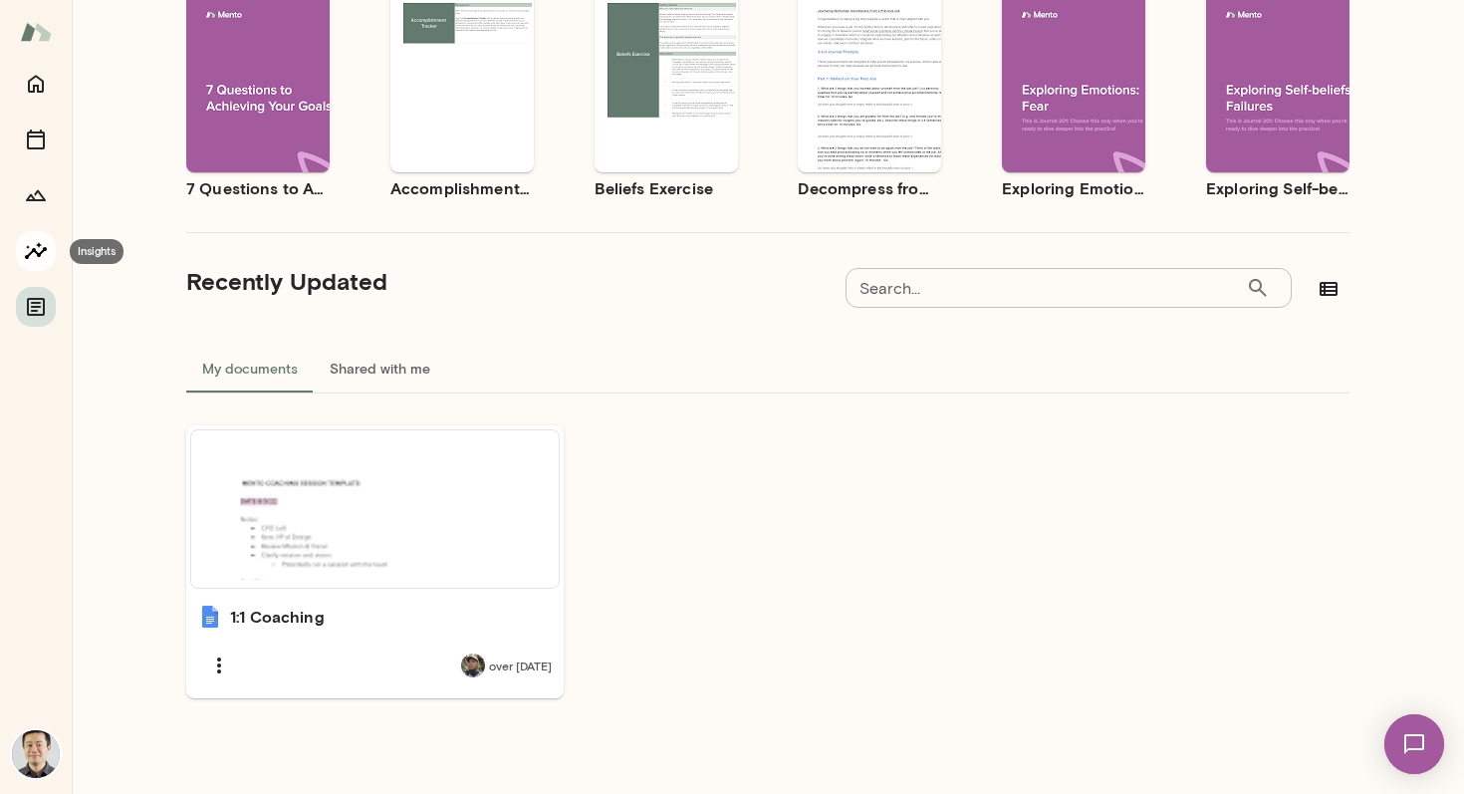
click at [41, 244] on icon "Insights" at bounding box center [36, 251] width 24 height 24
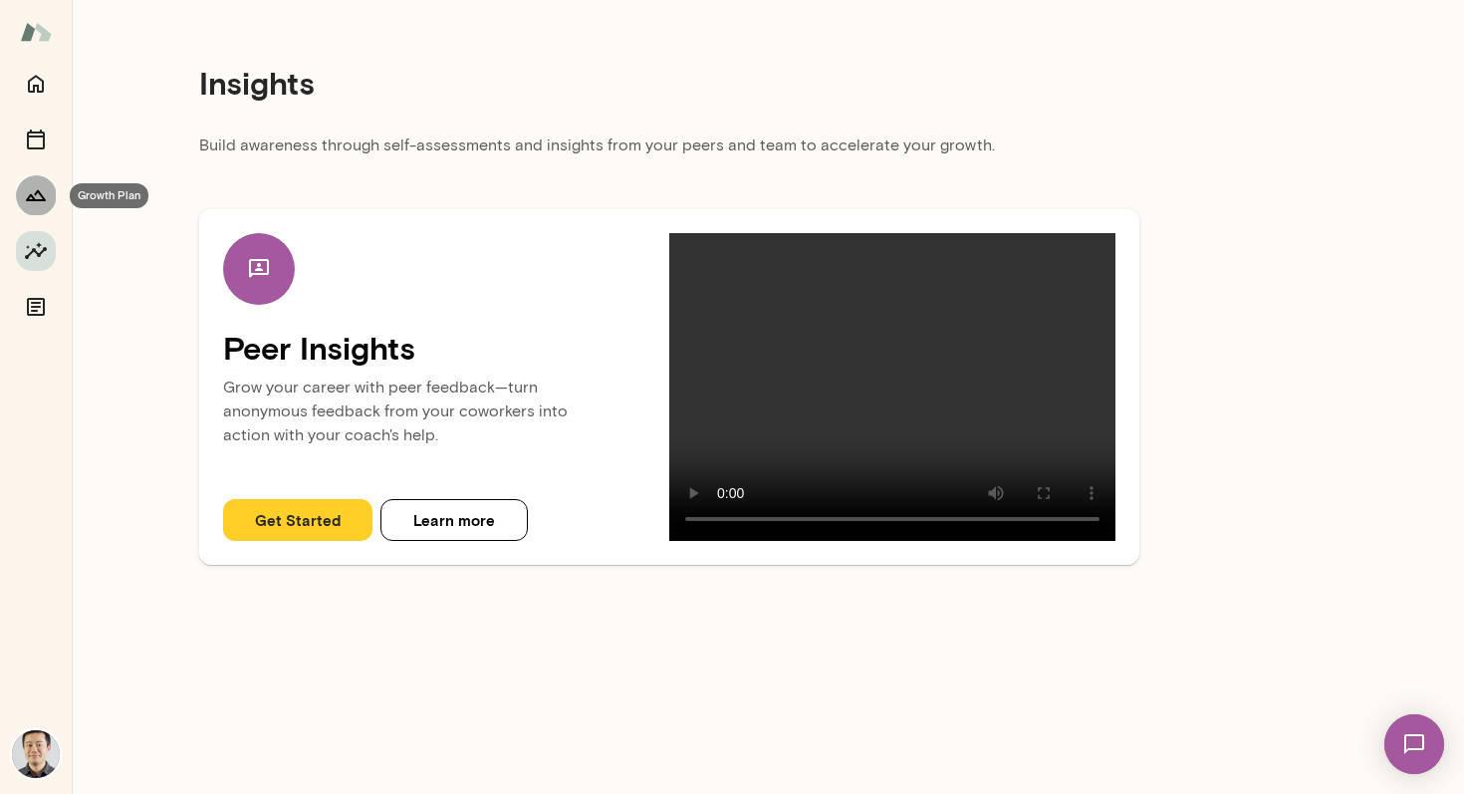
click at [40, 201] on icon "Growth Plan" at bounding box center [36, 195] width 24 height 24
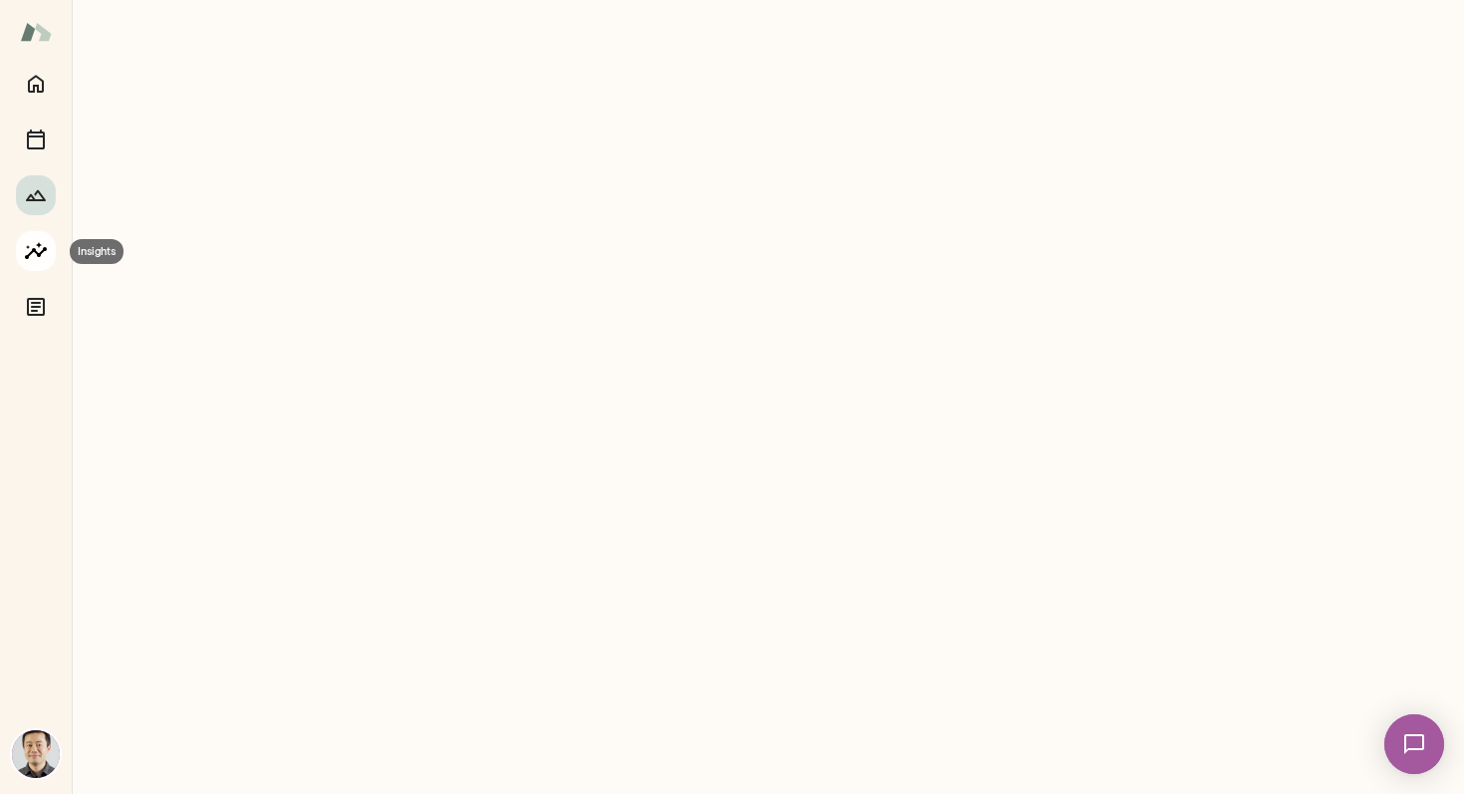
click at [39, 245] on icon "Insights" at bounding box center [36, 250] width 22 height 17
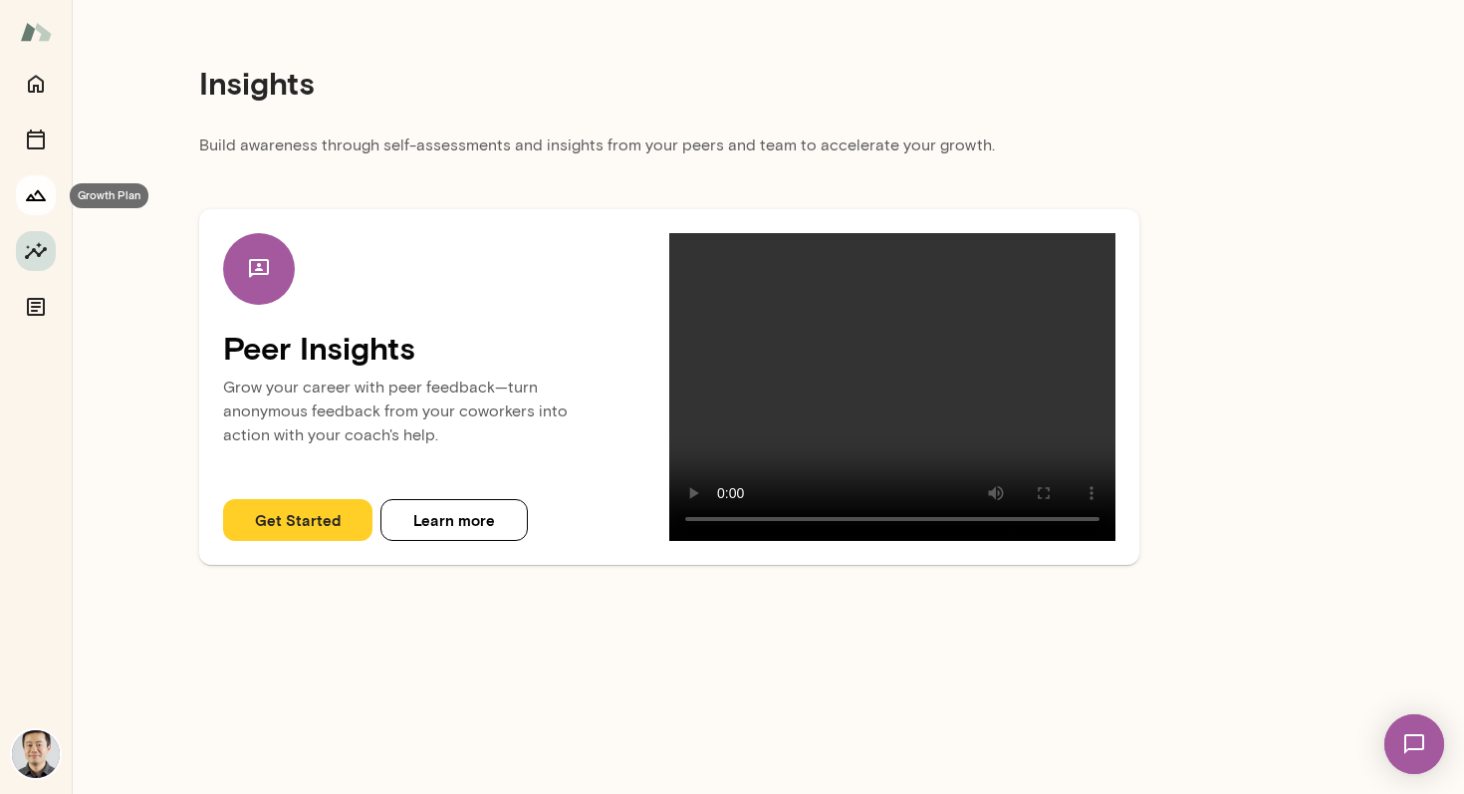
click at [43, 199] on icon "Growth Plan" at bounding box center [36, 195] width 20 height 11
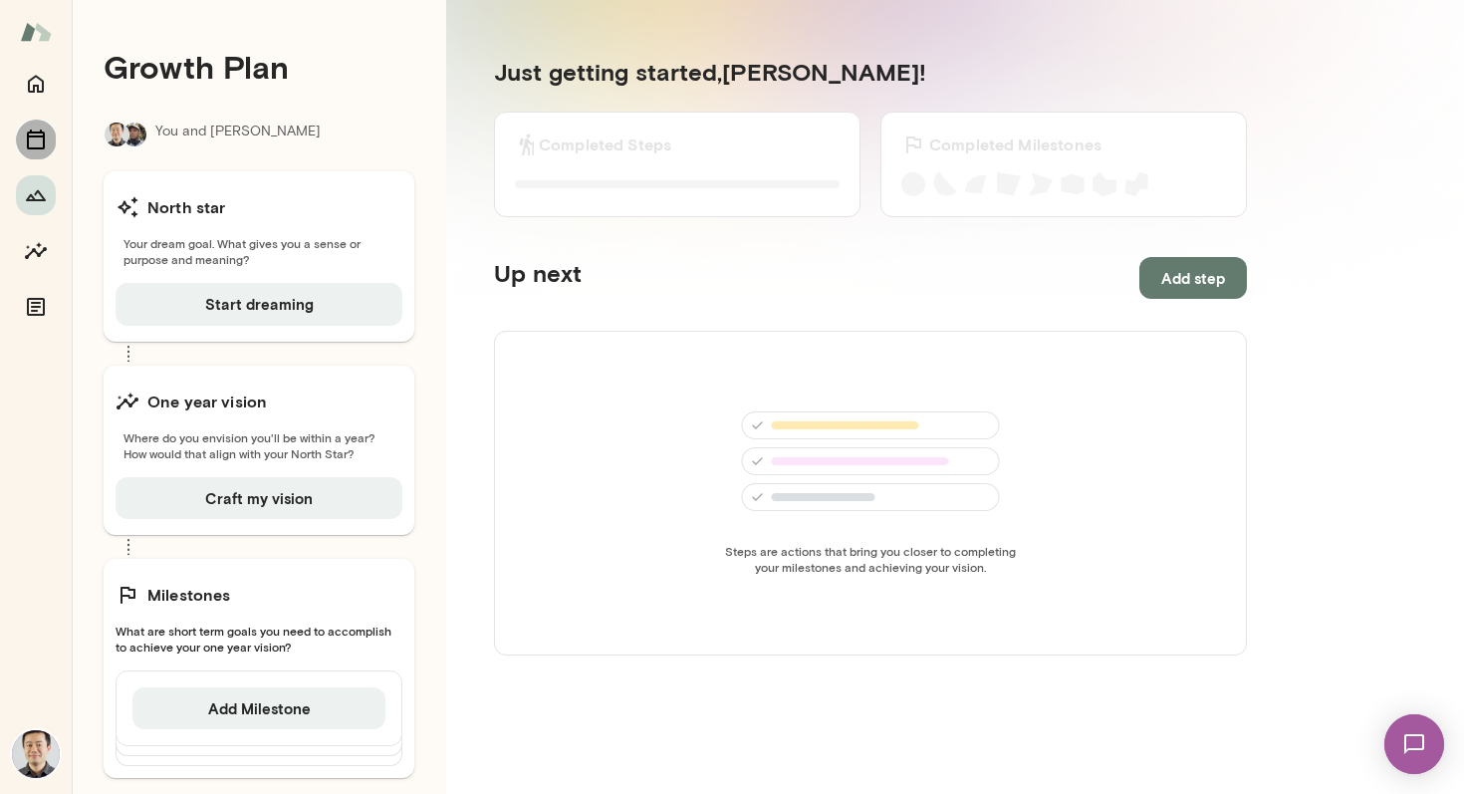
click at [36, 141] on icon "Sessions" at bounding box center [36, 140] width 24 height 24
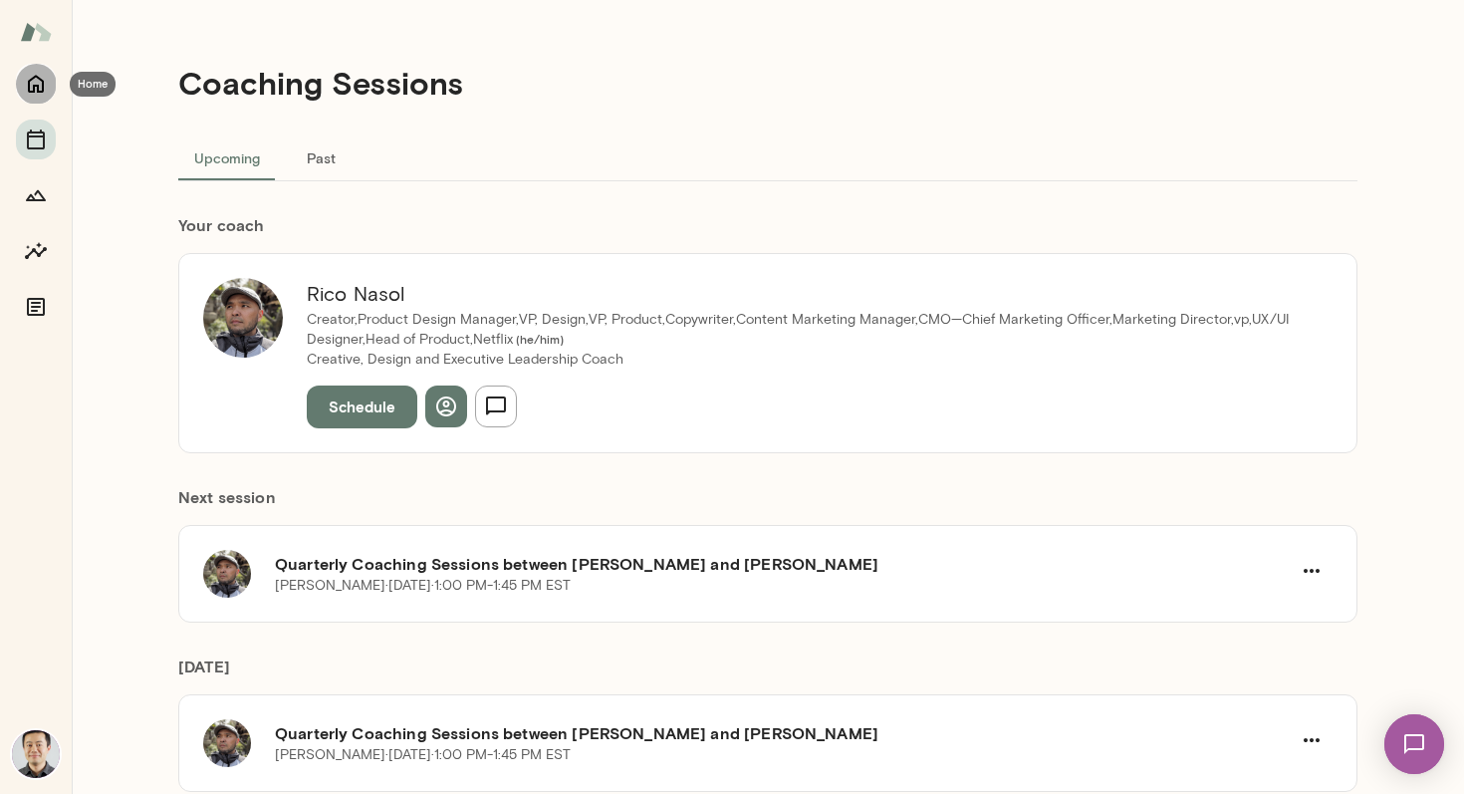
click at [39, 76] on icon "Home" at bounding box center [36, 84] width 24 height 24
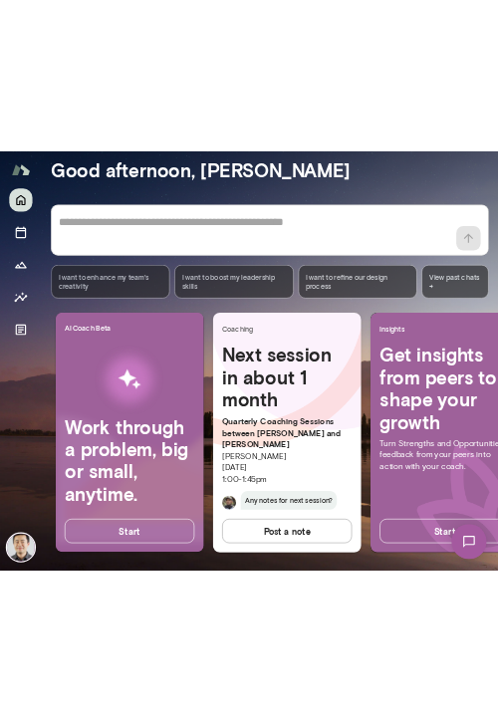
scroll to position [71, 0]
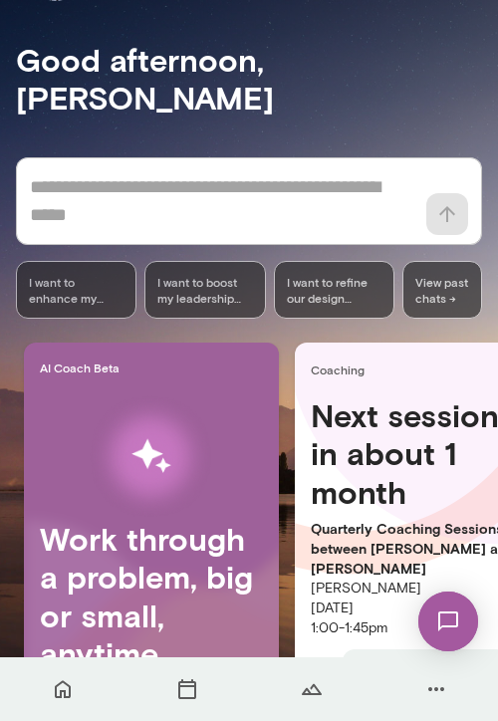
click at [192, 93] on div "Good afternoon, [PERSON_NAME] * ​ ​ I want to enhance my team's creativity I wa…" at bounding box center [257, 406] width 482 height 730
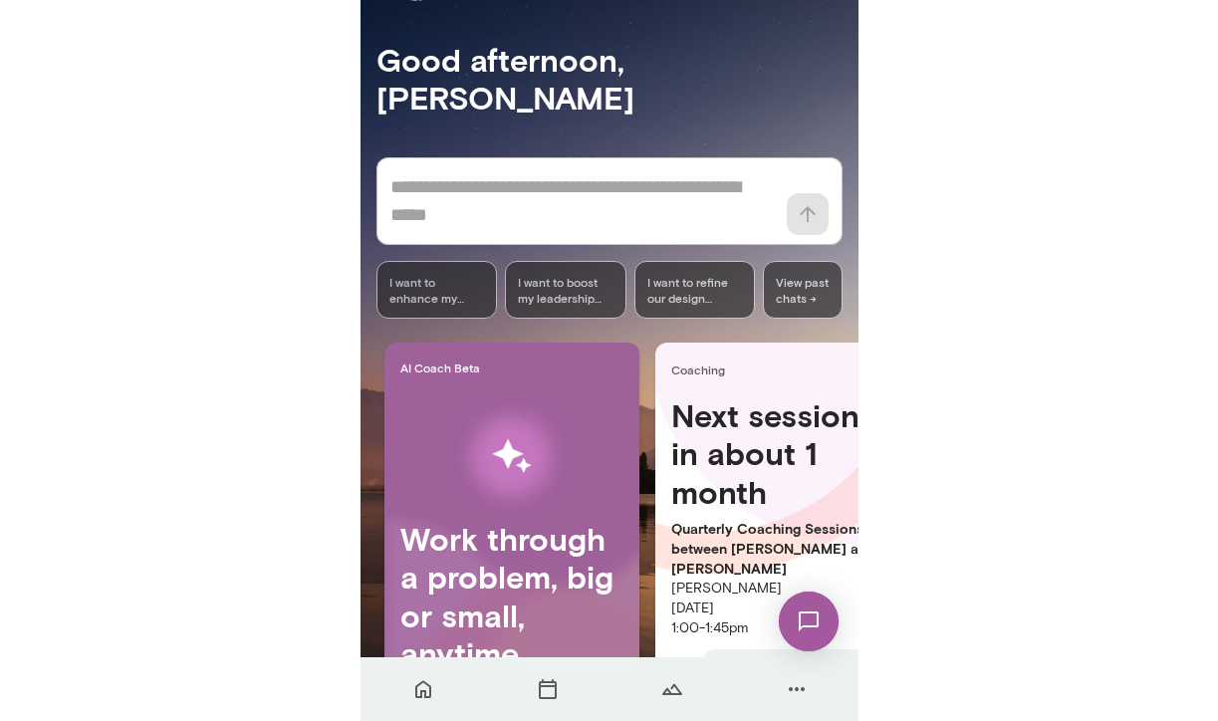
scroll to position [0, 0]
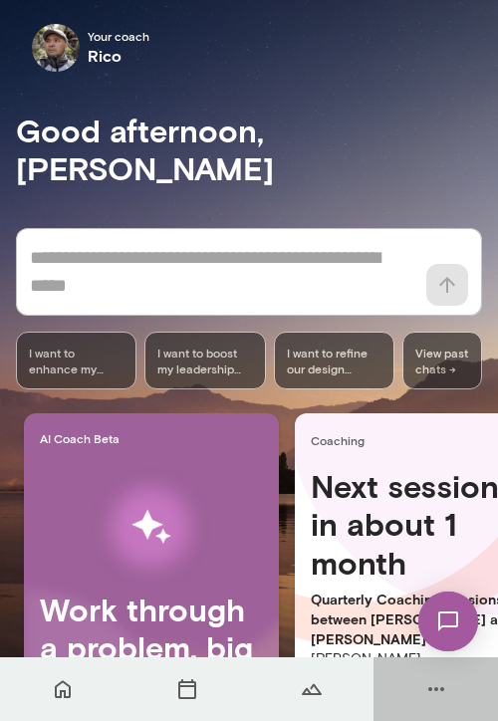
click at [446, 690] on icon "button" at bounding box center [436, 689] width 24 height 24
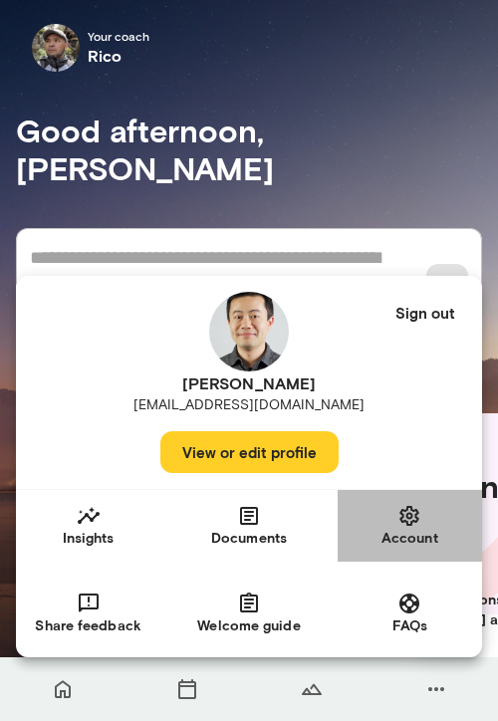
click at [428, 547] on h6 "Account" at bounding box center [410, 538] width 65 height 20
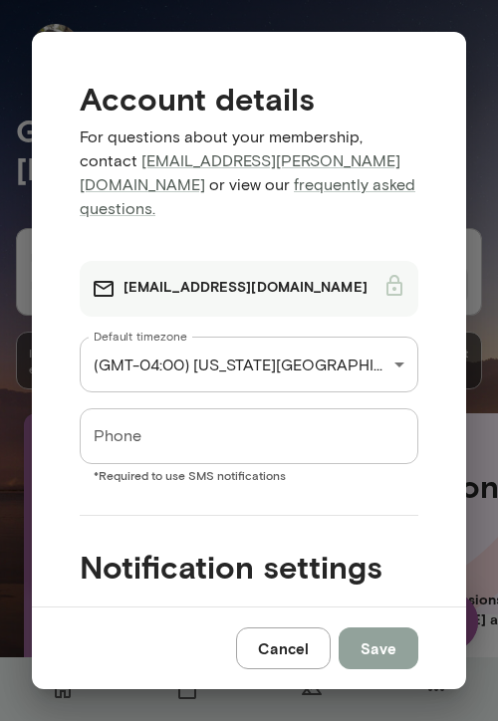
click at [369, 643] on button "Save" at bounding box center [379, 649] width 80 height 42
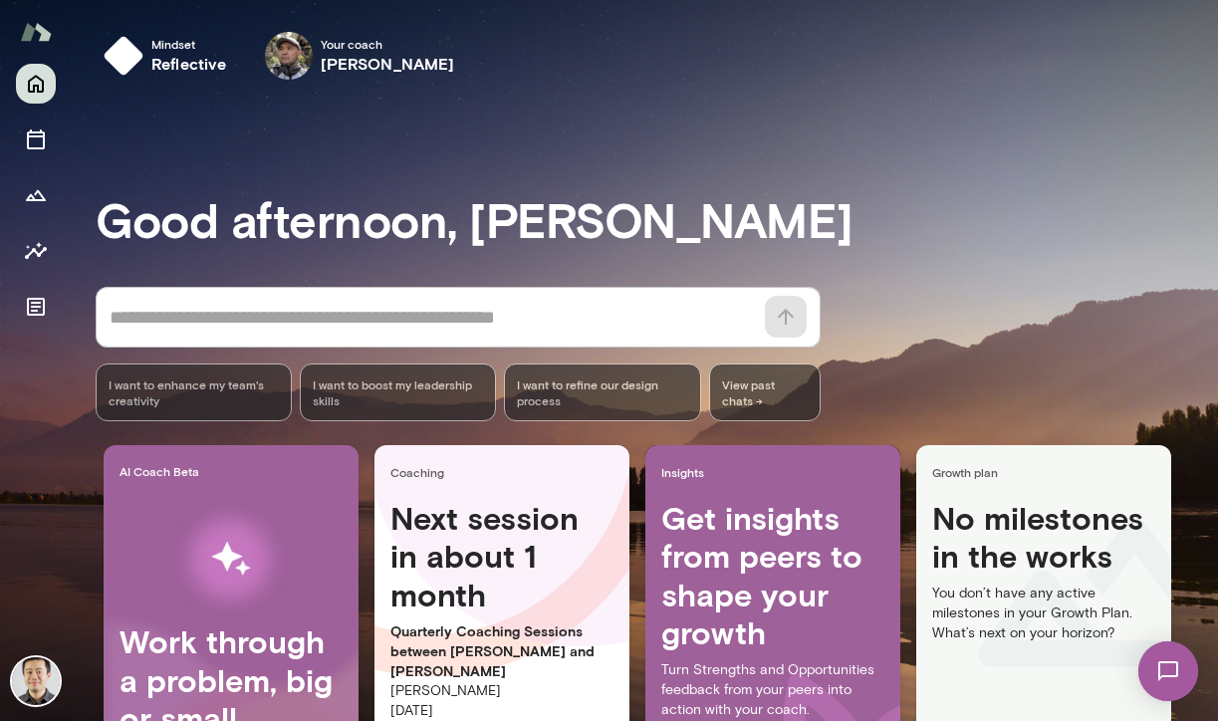
click at [40, 28] on img at bounding box center [36, 32] width 32 height 38
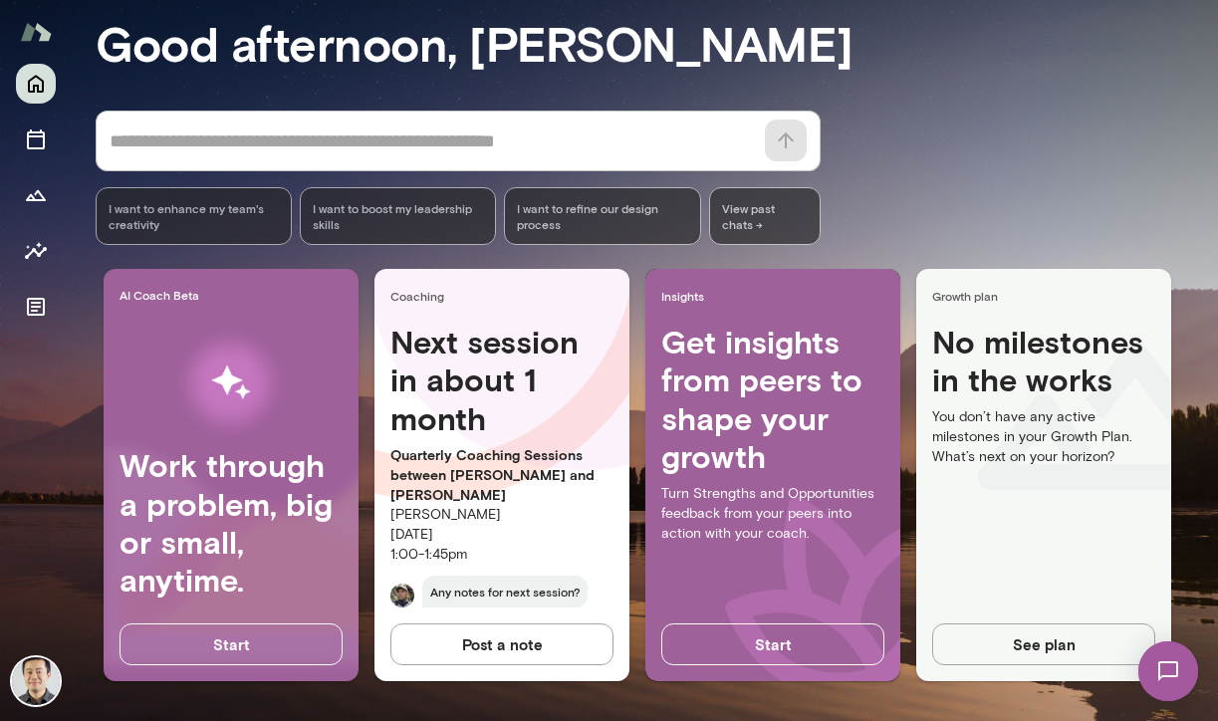
click at [41, 678] on img at bounding box center [36, 681] width 48 height 48
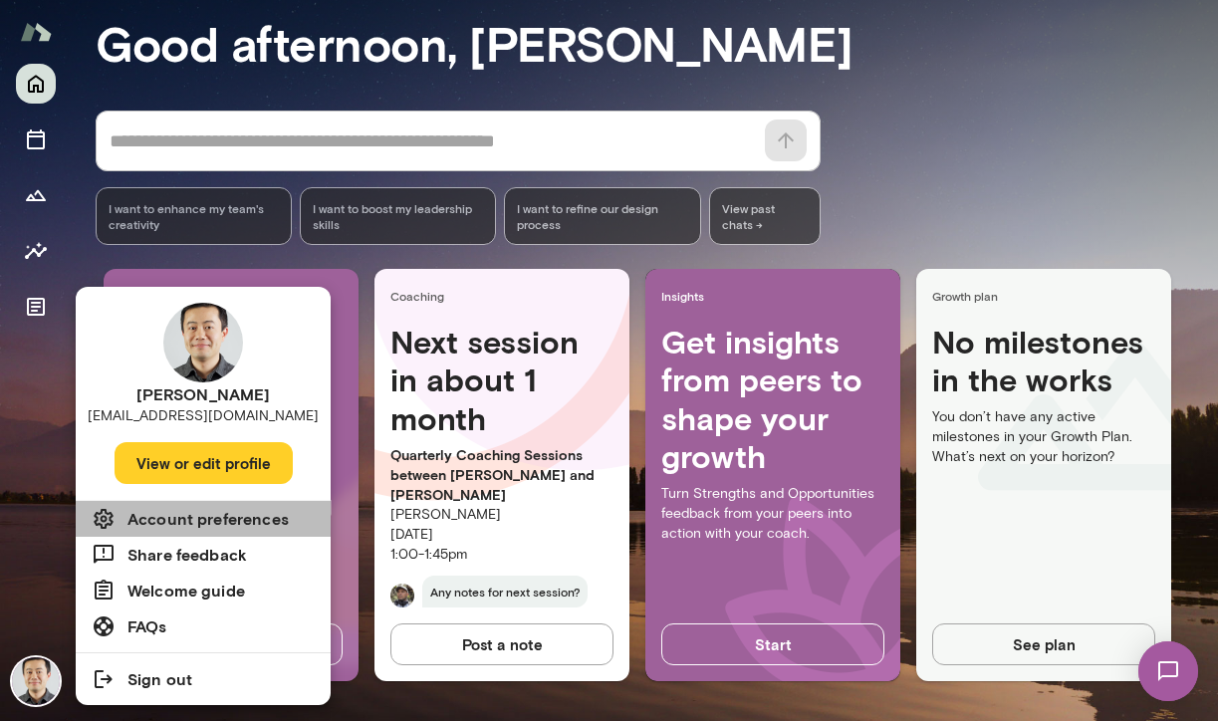
click at [205, 528] on h6 "Account preferences" at bounding box center [208, 519] width 161 height 24
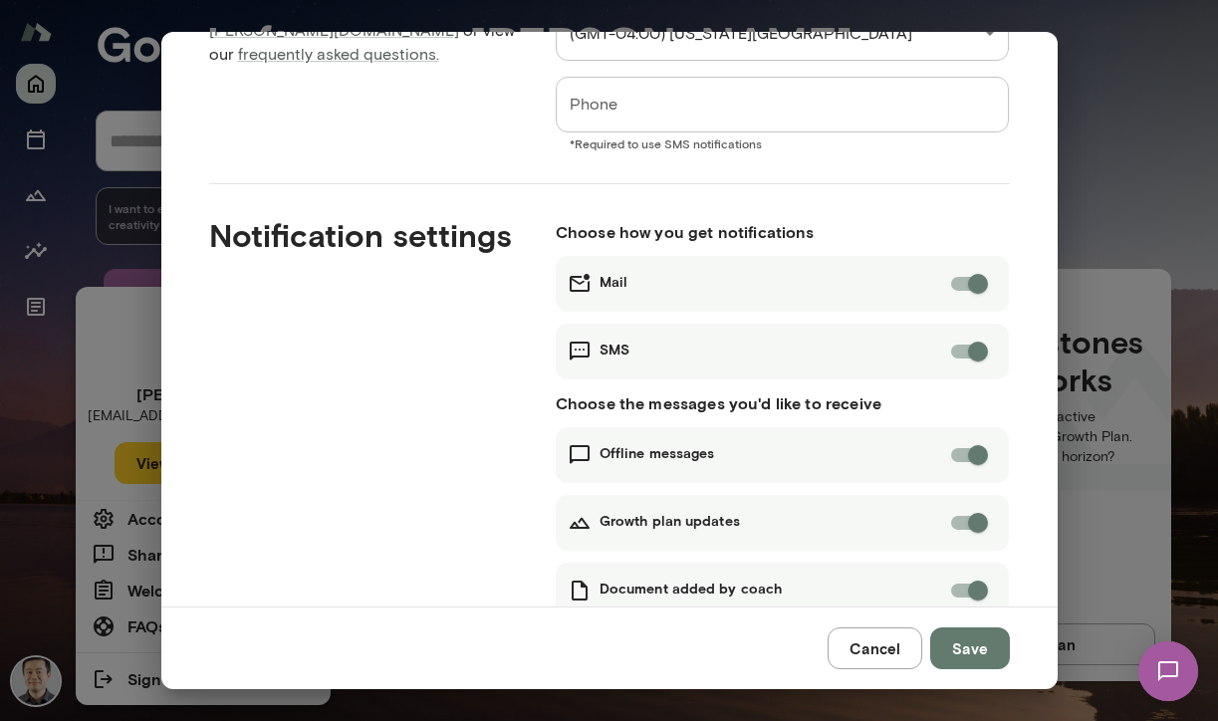
scroll to position [0, 0]
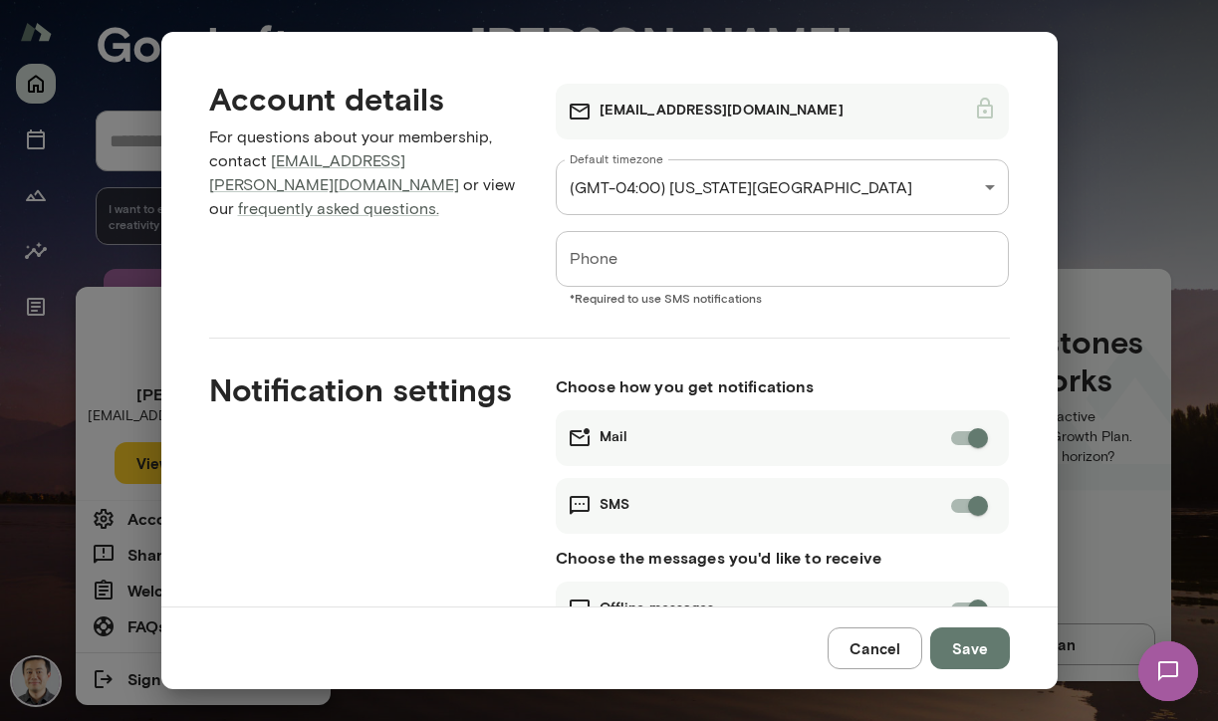
click at [881, 649] on button "Cancel" at bounding box center [875, 649] width 95 height 42
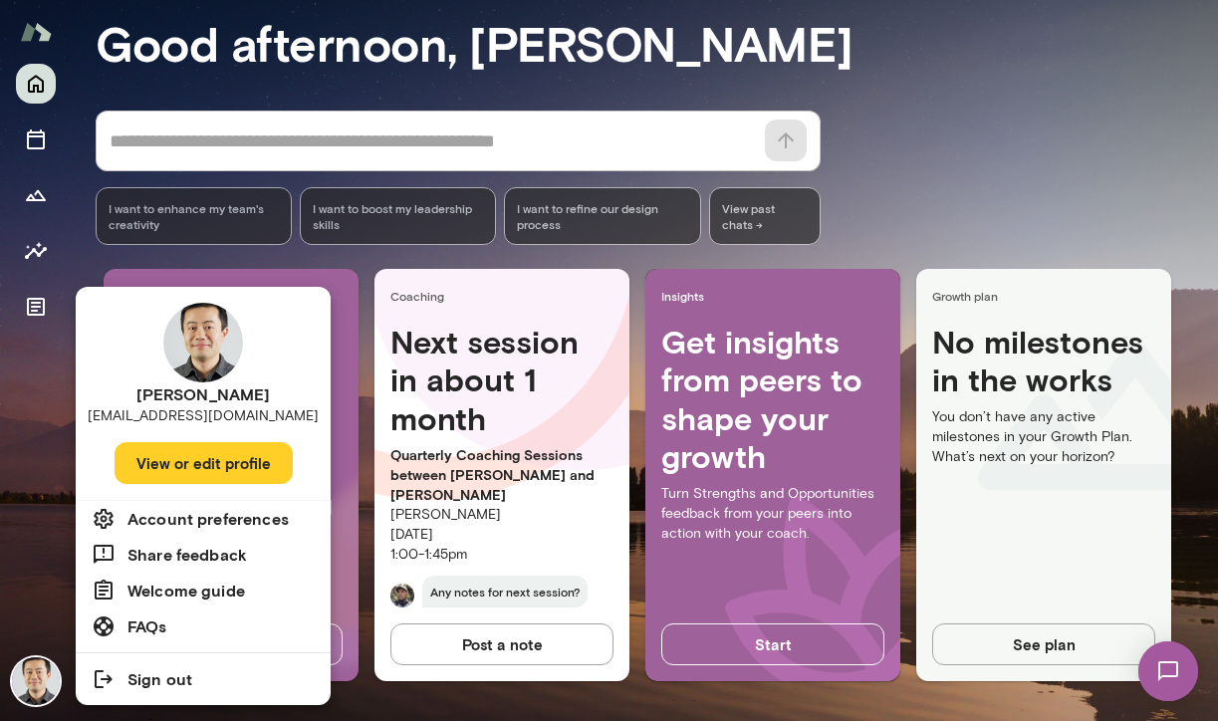
click at [210, 602] on h6 "Welcome guide" at bounding box center [187, 591] width 118 height 24
